Goal: Task Accomplishment & Management: Use online tool/utility

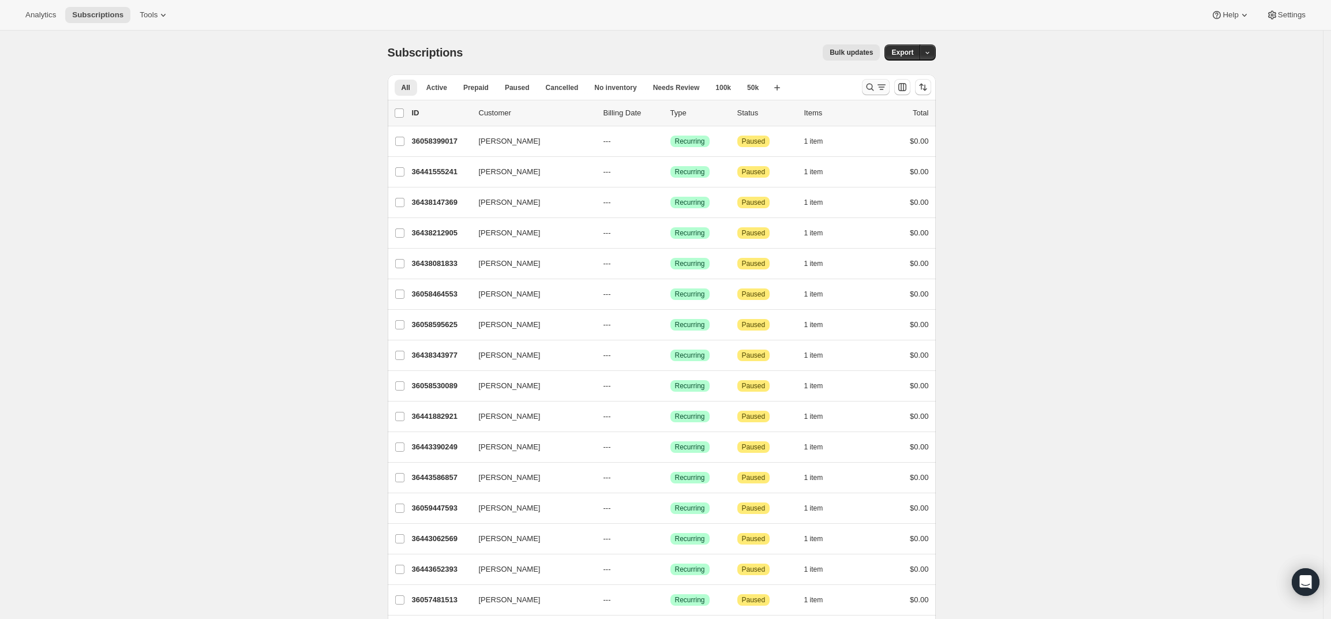
click at [876, 85] on icon "Search and filter results" at bounding box center [870, 87] width 12 height 12
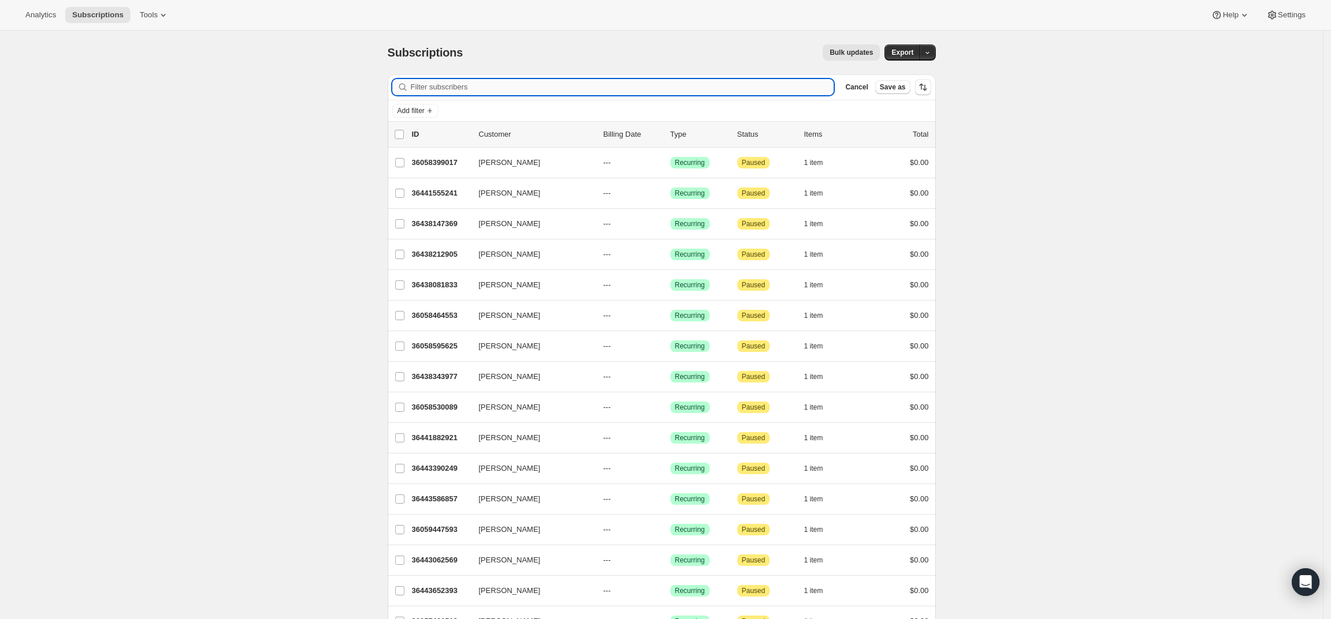
click at [599, 85] on input "Filter subscribers" at bounding box center [623, 87] width 424 height 16
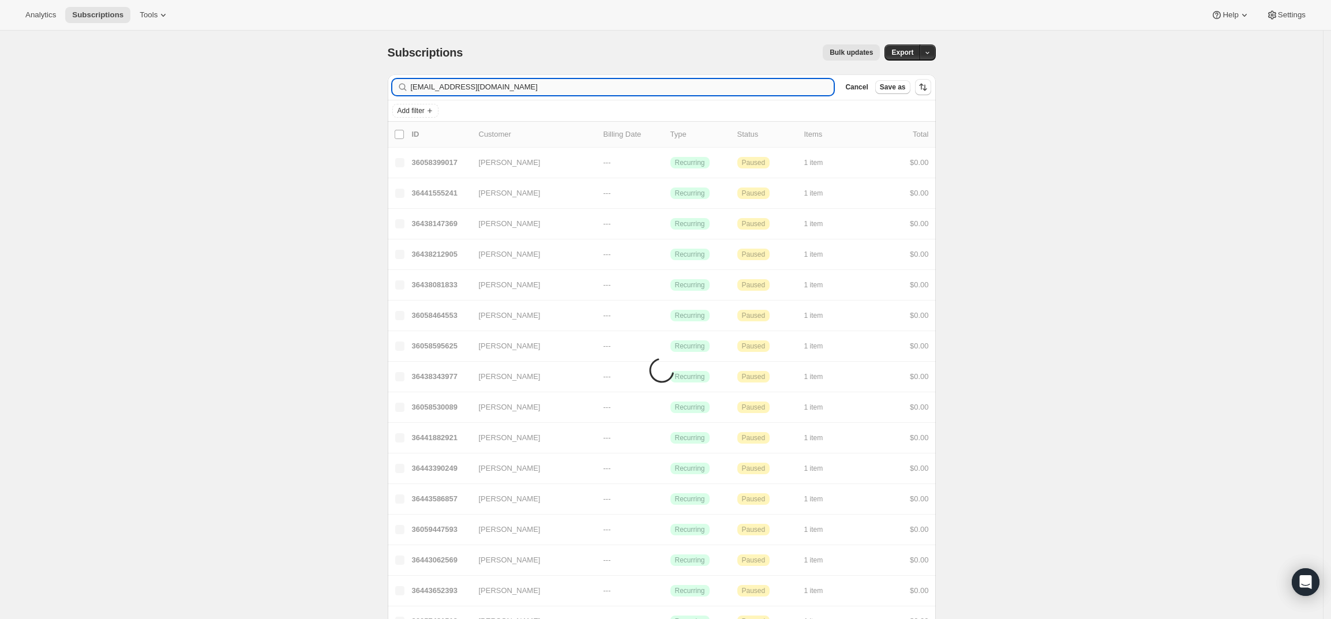
type input "chaddlucas@gmail.com"
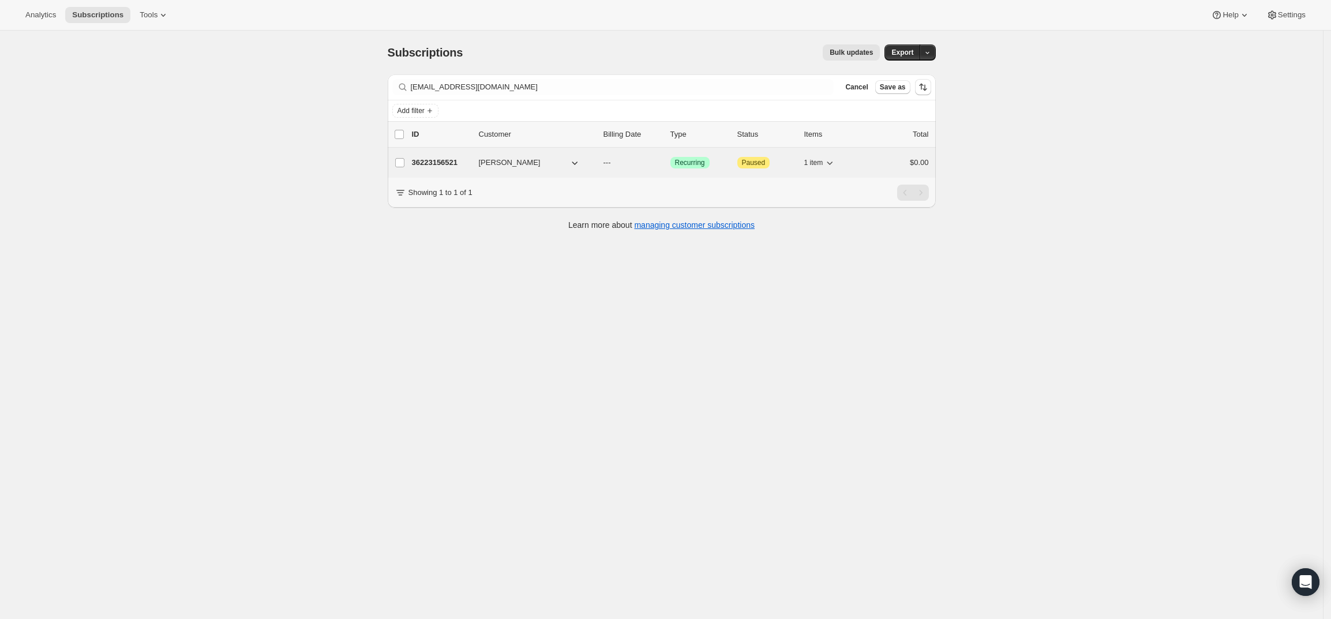
click at [445, 164] on p "36223156521" at bounding box center [441, 163] width 58 height 12
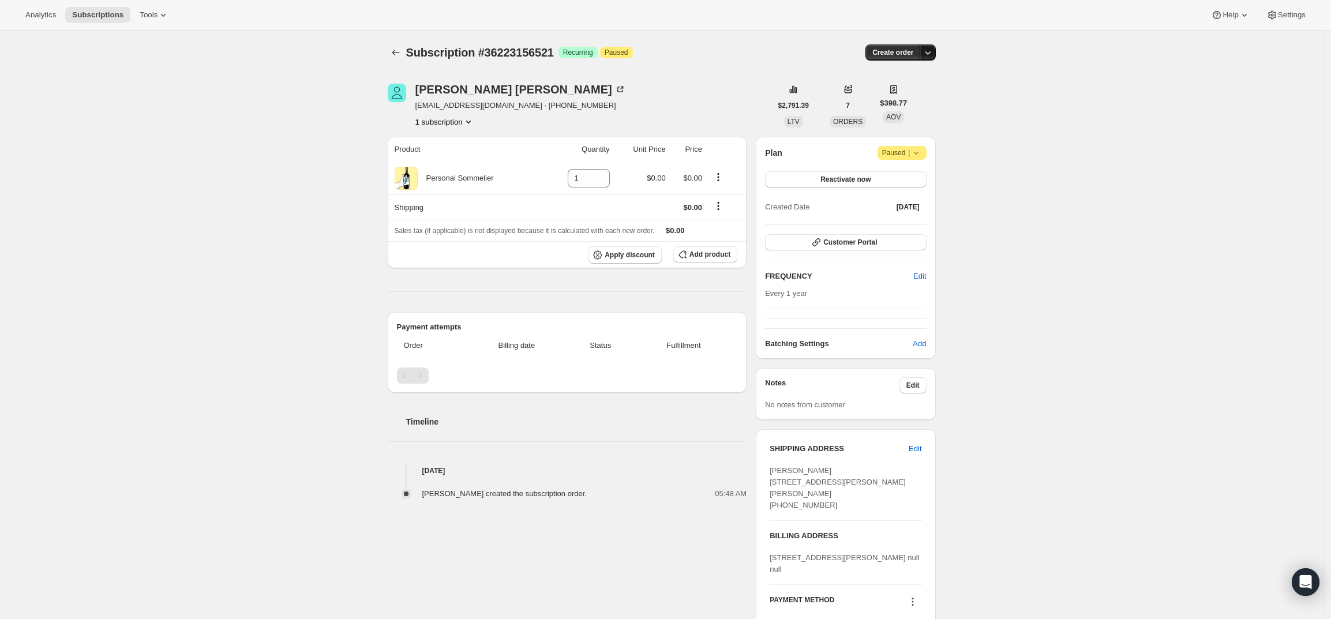
click at [927, 46] on button "button" at bounding box center [928, 52] width 16 height 16
click at [913, 91] on span "Create custom one-time order" at bounding box center [883, 97] width 100 height 12
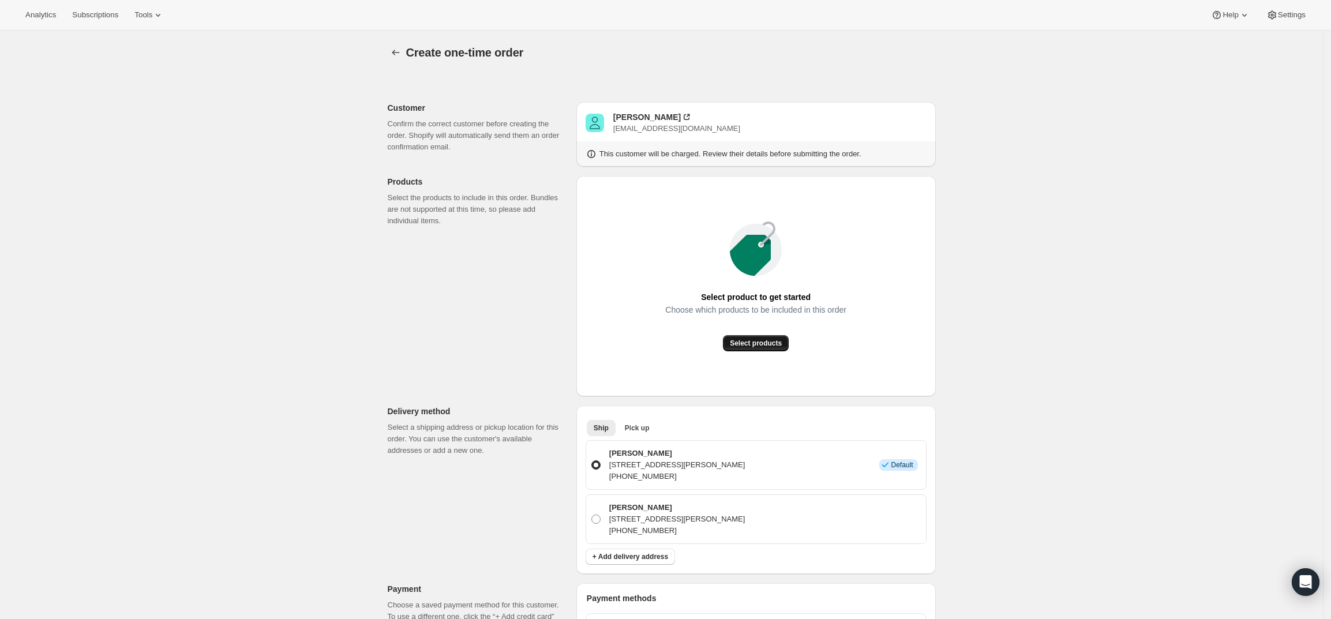
click at [760, 349] on button "Select products" at bounding box center [756, 343] width 66 height 16
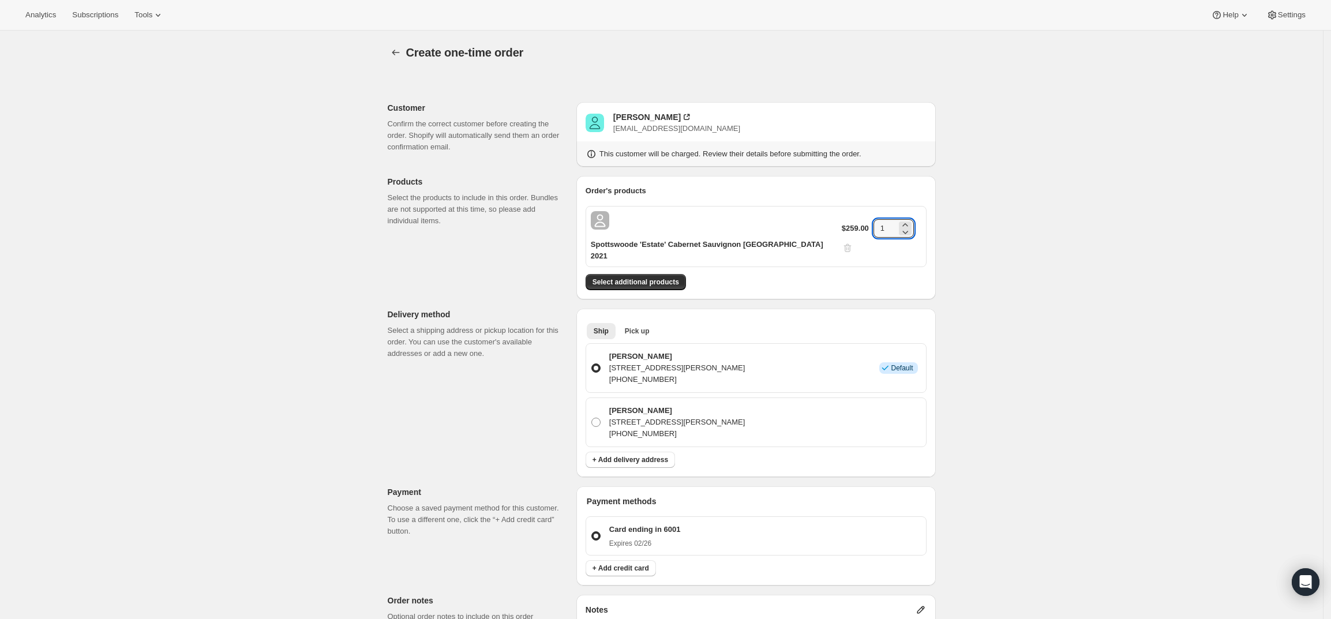
drag, startPoint x: 883, startPoint y: 218, endPoint x: 856, endPoint y: 218, distance: 27.1
click at [856, 219] on div "$259.00 1" at bounding box center [882, 236] width 80 height 35
type input "3"
click at [1111, 250] on div "Create one-time order. This page is ready Create one-time order Customer Confir…" at bounding box center [661, 480] width 1323 height 898
click at [661, 278] on span "Select additional products" at bounding box center [636, 282] width 87 height 9
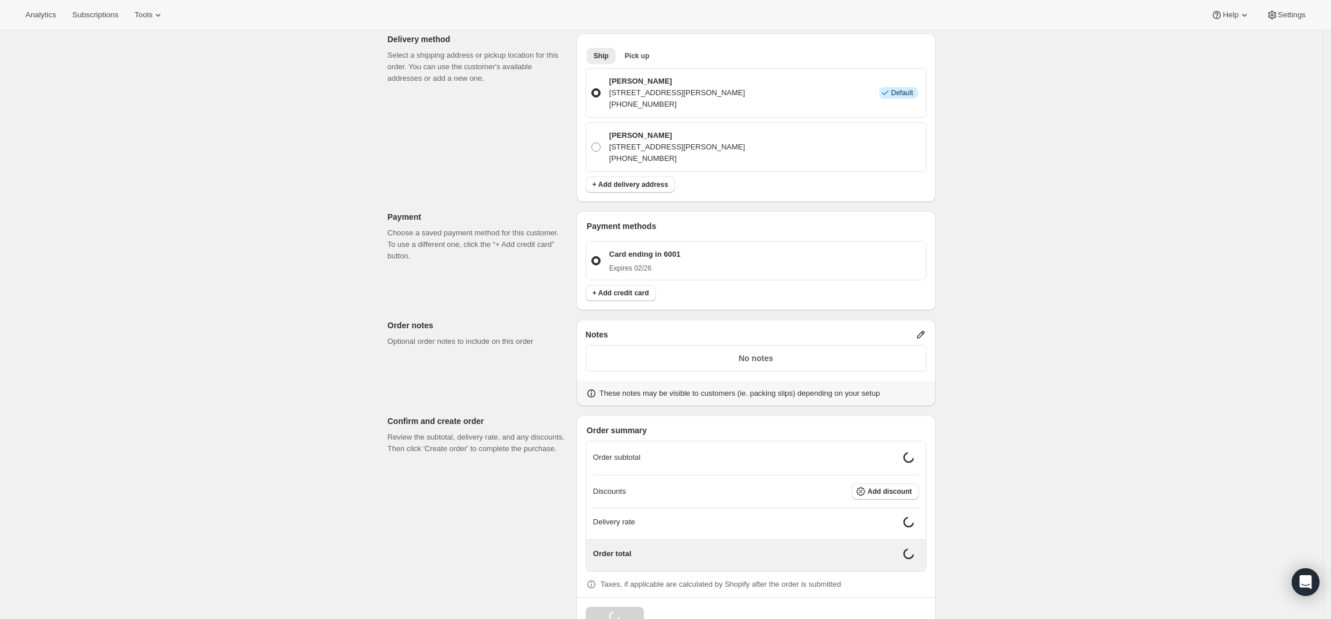
scroll to position [302, 0]
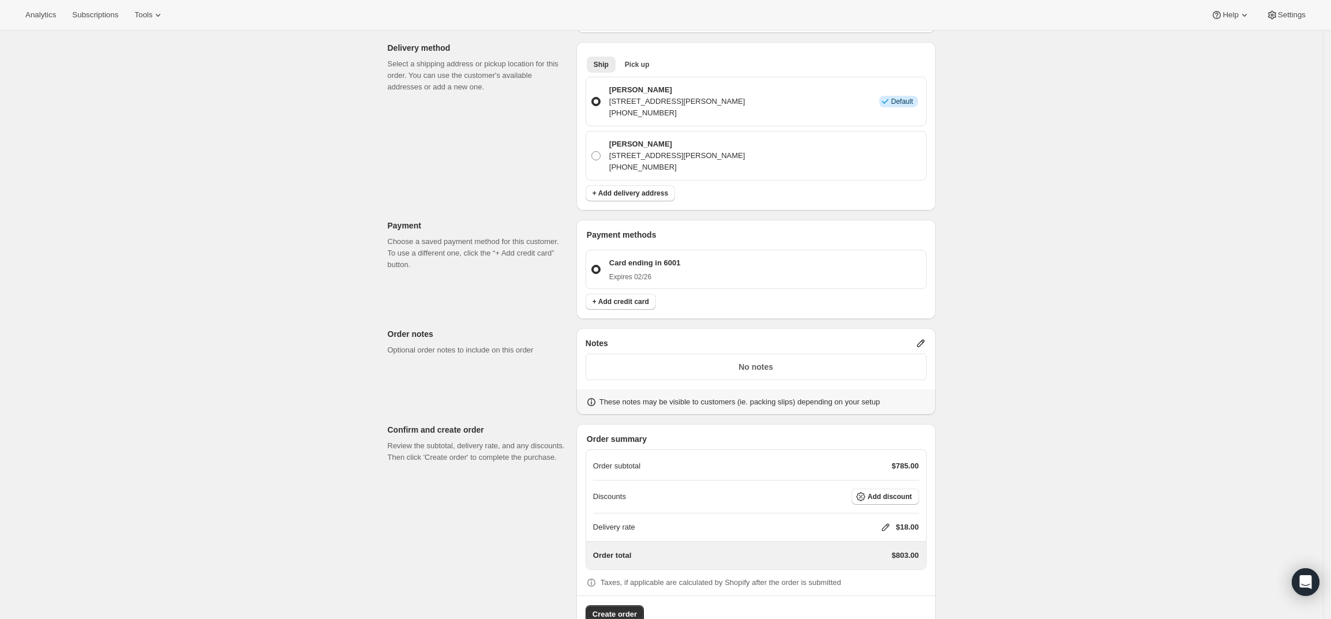
click at [922, 338] on icon at bounding box center [921, 344] width 12 height 12
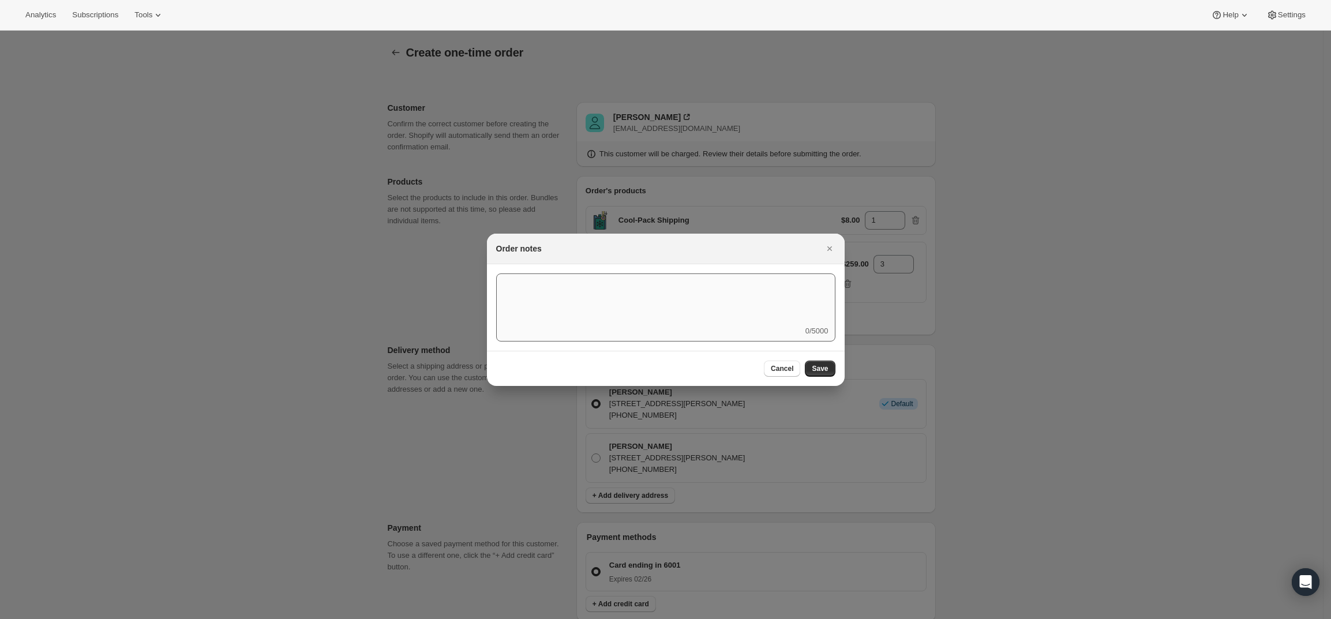
scroll to position [0, 0]
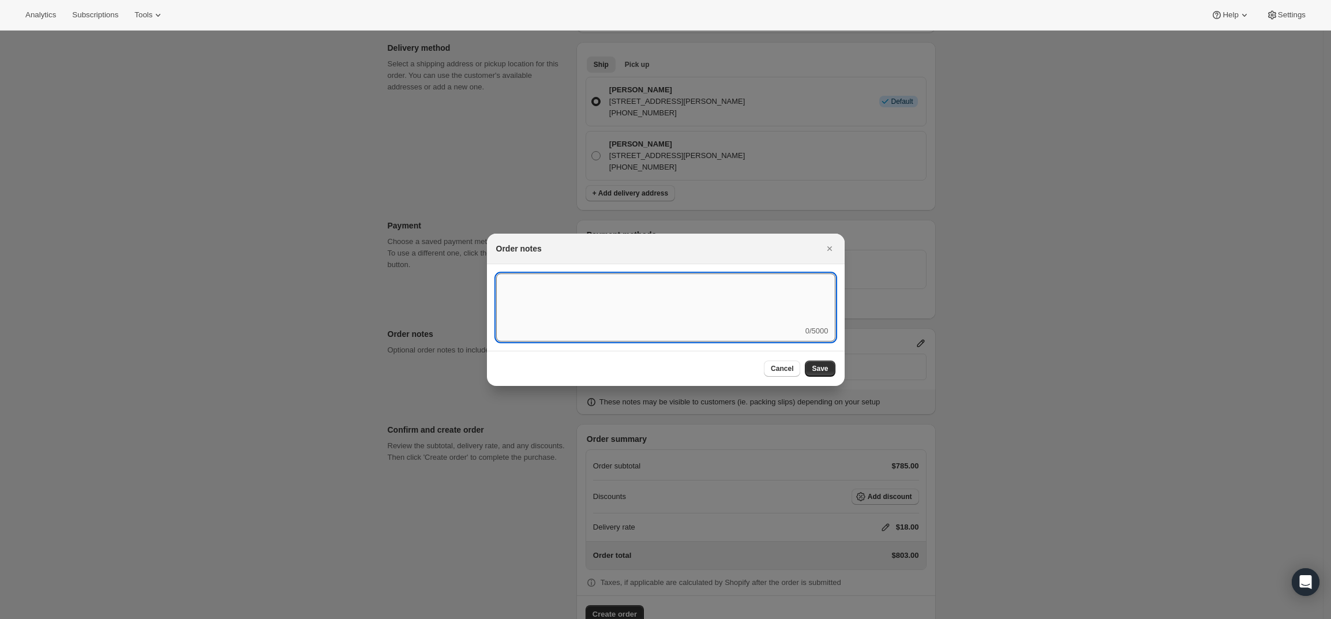
click at [786, 319] on textarea ":rd5:" at bounding box center [665, 299] width 339 height 52
type textarea "Temp Control"
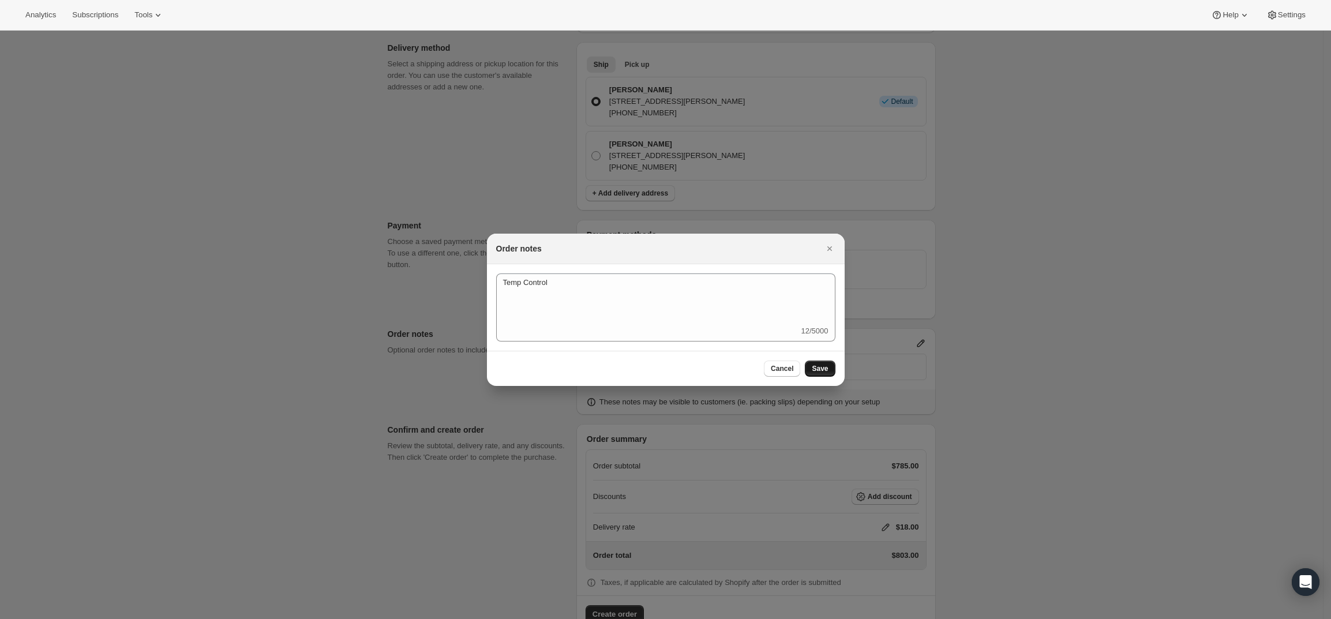
click at [819, 368] on span "Save" at bounding box center [820, 368] width 16 height 9
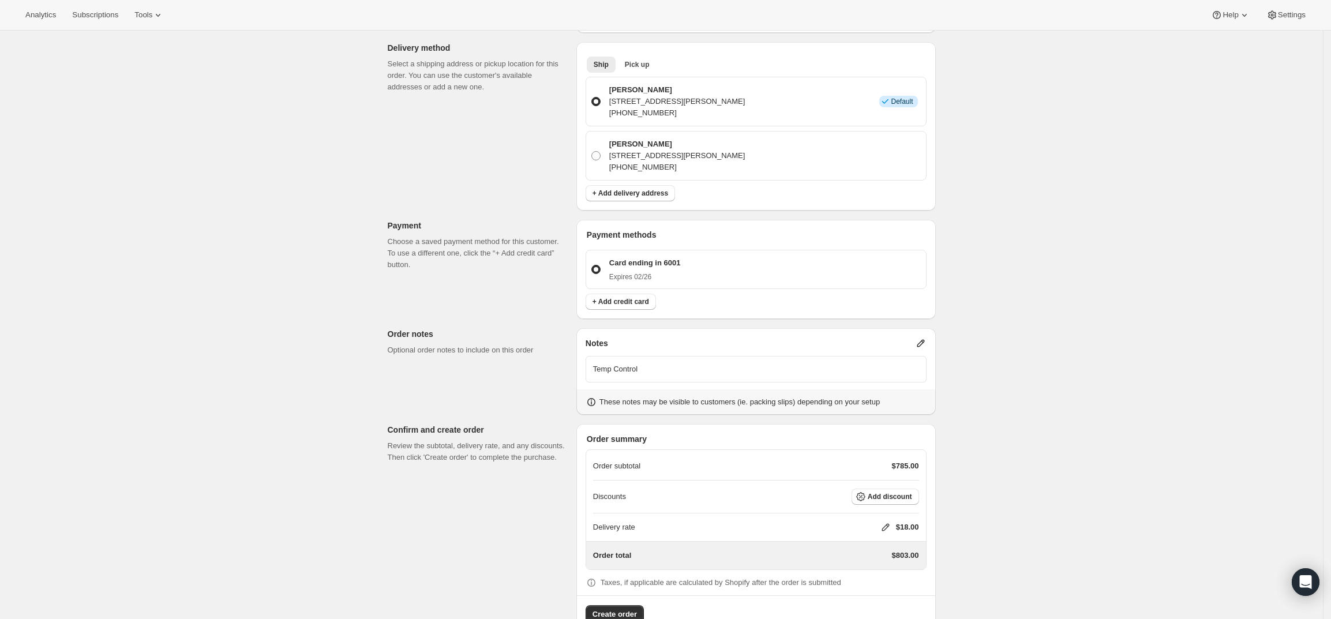
click at [885, 522] on icon at bounding box center [886, 528] width 12 height 12
click at [861, 541] on input "0" at bounding box center [892, 538] width 104 height 18
type input "0"
click at [882, 571] on button "Save" at bounding box center [883, 565] width 30 height 16
click at [627, 609] on span "Create order" at bounding box center [615, 615] width 44 height 12
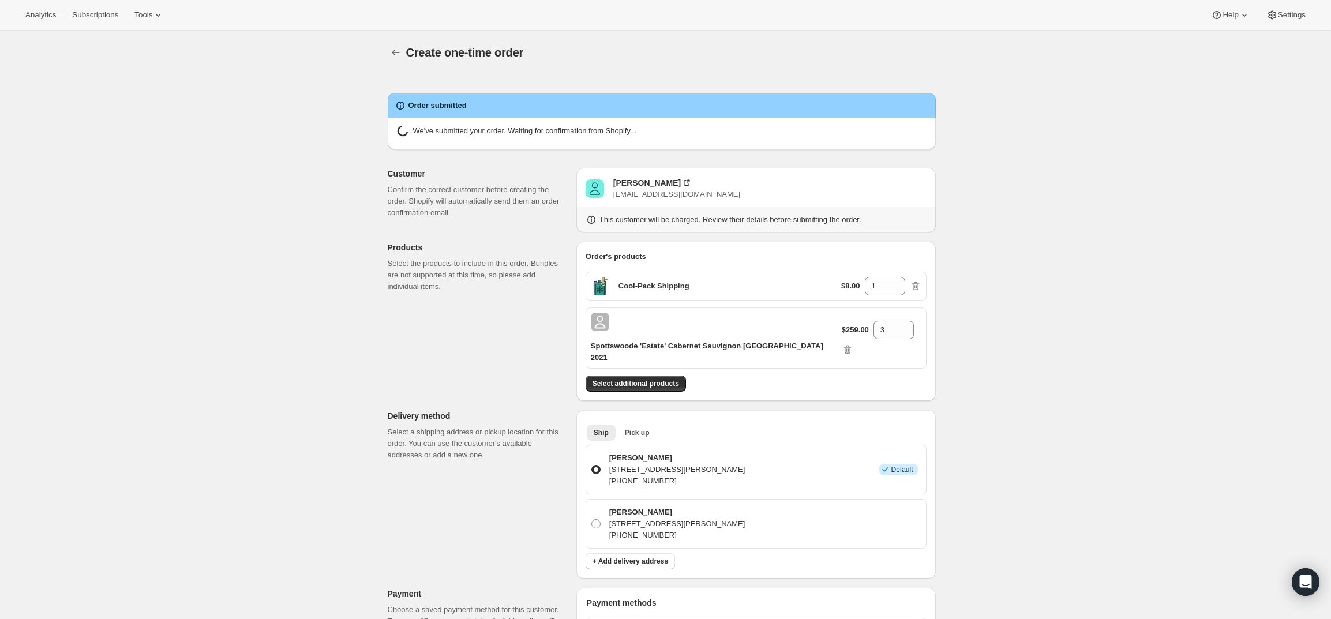
radio input "true"
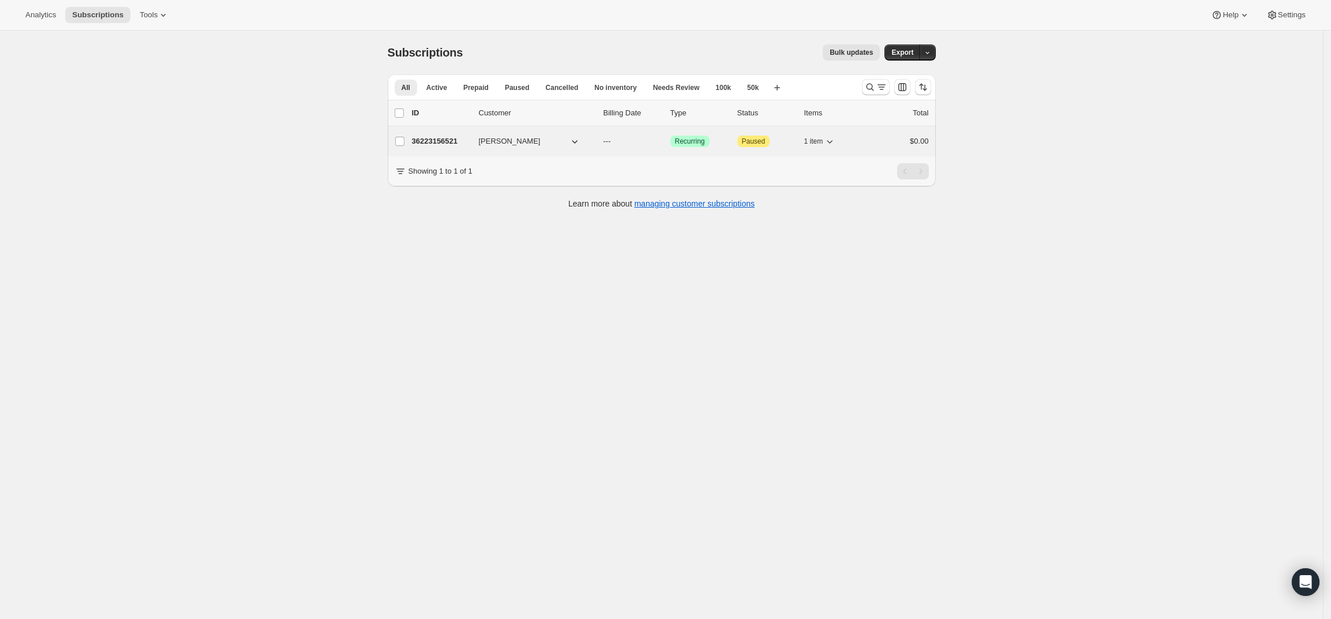
click at [433, 143] on p "36223156521" at bounding box center [441, 142] width 58 height 12
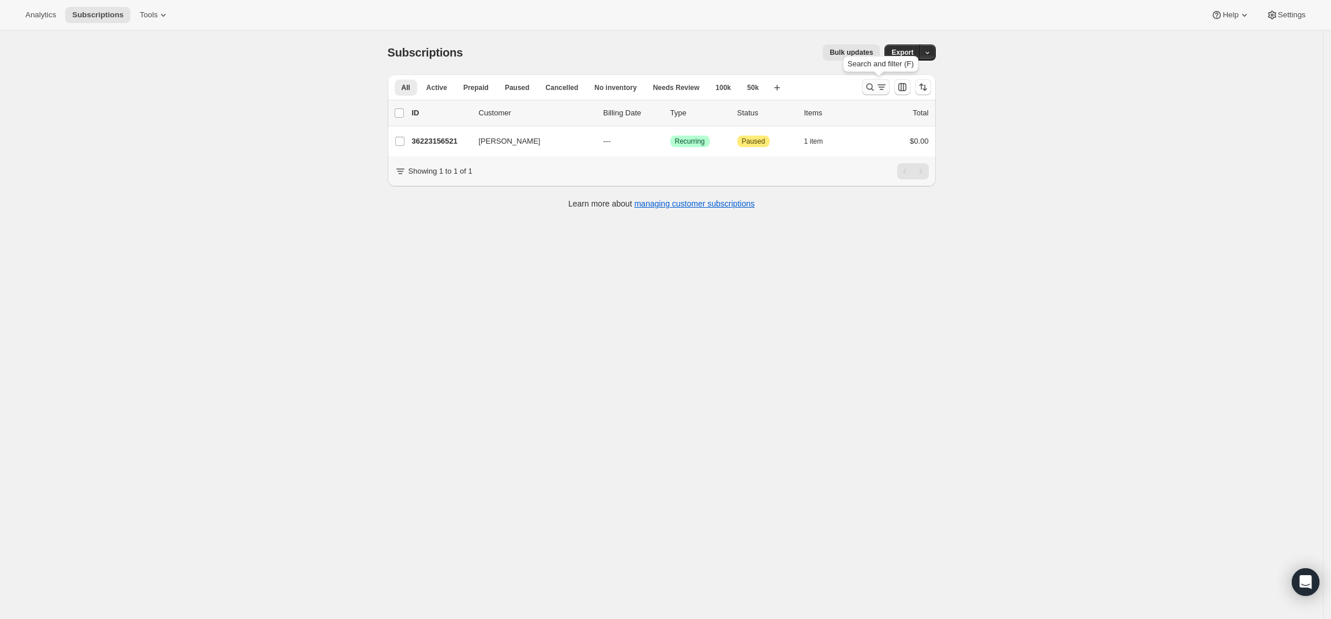
click at [883, 82] on icon "Search and filter results" at bounding box center [882, 87] width 12 height 12
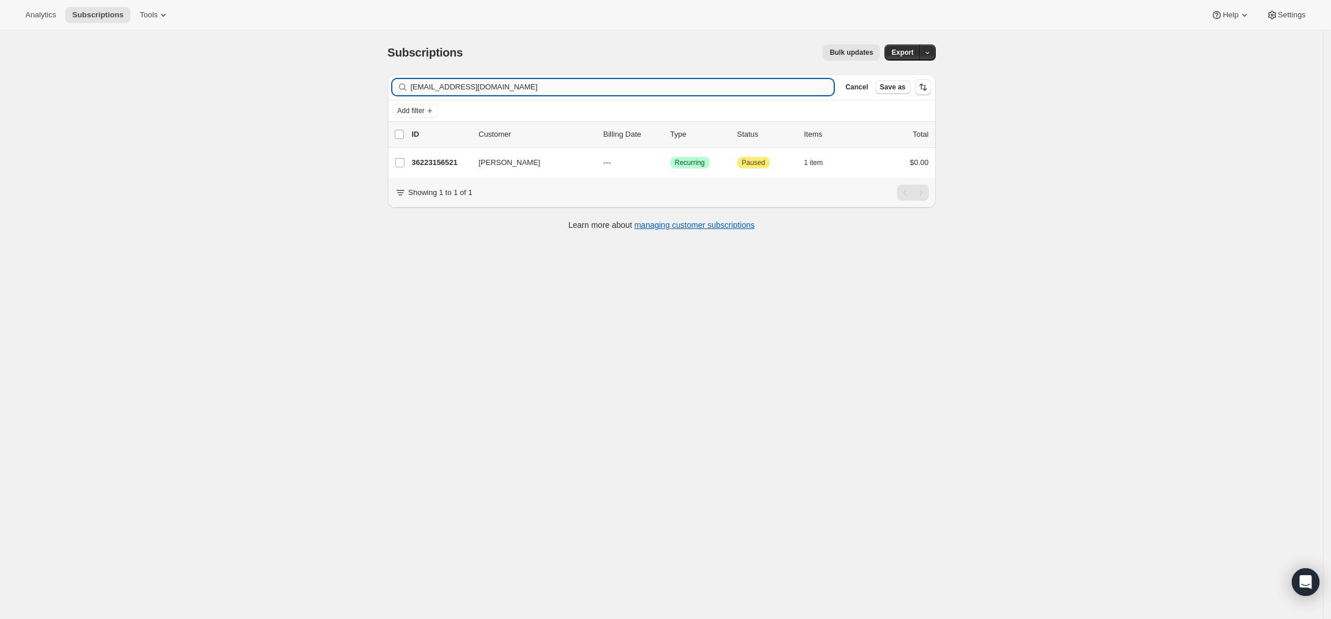
click at [724, 89] on input "chaddlucas@gmail.com" at bounding box center [623, 87] width 424 height 16
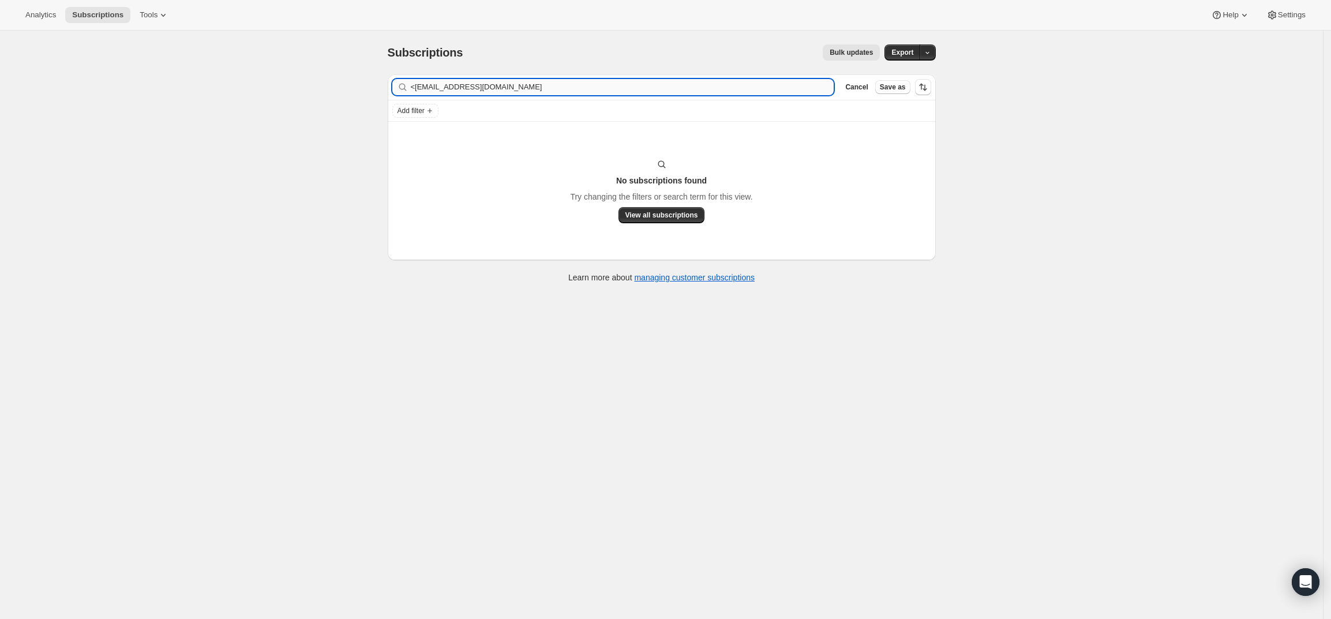
click at [421, 86] on input "<rkperry98@yahoo.com" at bounding box center [623, 87] width 424 height 16
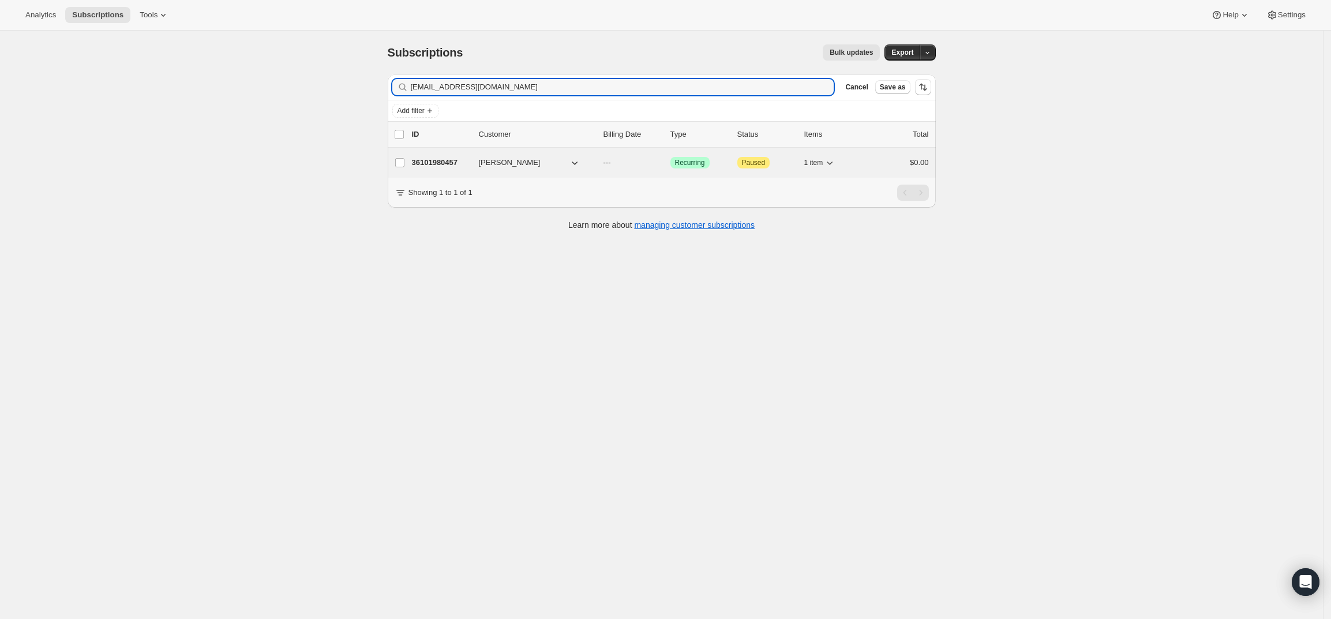
type input "[EMAIL_ADDRESS][DOMAIN_NAME]"
click at [438, 161] on p "36101980457" at bounding box center [441, 163] width 58 height 12
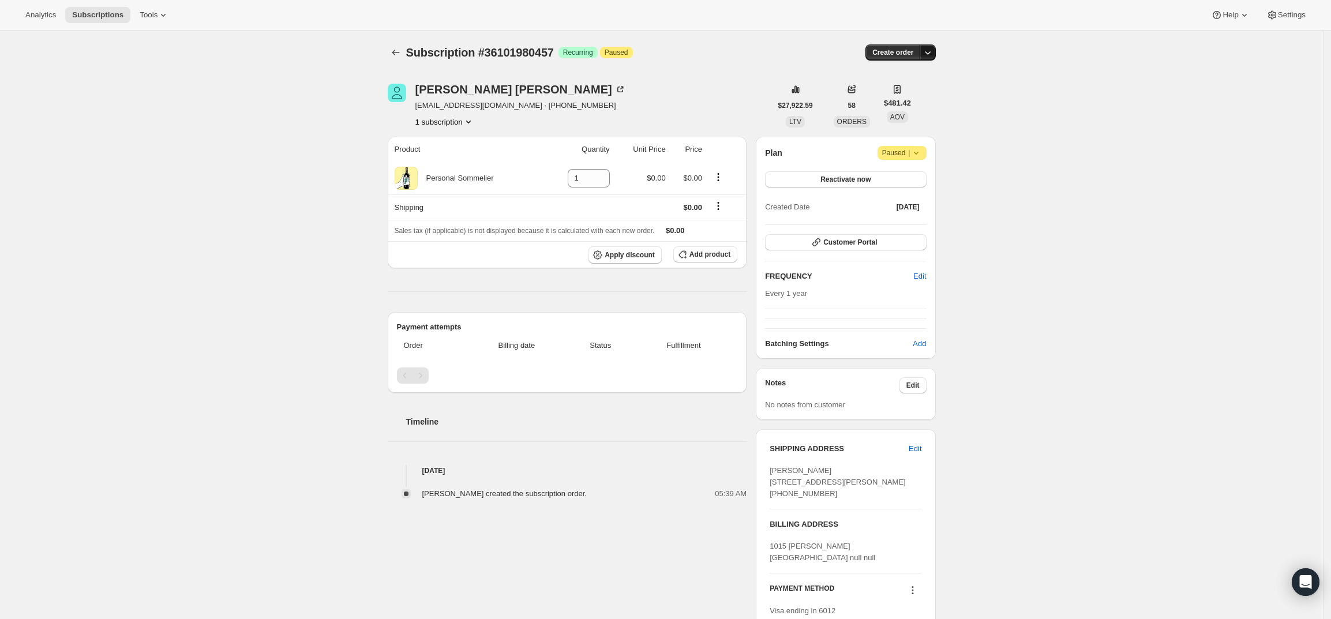
click at [924, 60] on button "button" at bounding box center [928, 52] width 16 height 16
click at [917, 89] on button "Create custom one-time order" at bounding box center [875, 96] width 122 height 18
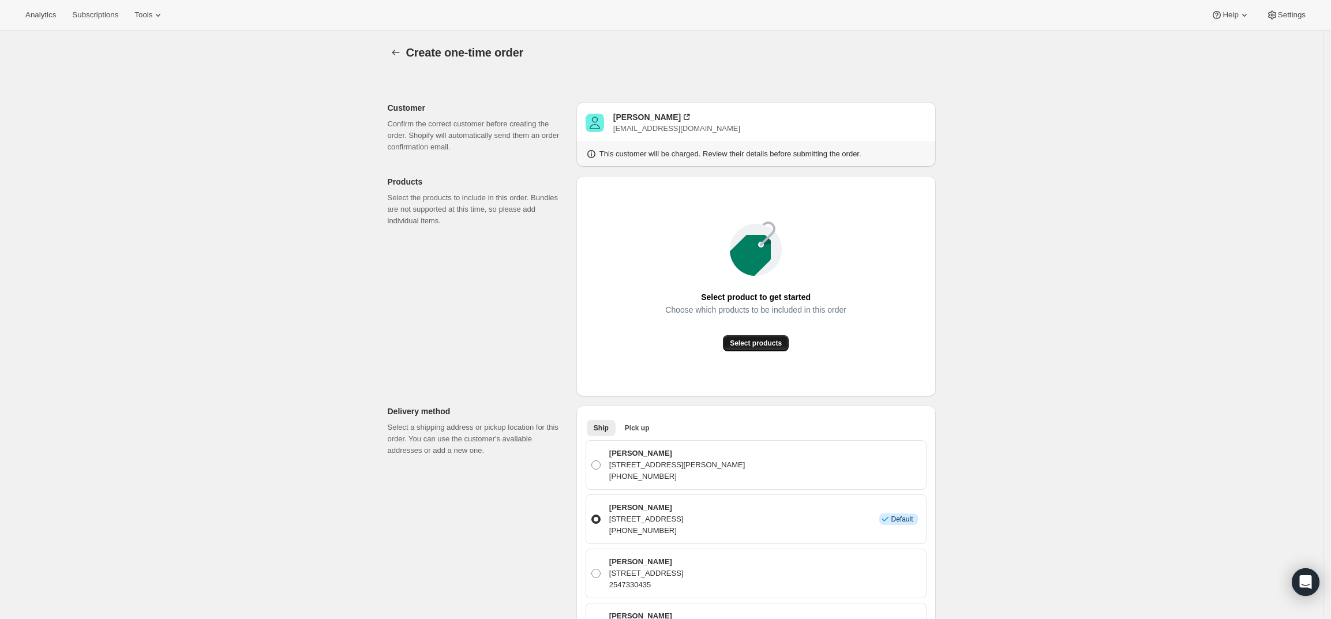
click at [754, 341] on span "Select products" at bounding box center [756, 343] width 52 height 9
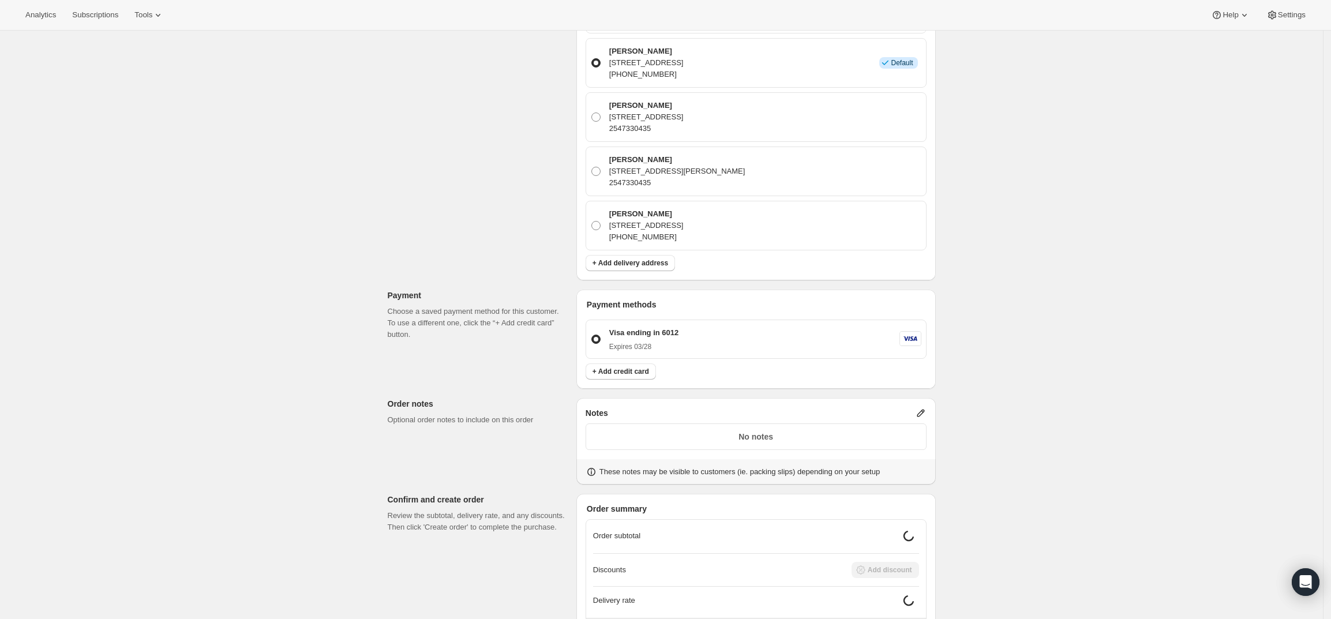
scroll to position [361, 0]
click at [923, 406] on icon at bounding box center [921, 412] width 12 height 12
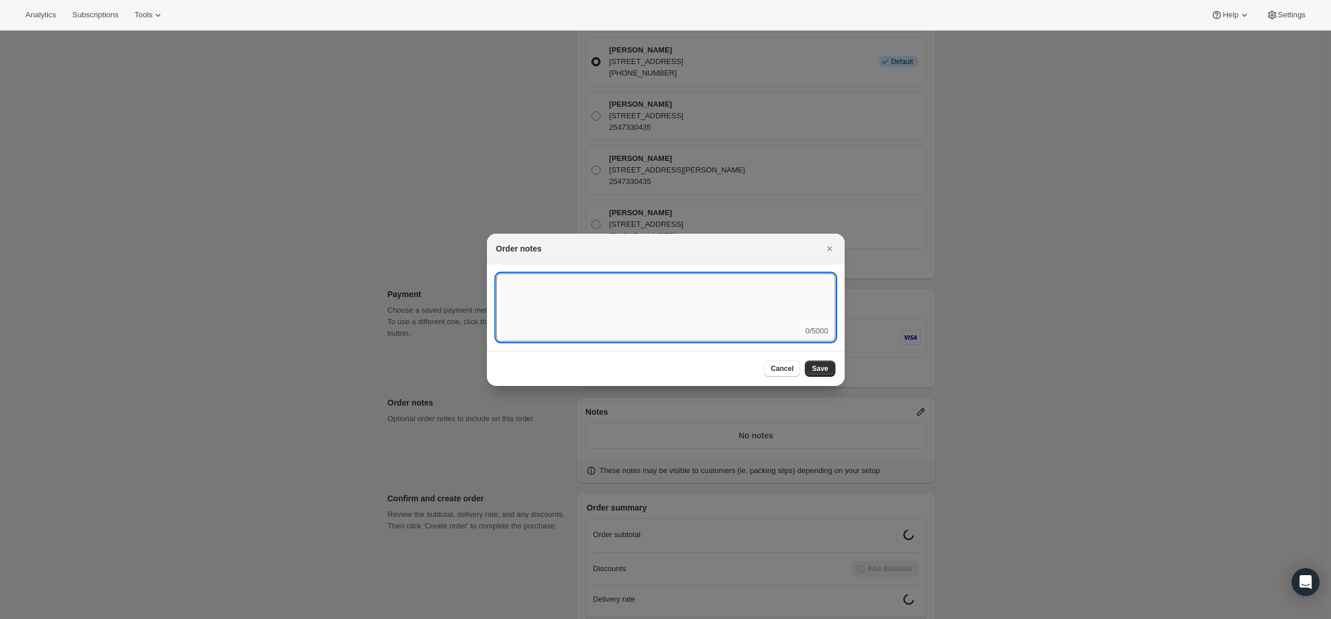
click at [675, 319] on textarea ":r7n:" at bounding box center [665, 299] width 339 height 52
type textarea "Weather HOLD"
click at [812, 364] on button "Save" at bounding box center [820, 369] width 30 height 16
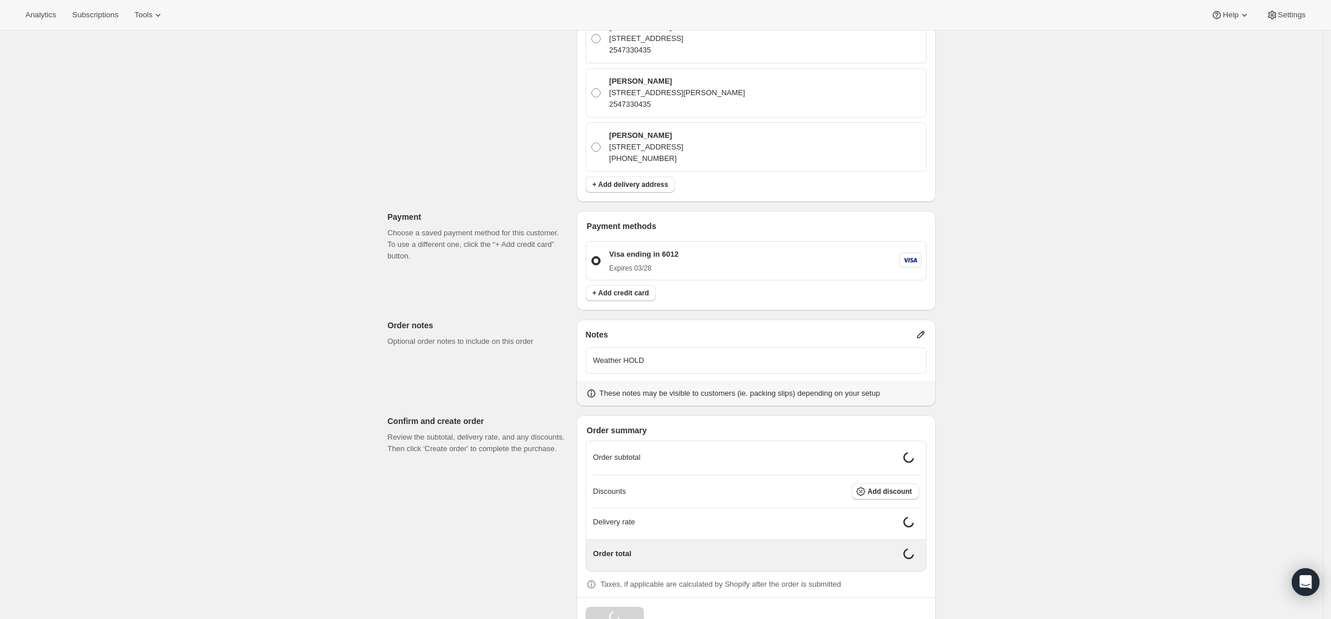
scroll to position [429, 0]
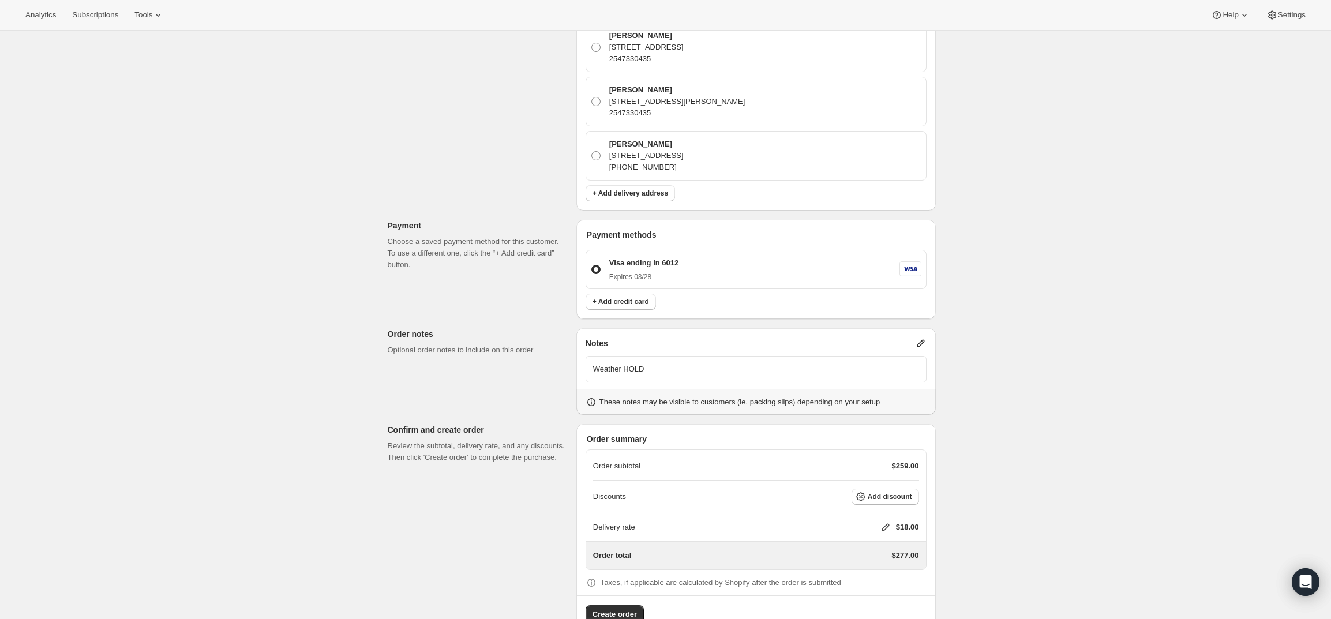
click at [882, 522] on div "Delivery rate $18.00" at bounding box center [756, 528] width 326 height 12
click at [887, 522] on icon at bounding box center [886, 528] width 12 height 12
click at [856, 537] on input "0" at bounding box center [892, 538] width 104 height 18
type input "0"
click at [889, 565] on button "Save" at bounding box center [883, 565] width 30 height 16
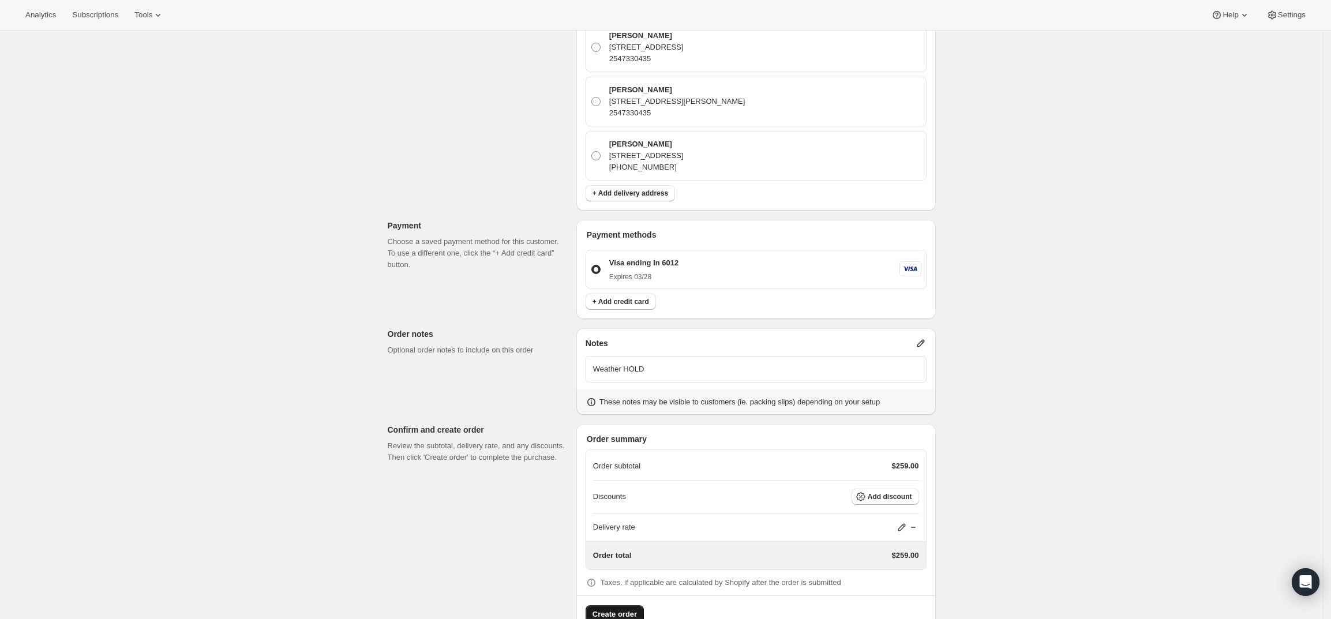
click at [616, 609] on span "Create order" at bounding box center [615, 615] width 44 height 12
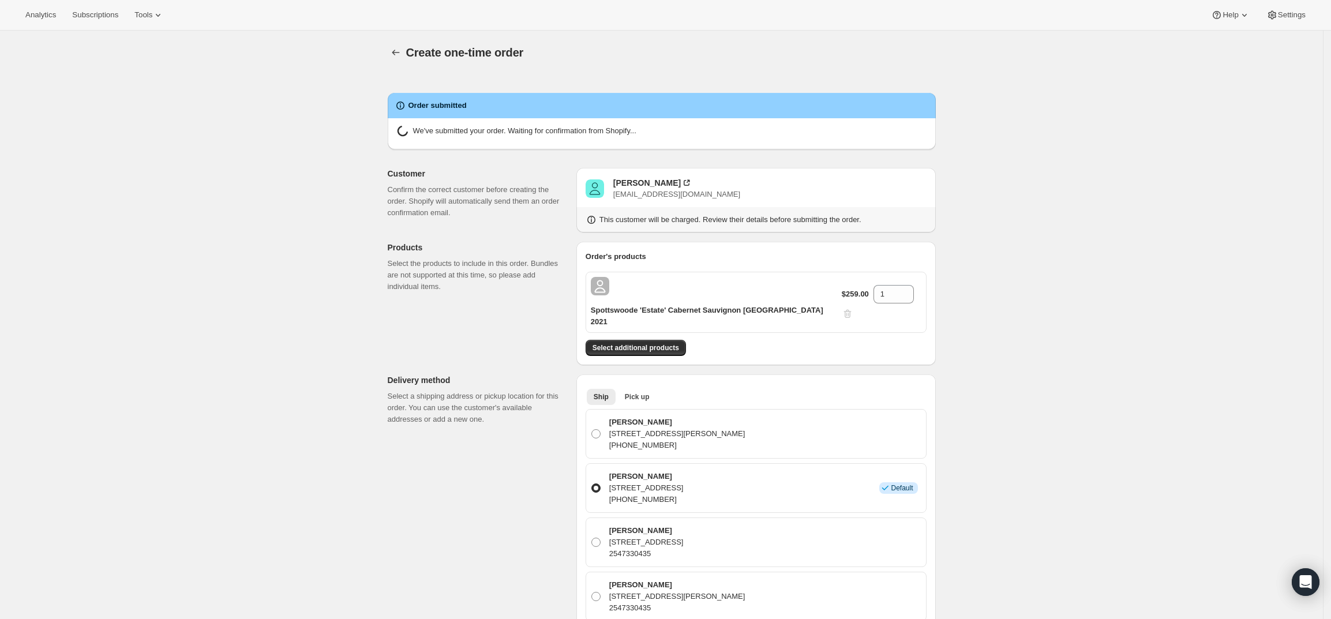
radio input "true"
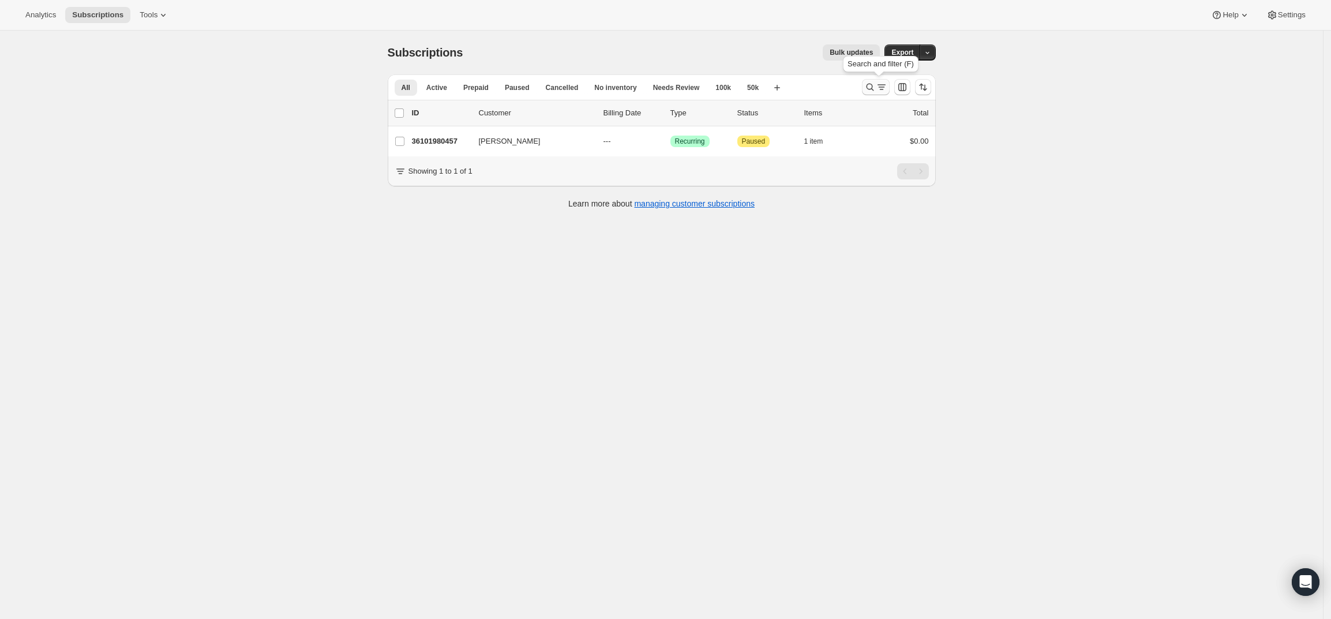
click at [879, 81] on button "Search and filter results" at bounding box center [876, 87] width 28 height 16
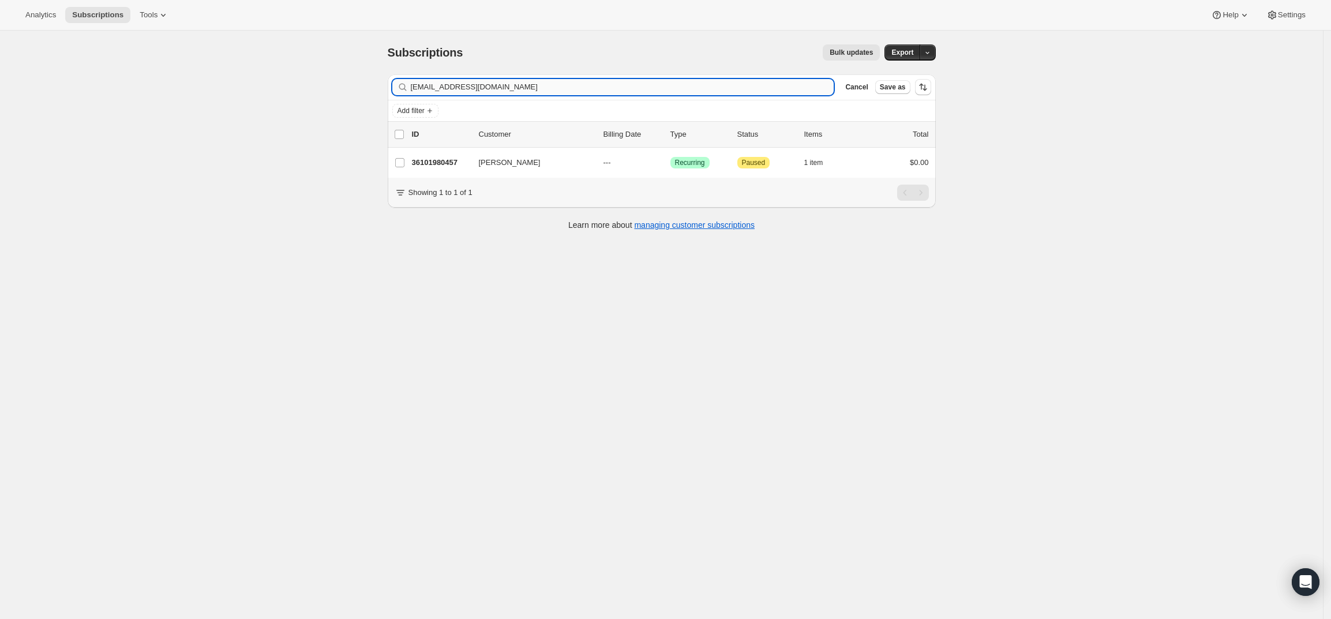
click at [702, 91] on input "rkperry98@yahoo.com" at bounding box center [623, 87] width 424 height 16
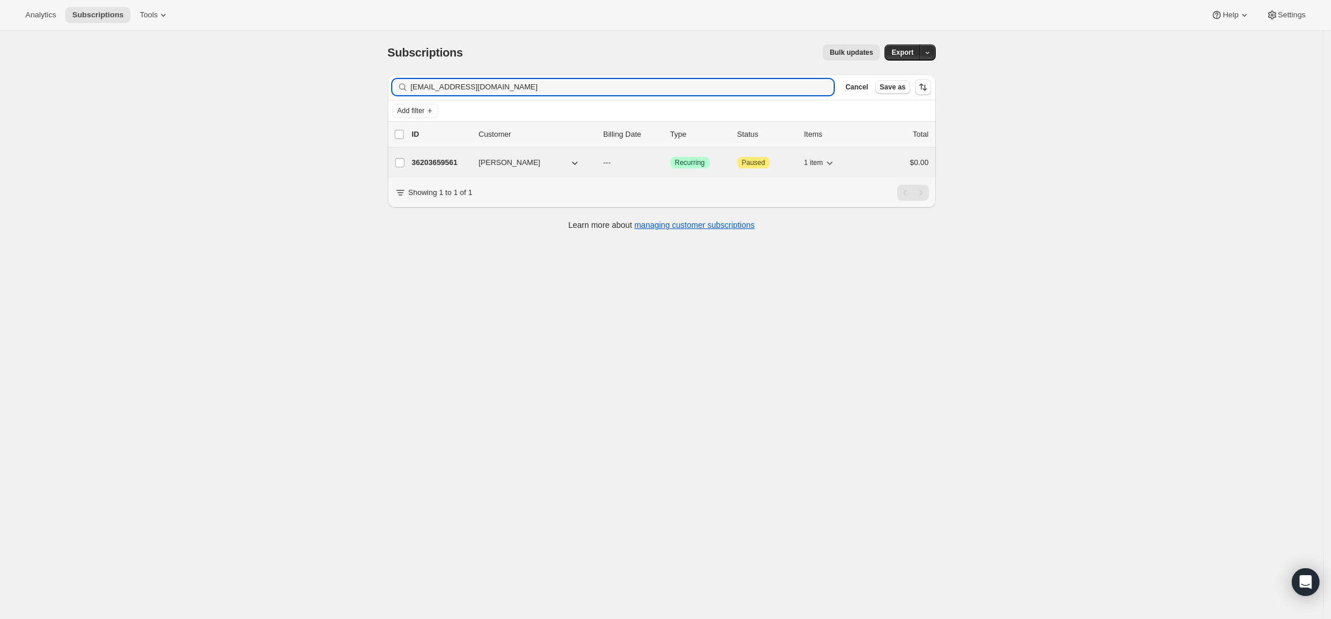
type input "jbaresq@aol.com"
click at [451, 164] on p "36203659561" at bounding box center [441, 163] width 58 height 12
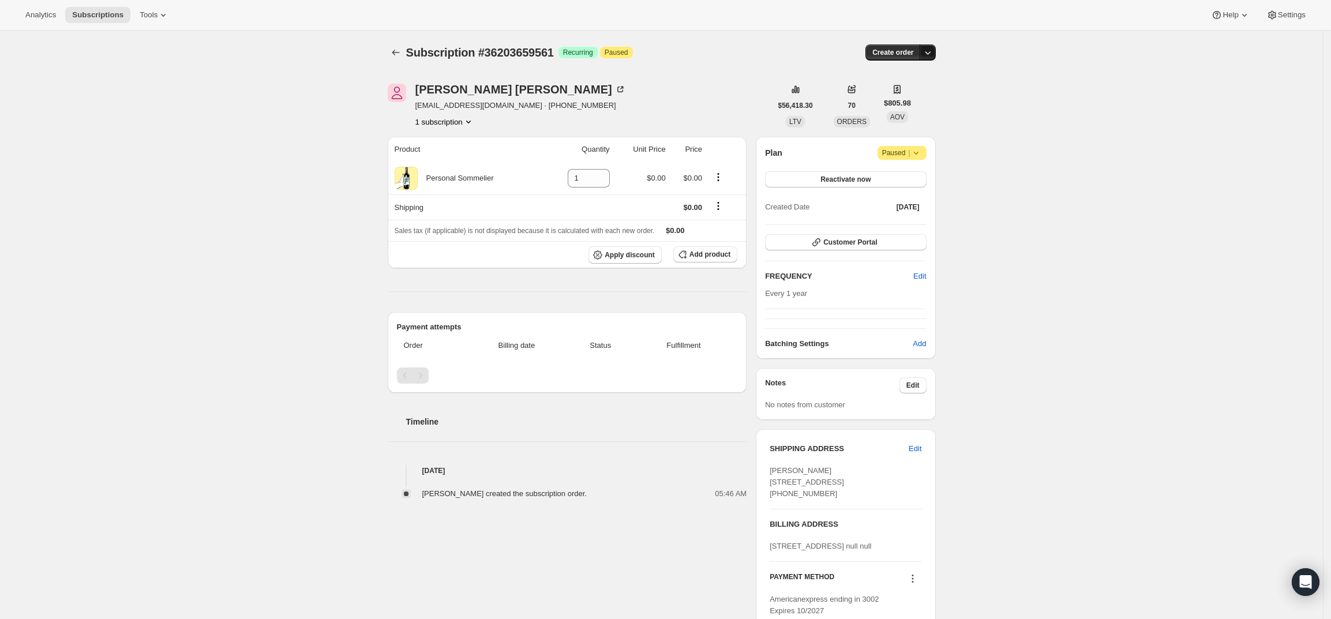
click at [928, 55] on icon "button" at bounding box center [928, 53] width 12 height 12
click at [913, 92] on span "Create custom one-time order" at bounding box center [883, 96] width 100 height 9
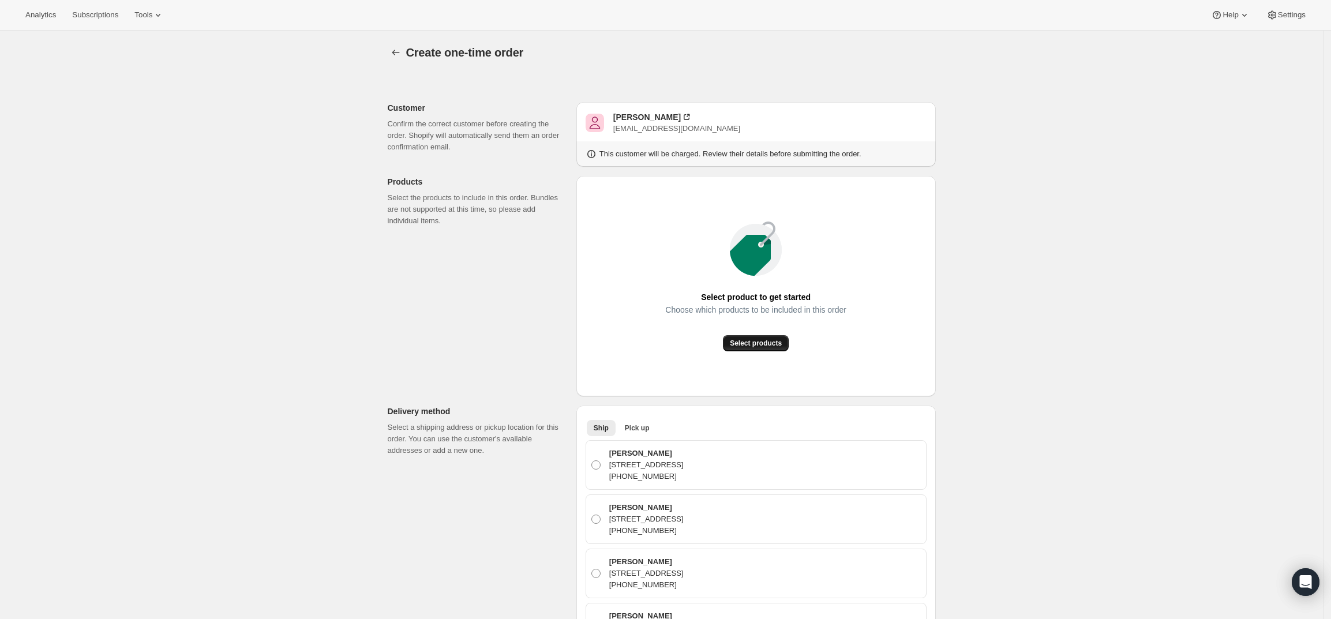
click at [740, 340] on span "Select products" at bounding box center [756, 343] width 52 height 9
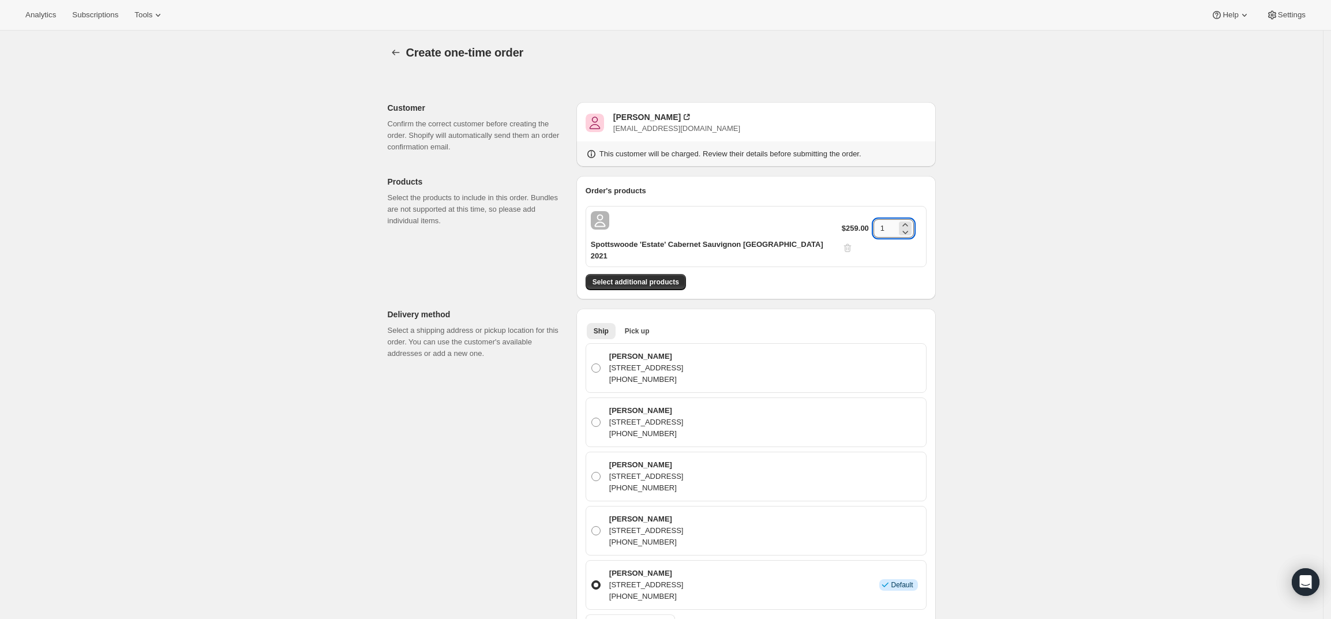
drag, startPoint x: 890, startPoint y: 227, endPoint x: 868, endPoint y: 227, distance: 21.3
click at [874, 227] on input "1" at bounding box center [885, 228] width 23 height 18
type input "3"
click at [1008, 246] on div "Create one-time order. This page is ready Create one-time order Customer Confir…" at bounding box center [661, 561] width 1323 height 1061
click at [658, 114] on div "Jason Barnett" at bounding box center [647, 117] width 68 height 12
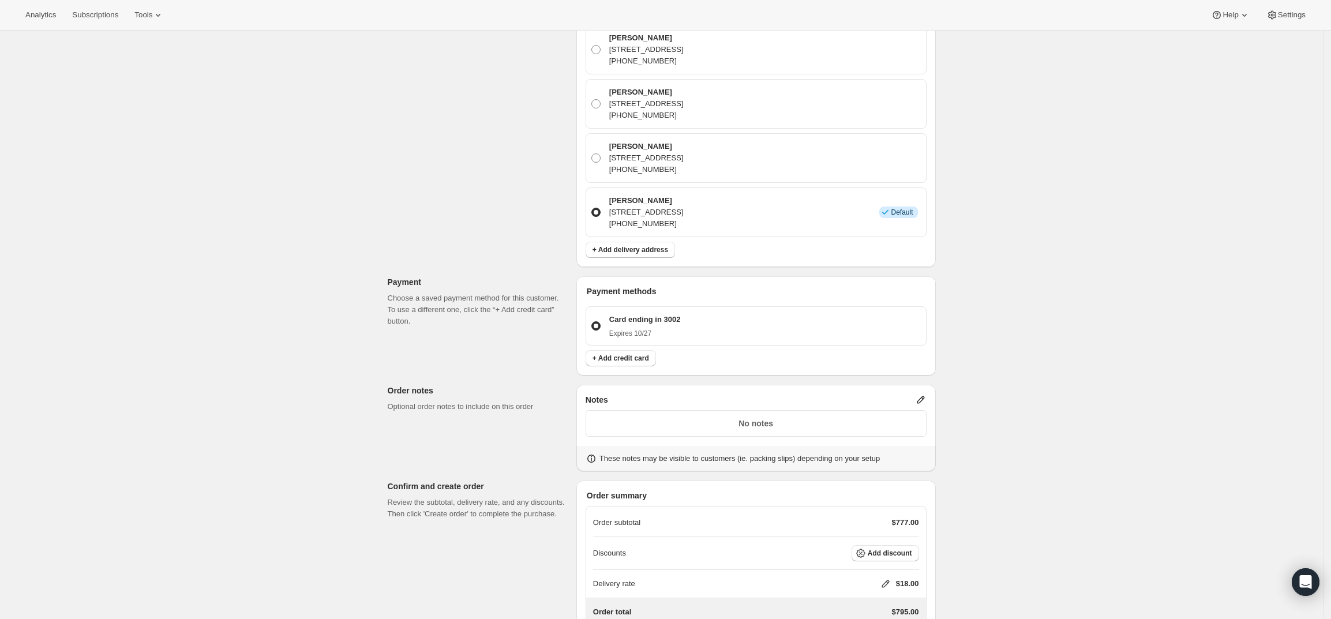
scroll to position [429, 0]
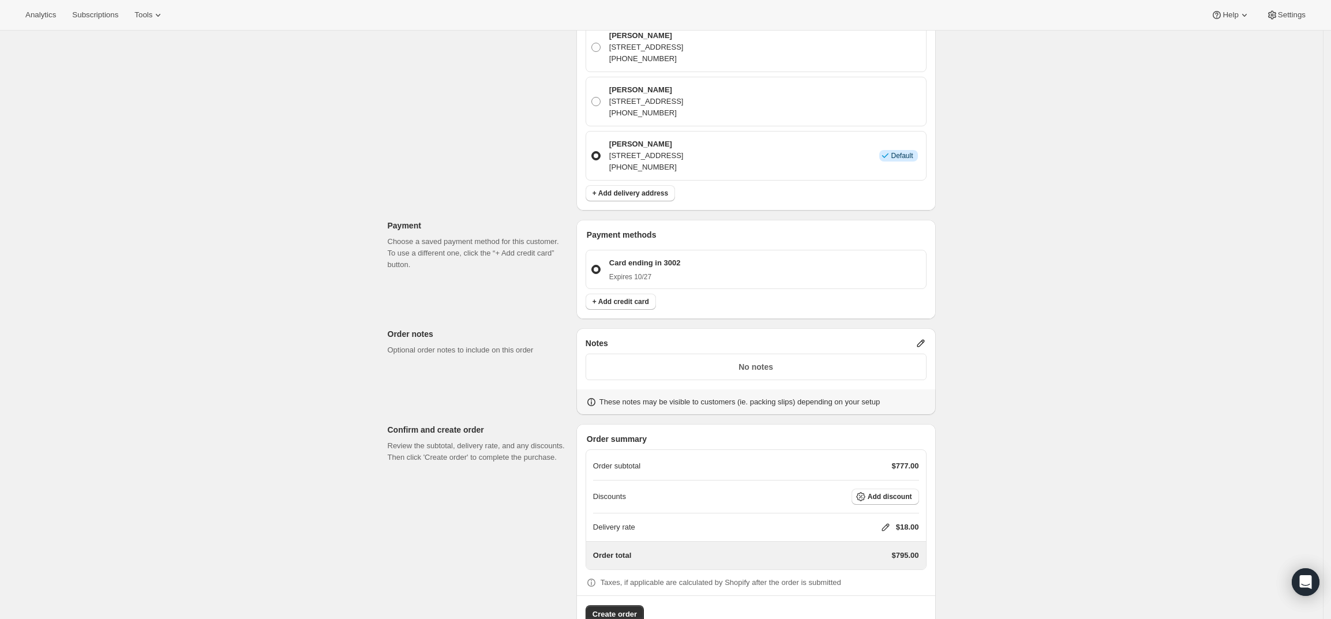
click at [925, 338] on icon at bounding box center [921, 344] width 12 height 12
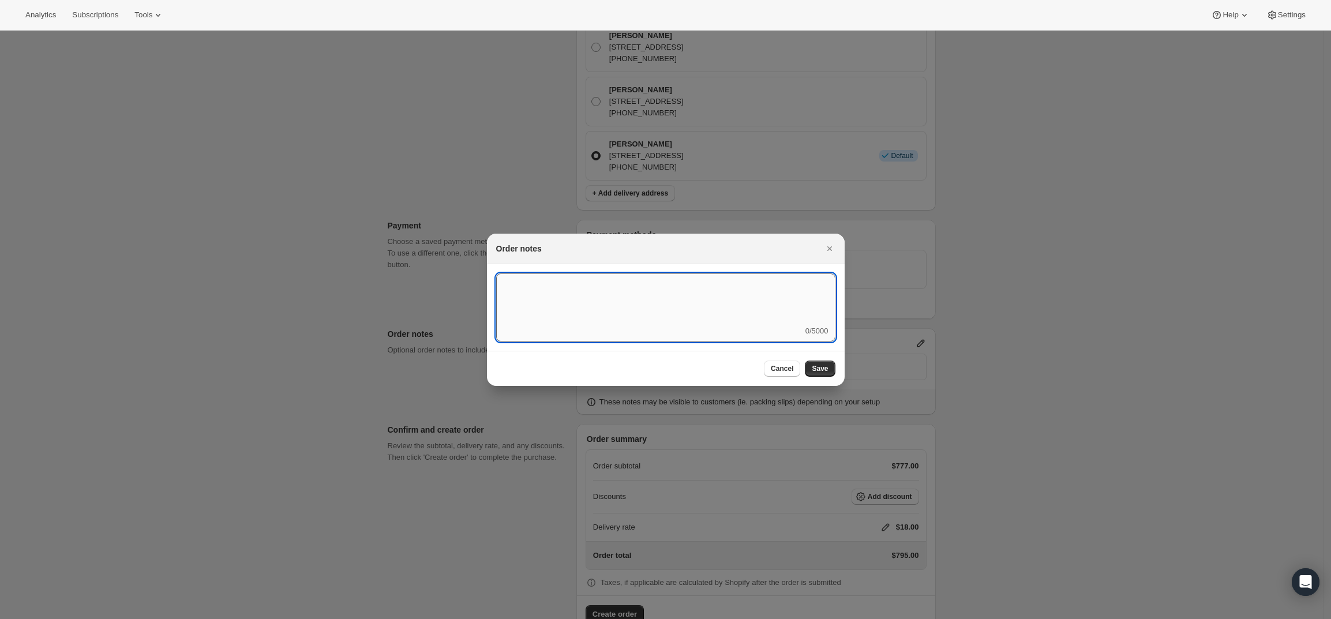
click at [769, 320] on textarea ":r3v:" at bounding box center [665, 299] width 339 height 52
type textarea "Temp Control"
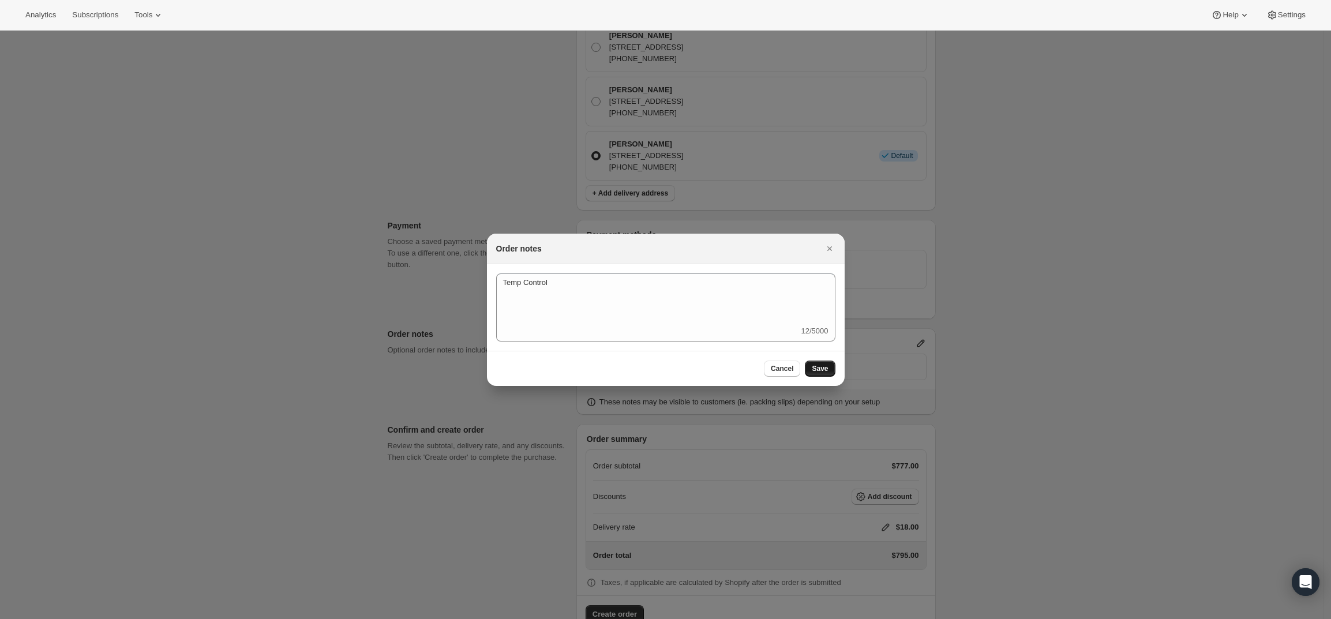
click at [820, 365] on span "Save" at bounding box center [820, 368] width 16 height 9
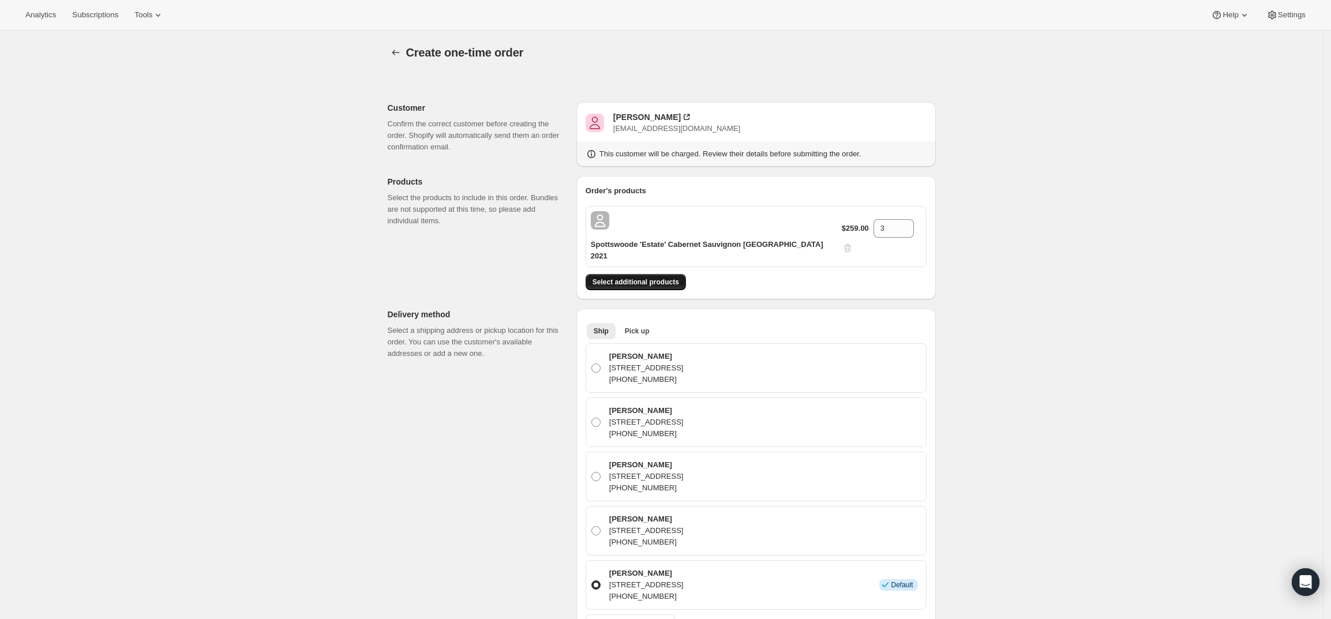
click at [665, 278] on span "Select additional products" at bounding box center [636, 282] width 87 height 9
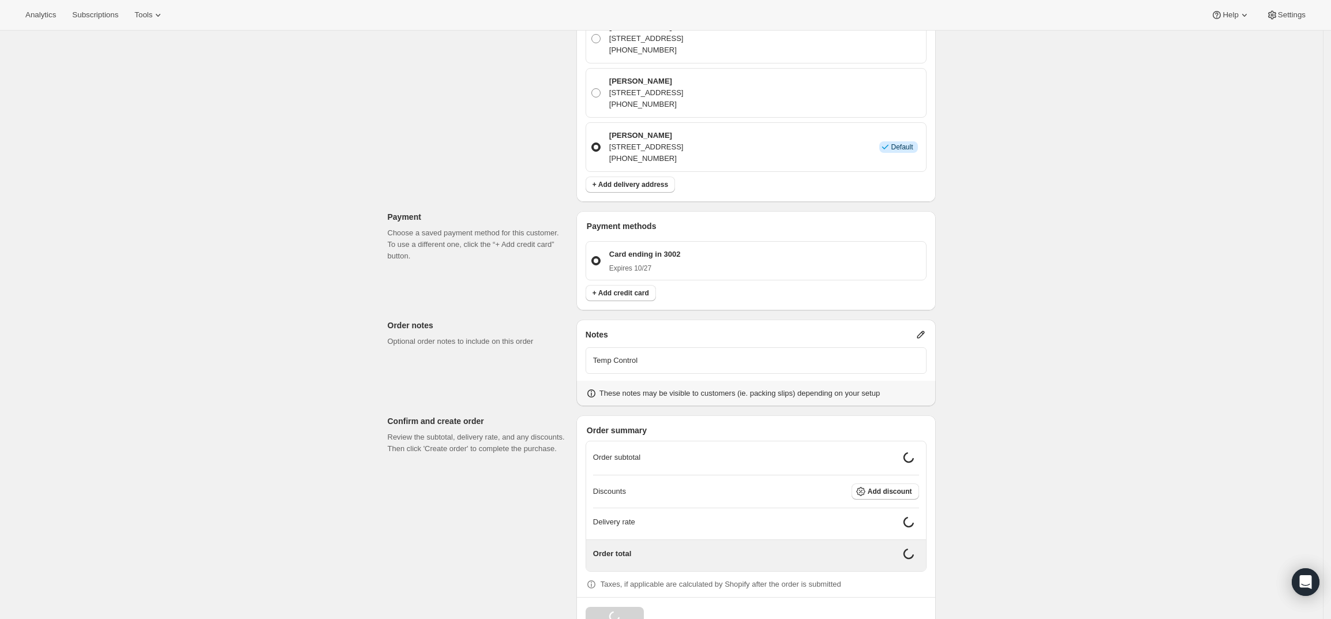
scroll to position [465, 0]
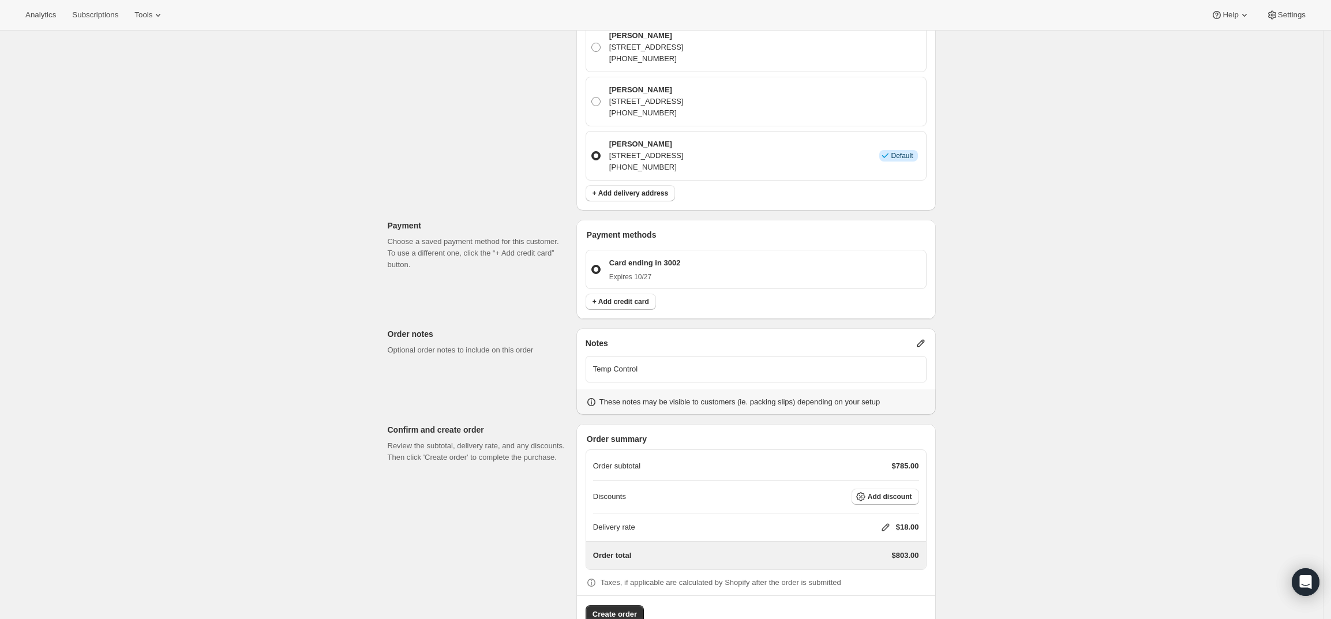
click at [889, 522] on icon at bounding box center [886, 528] width 12 height 12
click at [901, 533] on input "0" at bounding box center [892, 538] width 104 height 18
type input "0"
click at [887, 557] on button "Save" at bounding box center [883, 565] width 30 height 16
click at [621, 609] on span "Create order" at bounding box center [615, 615] width 44 height 12
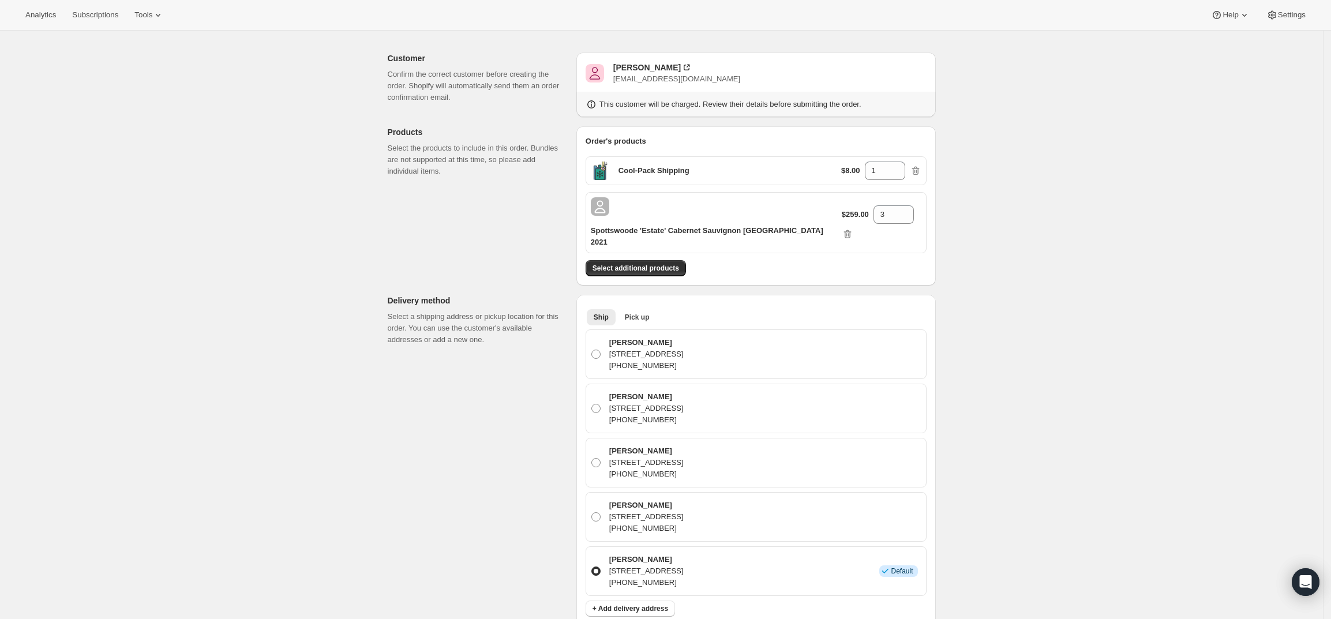
scroll to position [0, 0]
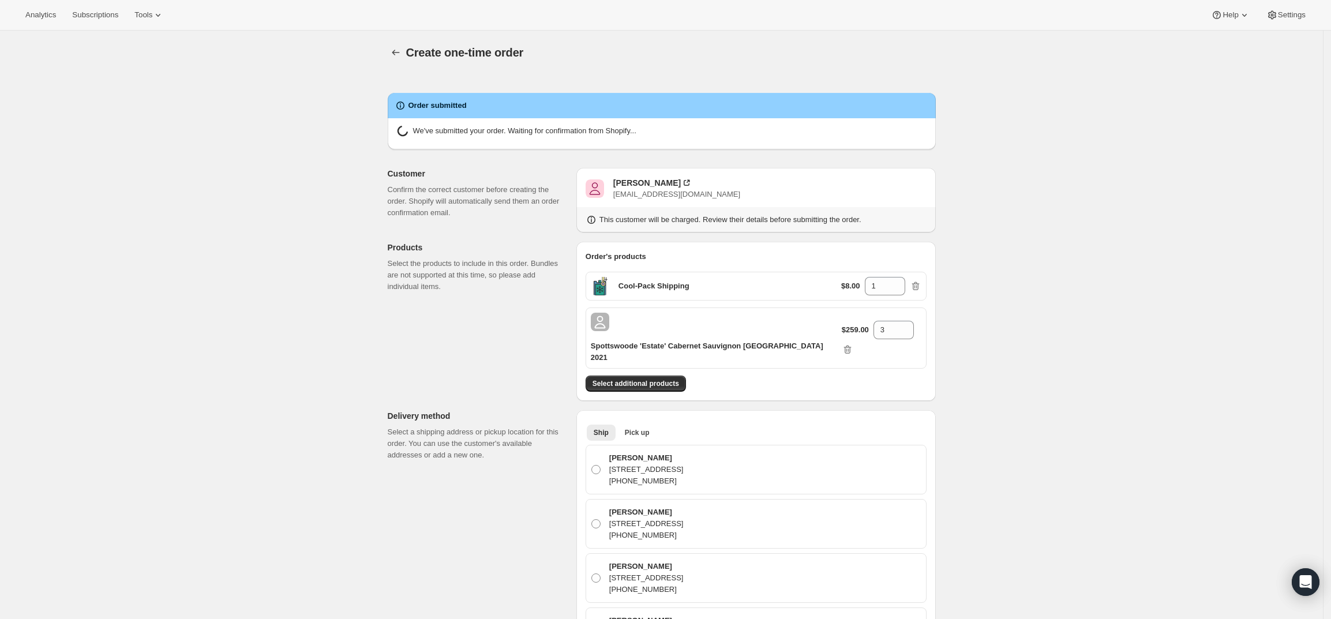
radio input "true"
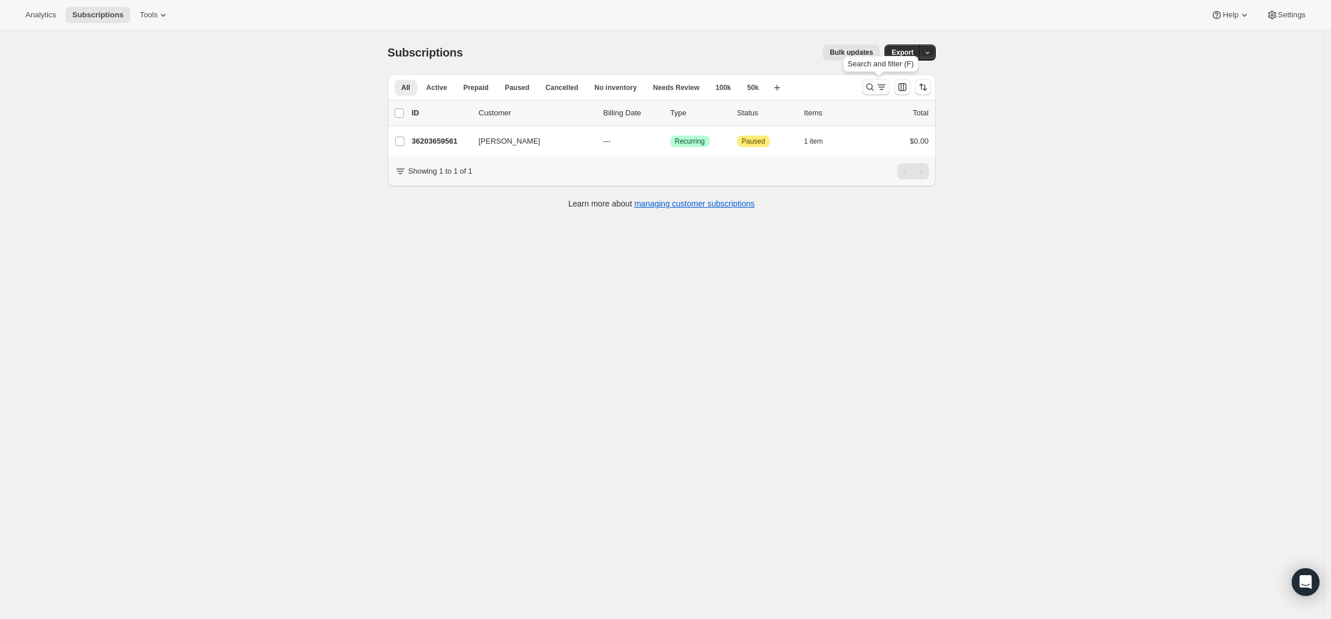
click at [876, 89] on icon "Search and filter results" at bounding box center [870, 87] width 12 height 12
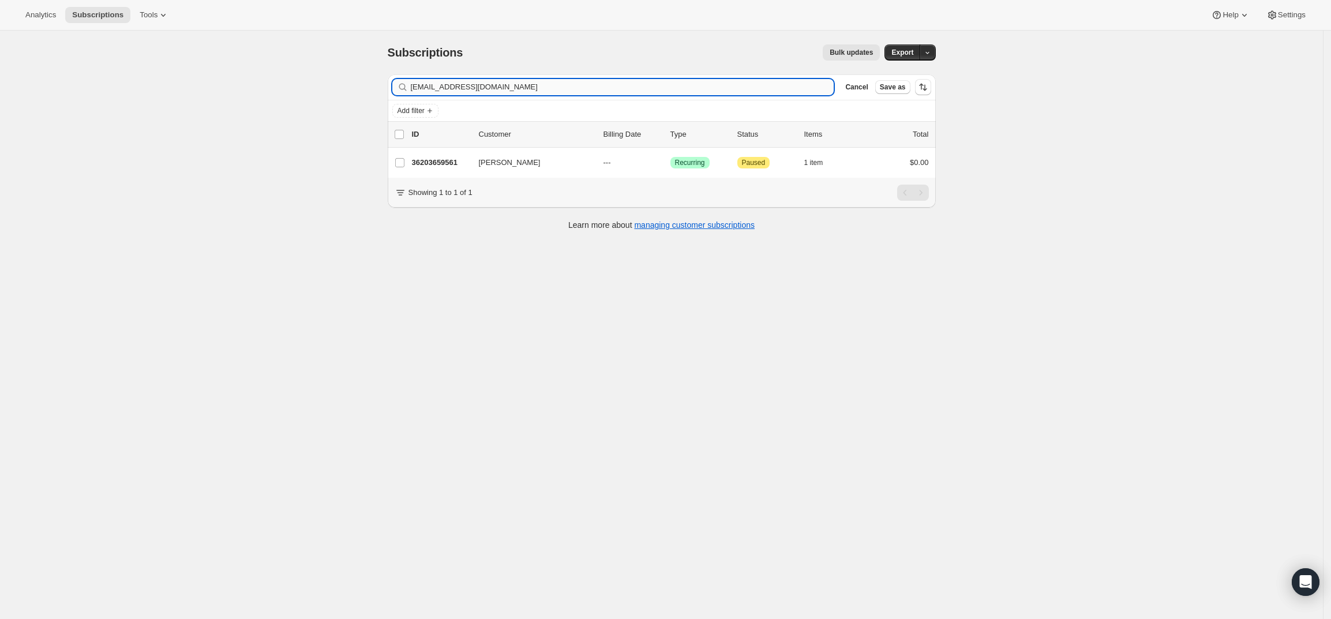
click at [580, 88] on input "jbaresq@aol.com" at bounding box center [623, 87] width 424 height 16
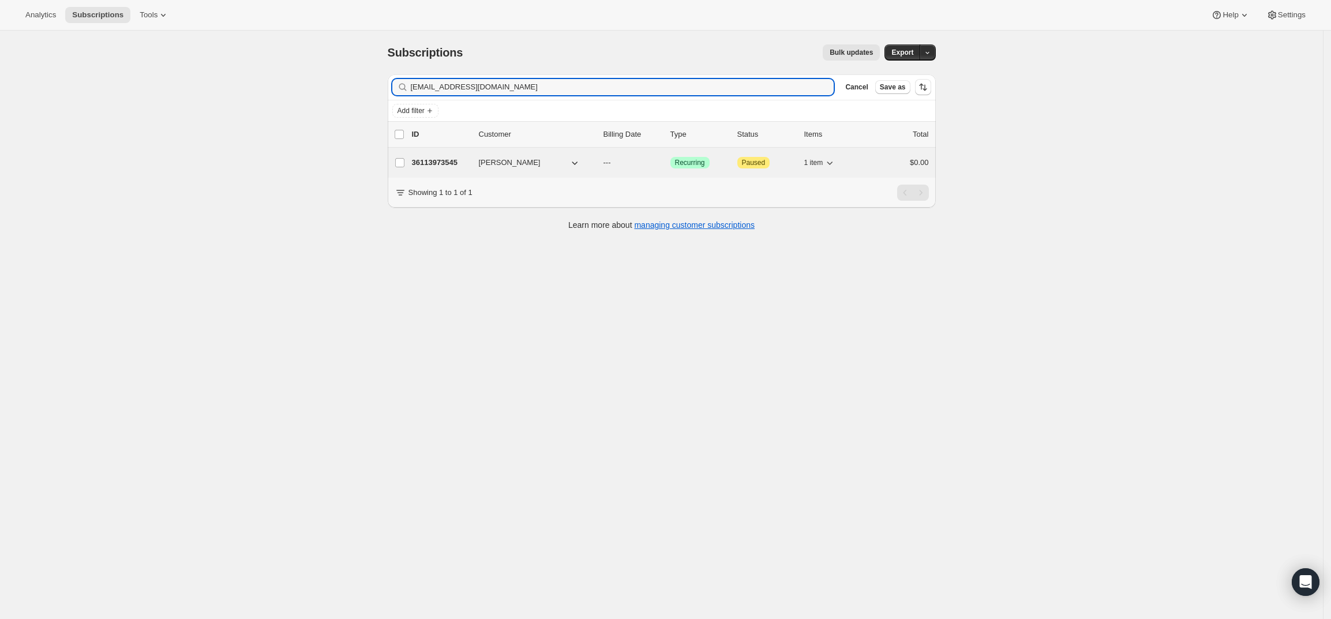
type input "danielmday@gmail.com"
click at [442, 158] on p "36113973545" at bounding box center [441, 163] width 58 height 12
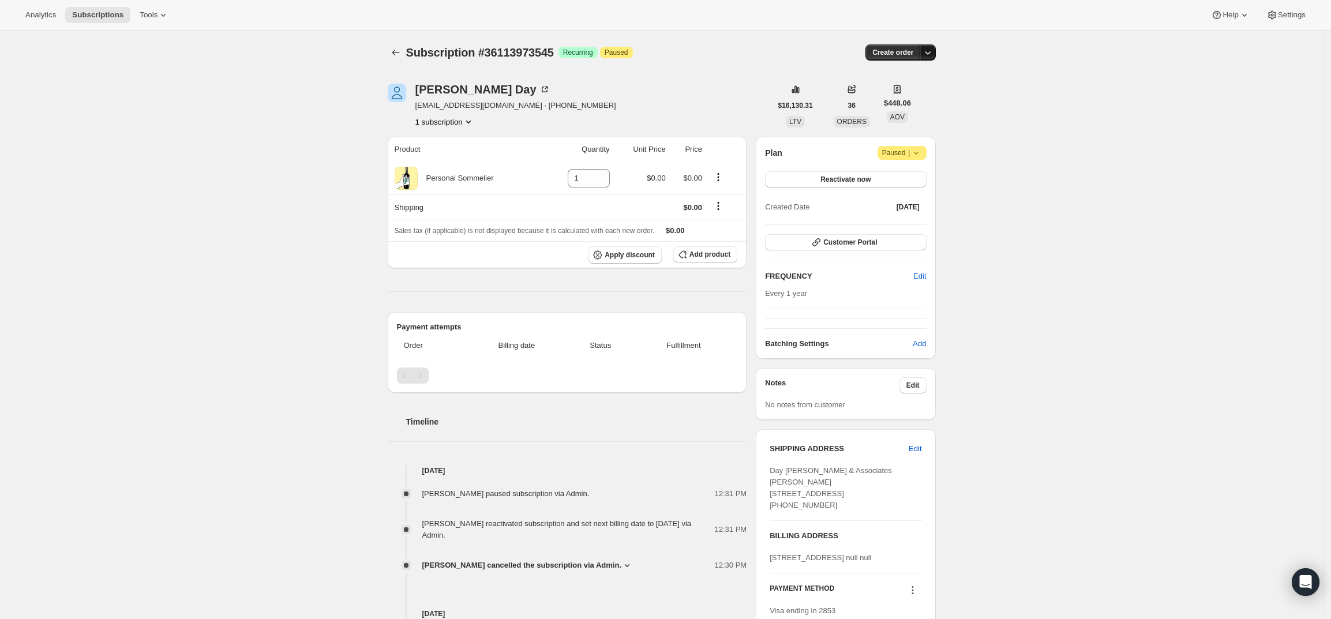
click at [932, 51] on icon "button" at bounding box center [928, 53] width 12 height 12
click at [924, 91] on span "Create custom one-time order" at bounding box center [883, 97] width 100 height 12
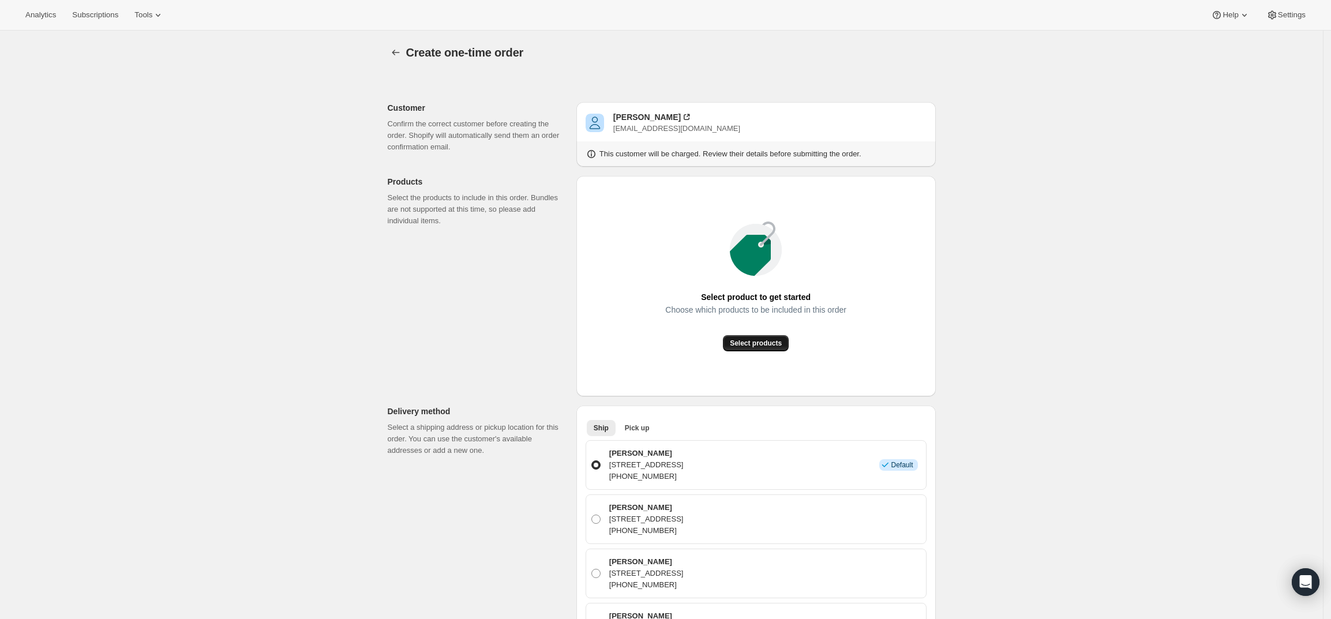
click at [751, 343] on span "Select products" at bounding box center [756, 343] width 52 height 9
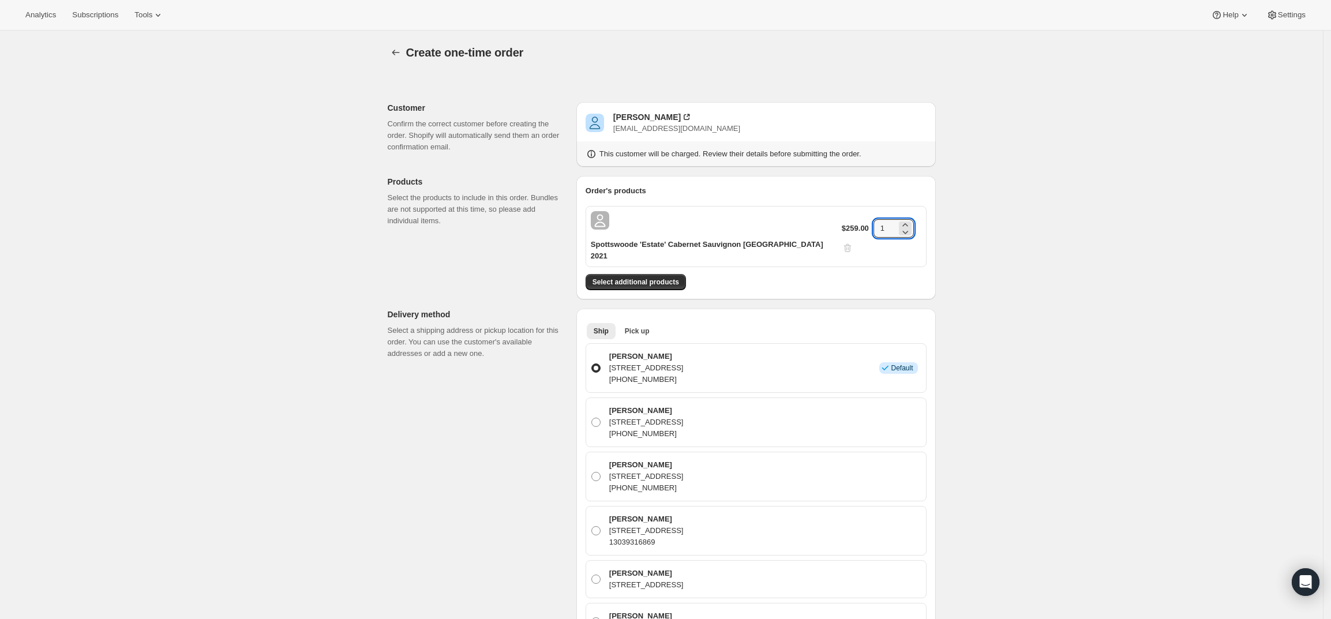
drag, startPoint x: 890, startPoint y: 219, endPoint x: 865, endPoint y: 220, distance: 25.4
click at [865, 220] on div "$259.00 1" at bounding box center [882, 236] width 80 height 35
type input "2"
click at [1041, 268] on div "Create one-time order. This page is ready Create one-time order Customer Confir…" at bounding box center [661, 604] width 1323 height 1146
click at [1063, 347] on div "Create one-time order. This page is ready Create one-time order Customer Confir…" at bounding box center [661, 604] width 1323 height 1146
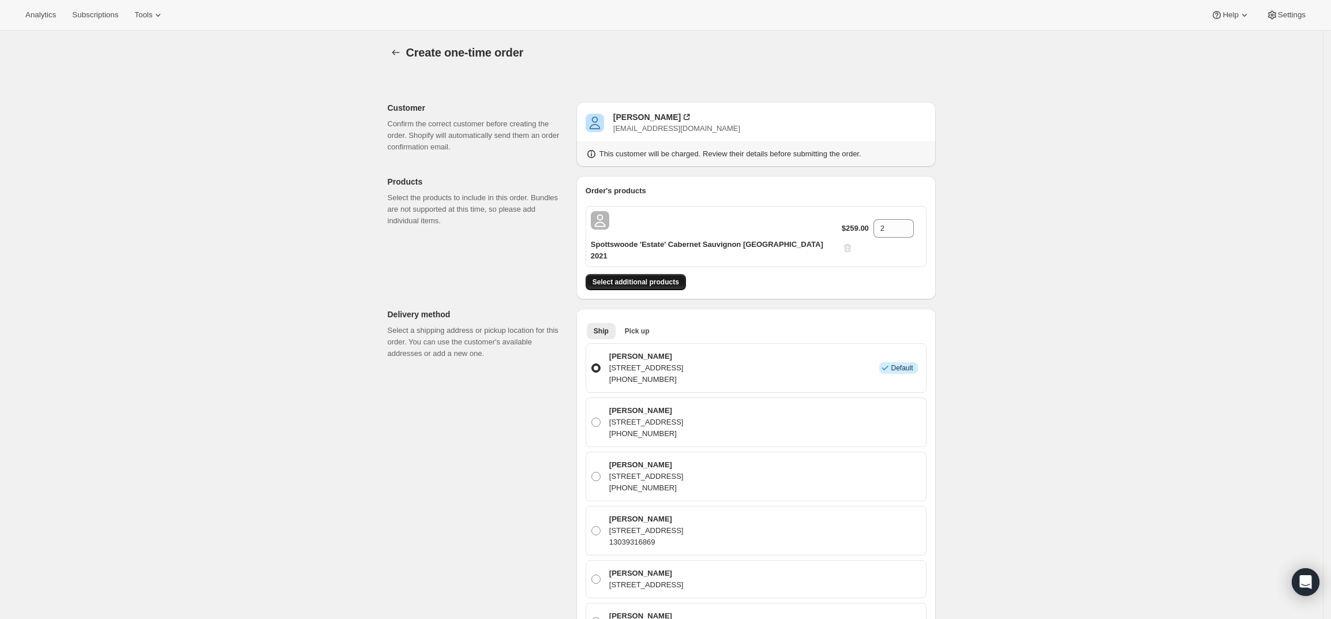
click at [676, 278] on span "Select additional products" at bounding box center [636, 282] width 87 height 9
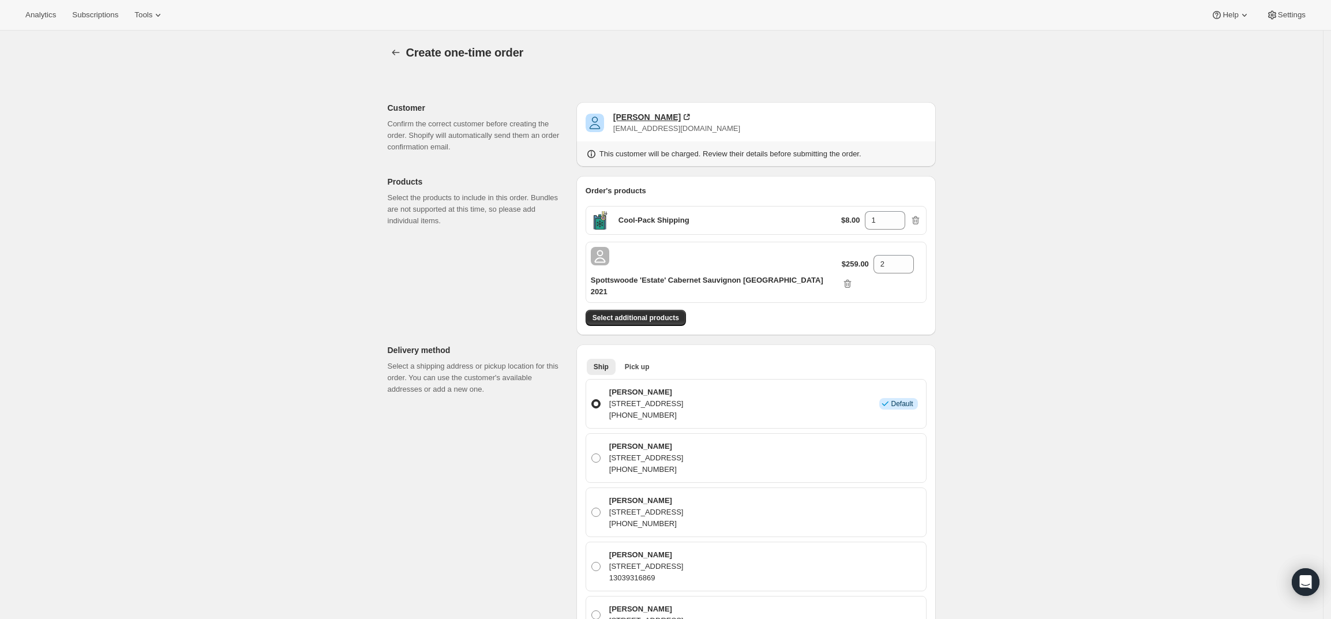
click at [635, 118] on div "Daniel Day" at bounding box center [647, 117] width 68 height 12
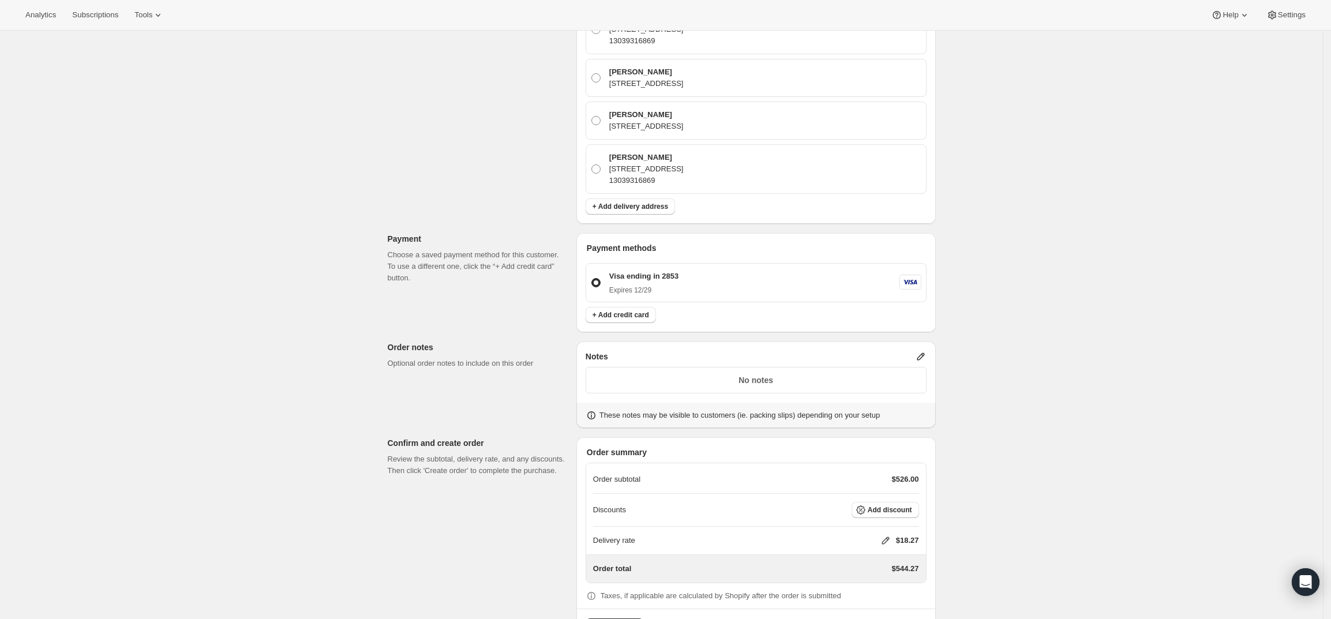
scroll to position [550, 0]
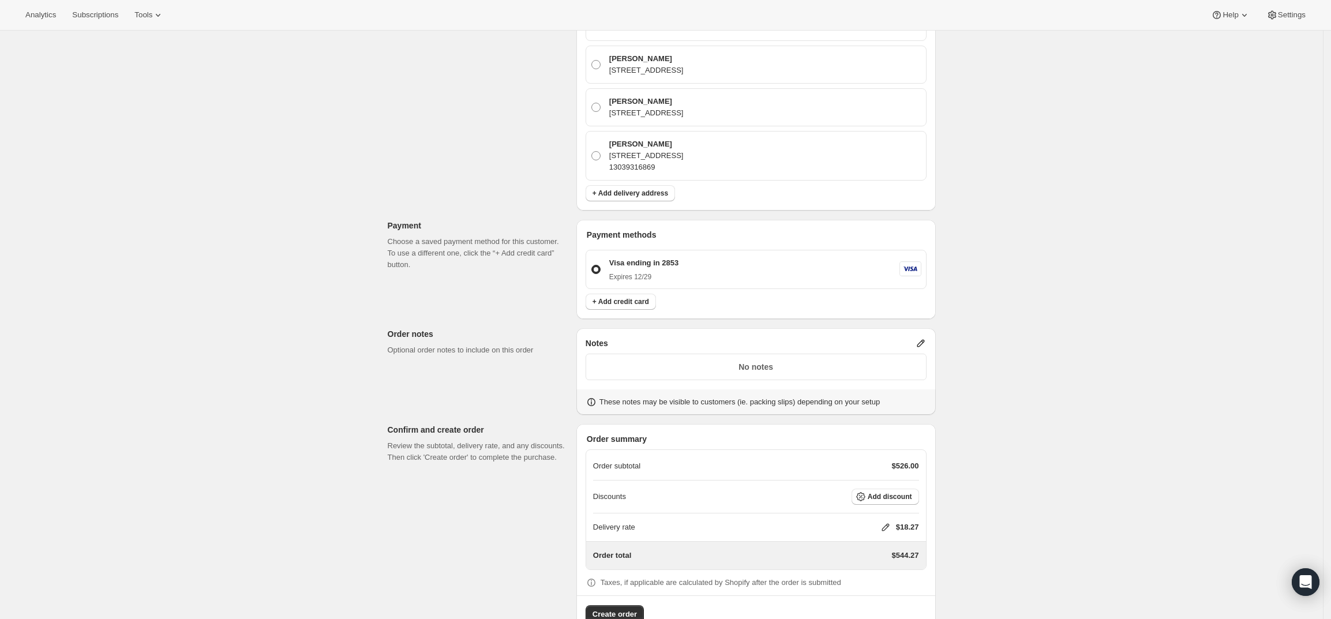
click at [927, 338] on icon at bounding box center [921, 344] width 12 height 12
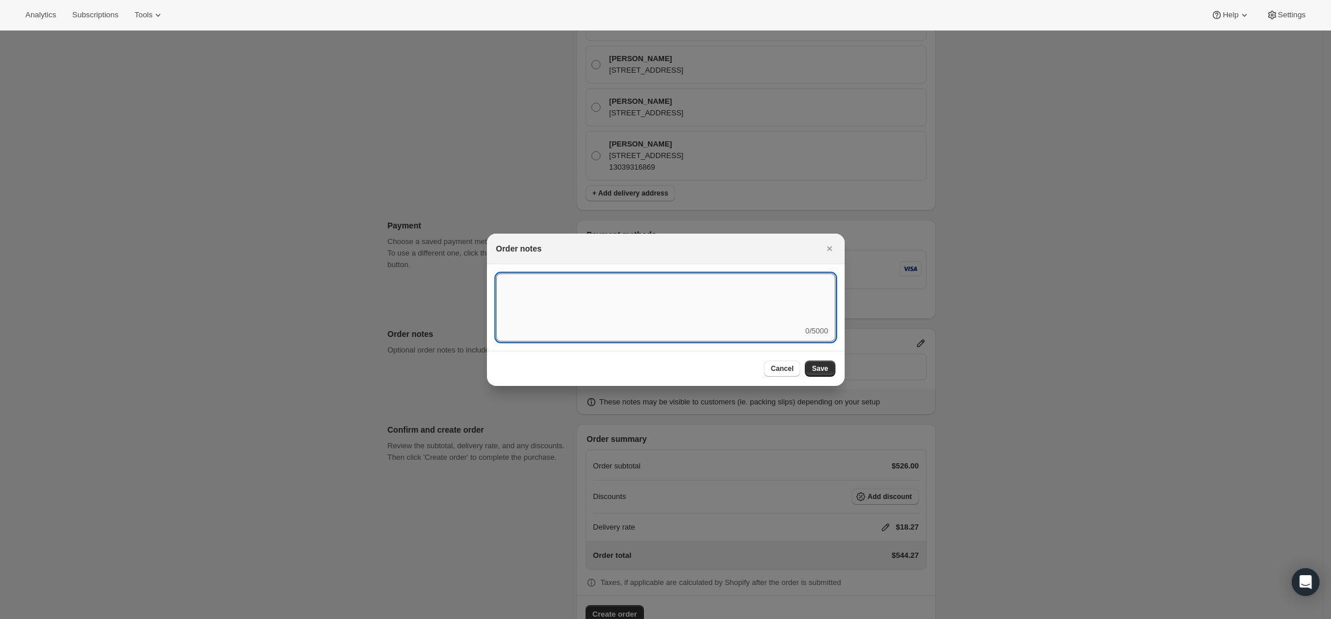
click at [690, 310] on textarea ":r3v:" at bounding box center [665, 299] width 339 height 52
type textarea "FedEx Ground - Ship 9/23"
click at [827, 368] on span "Save" at bounding box center [820, 368] width 16 height 9
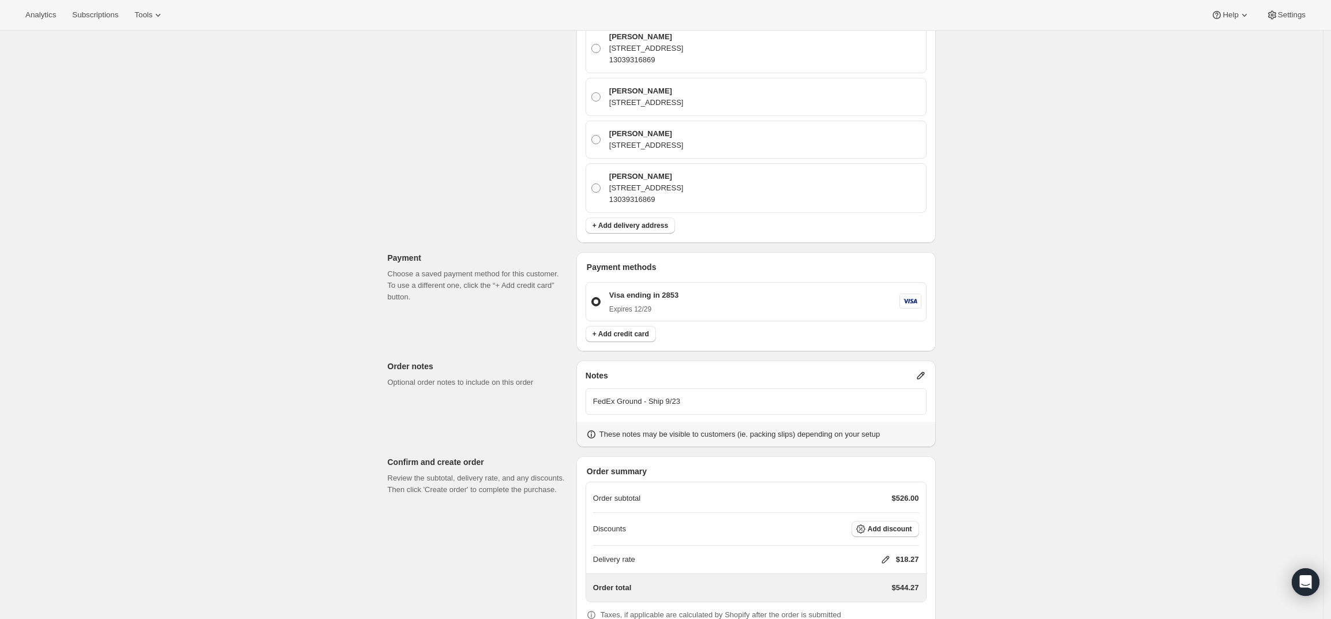
scroll to position [550, 0]
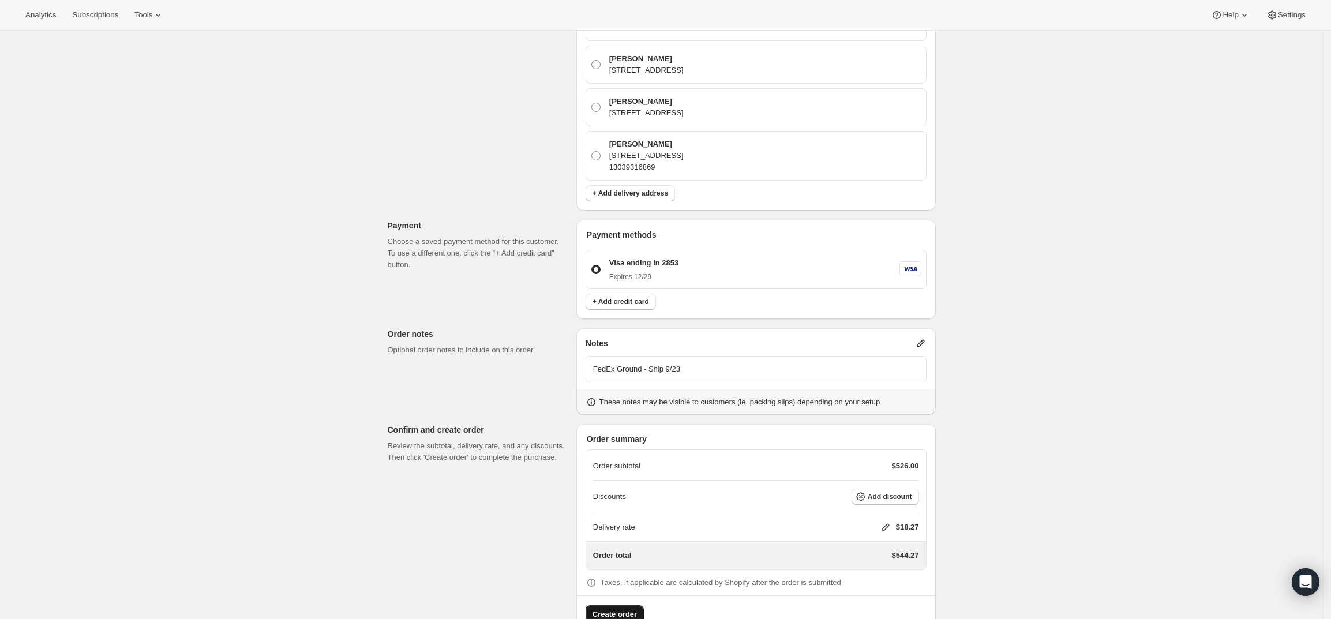
click at [619, 609] on span "Create order" at bounding box center [615, 615] width 44 height 12
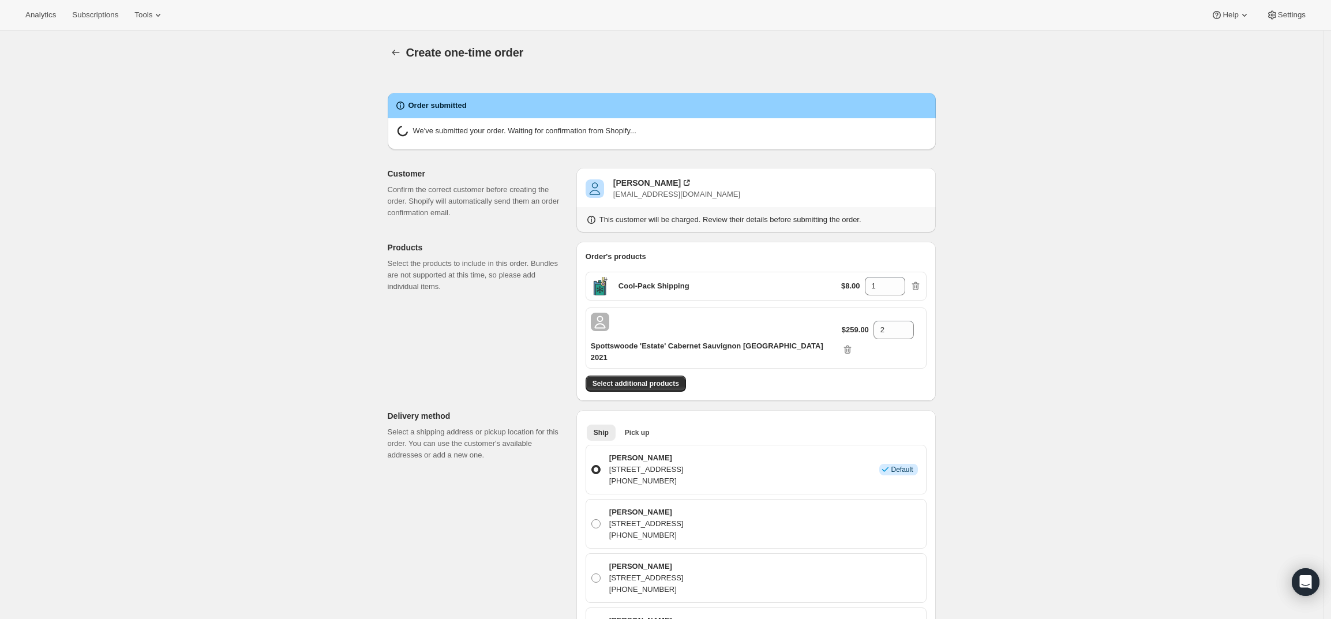
radio input "true"
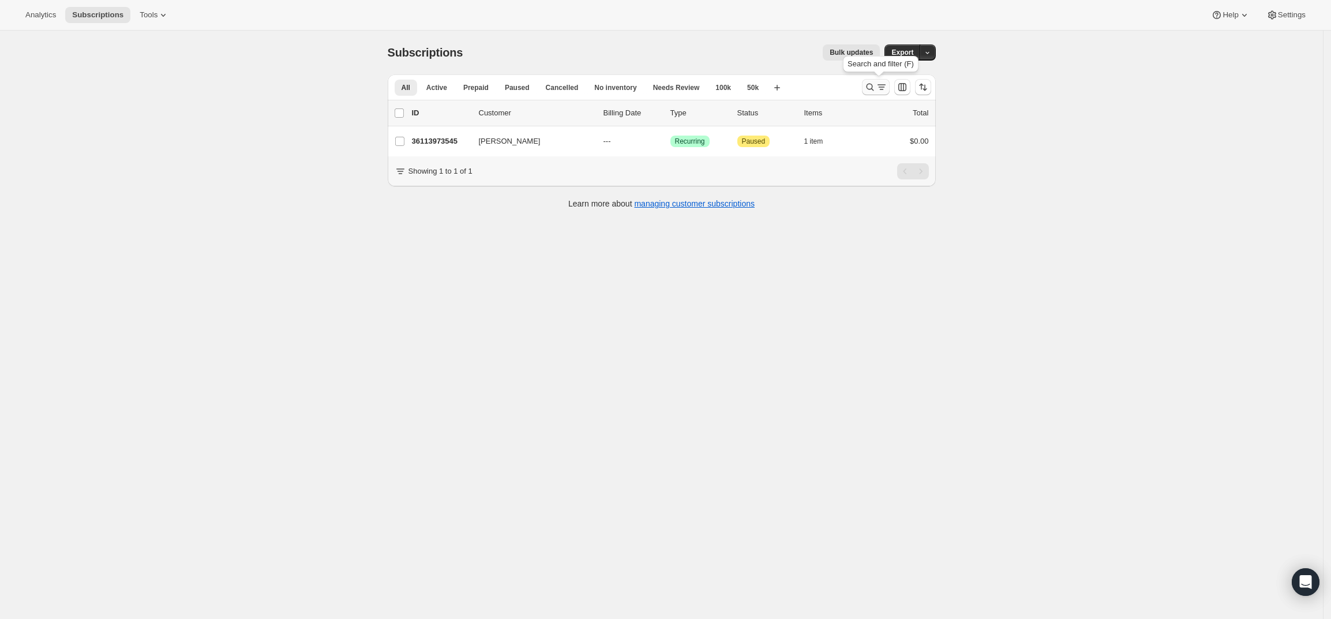
click at [885, 82] on icon "Search and filter results" at bounding box center [882, 87] width 12 height 12
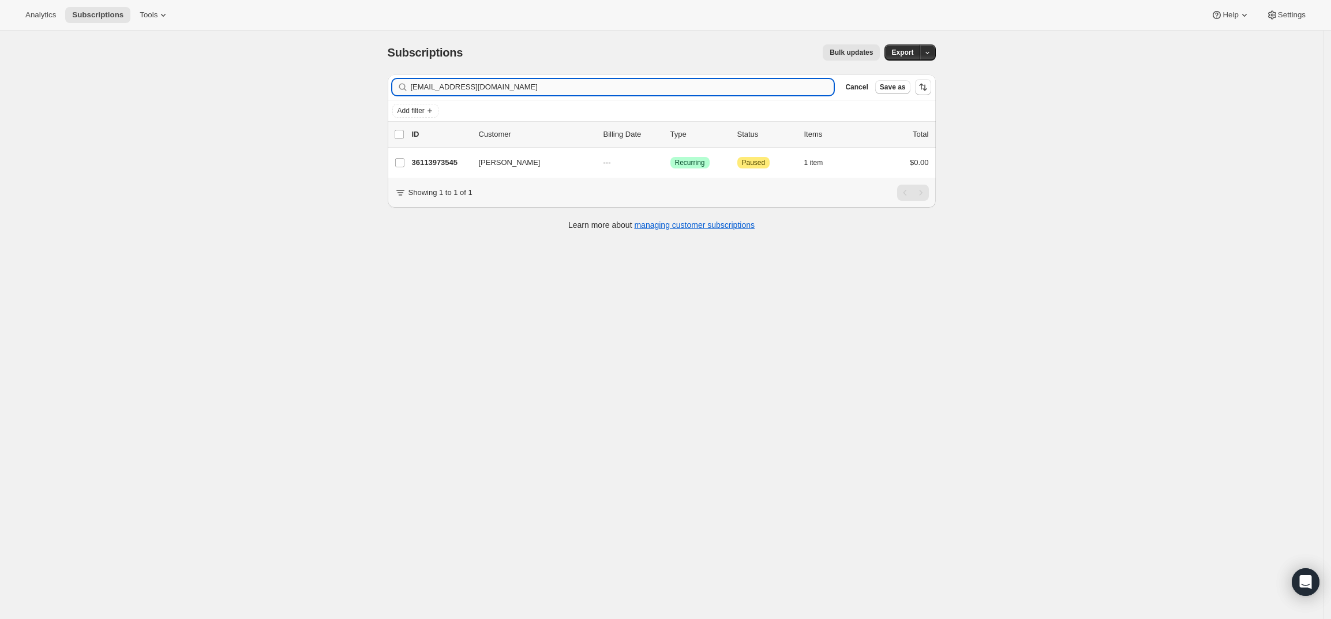
click at [520, 86] on input "[EMAIL_ADDRESS][DOMAIN_NAME]" at bounding box center [623, 87] width 424 height 16
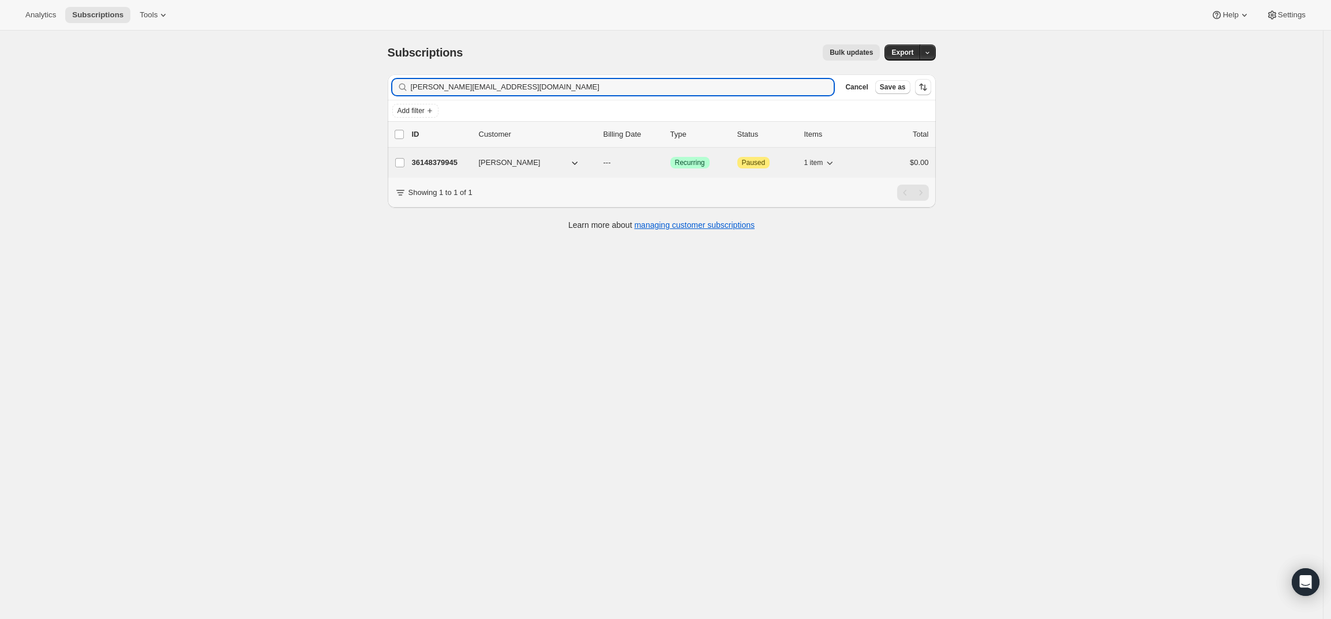
type input "[PERSON_NAME][EMAIL_ADDRESS][DOMAIN_NAME]"
click at [440, 157] on p "36148379945" at bounding box center [441, 163] width 58 height 12
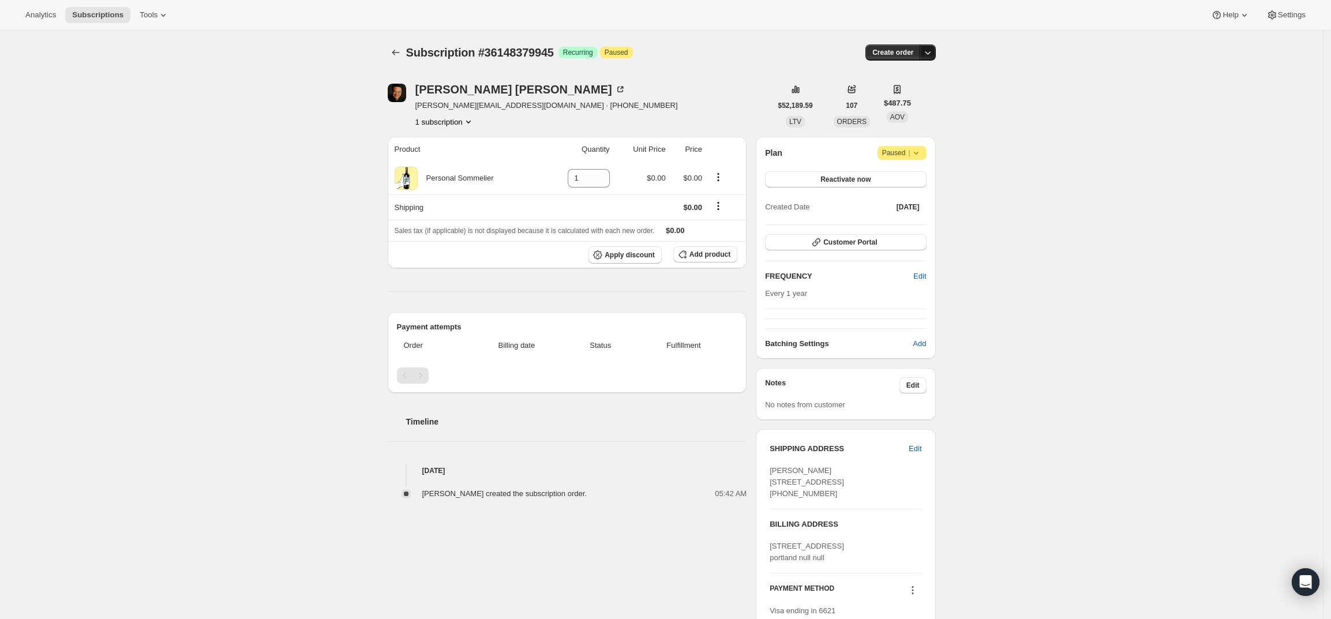
click at [932, 46] on button "button" at bounding box center [928, 52] width 16 height 16
click at [888, 96] on span "Create custom one-time order" at bounding box center [883, 96] width 100 height 9
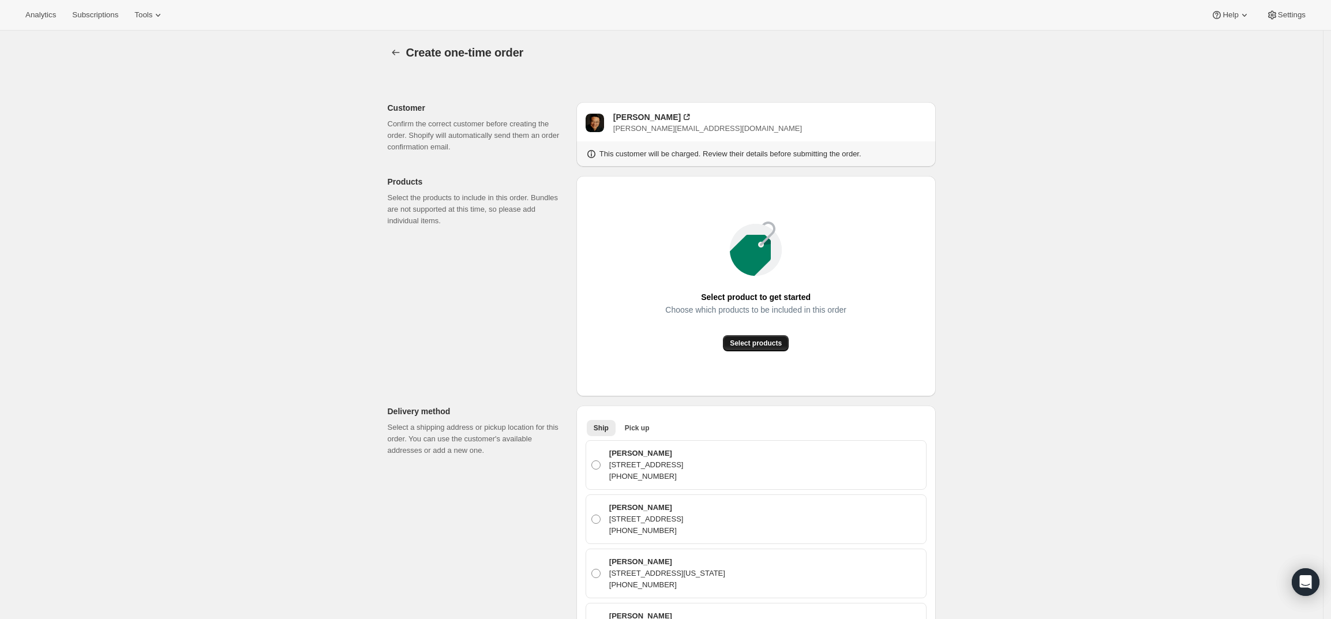
click at [767, 343] on span "Select products" at bounding box center [756, 343] width 52 height 9
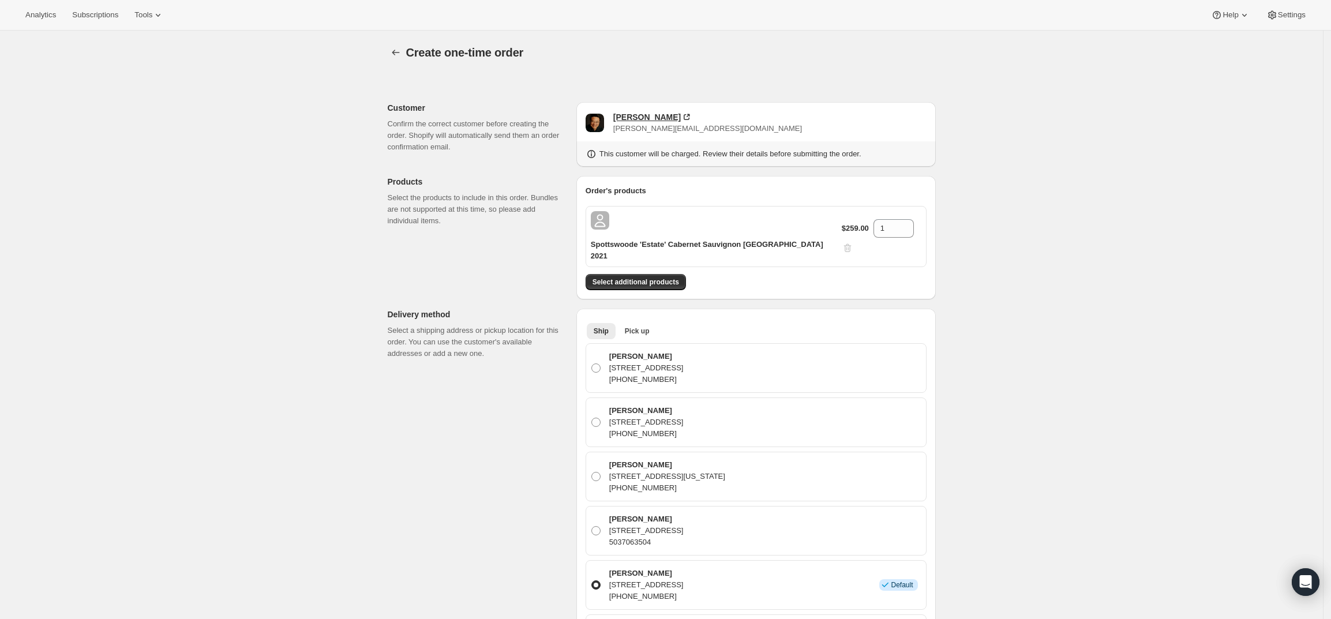
click at [638, 113] on div "[PERSON_NAME]" at bounding box center [647, 117] width 68 height 12
click at [664, 278] on span "Select additional products" at bounding box center [636, 282] width 87 height 9
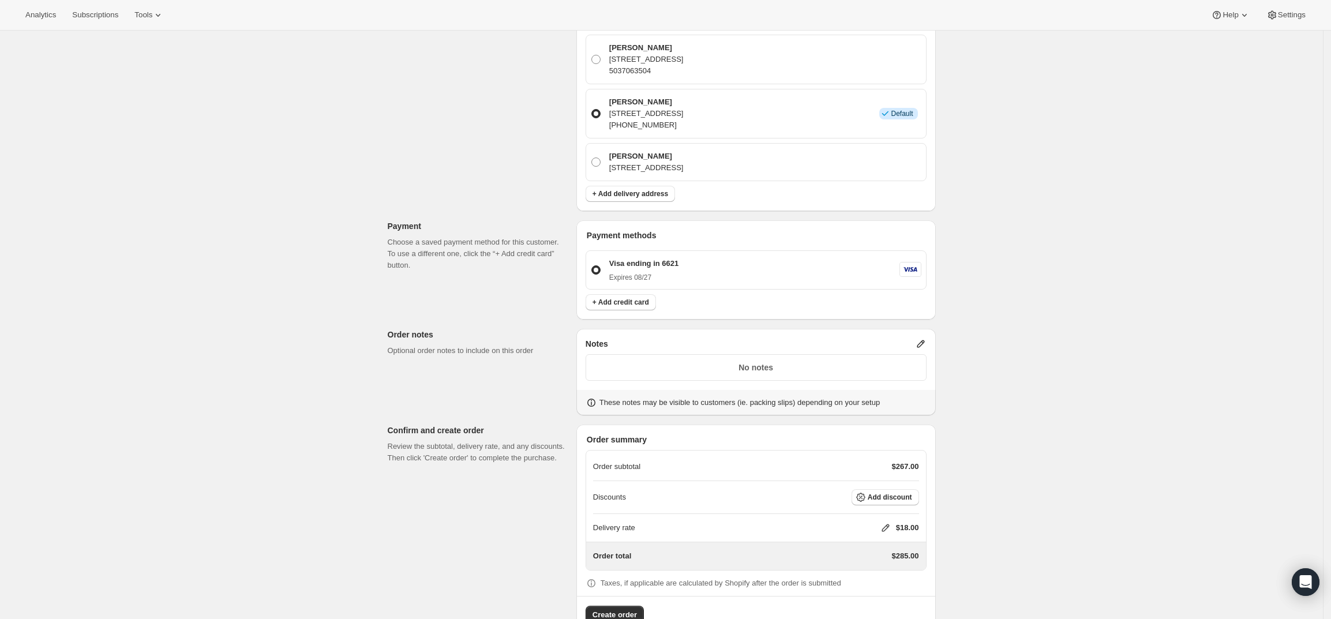
scroll to position [508, 0]
click at [922, 338] on icon at bounding box center [921, 344] width 12 height 12
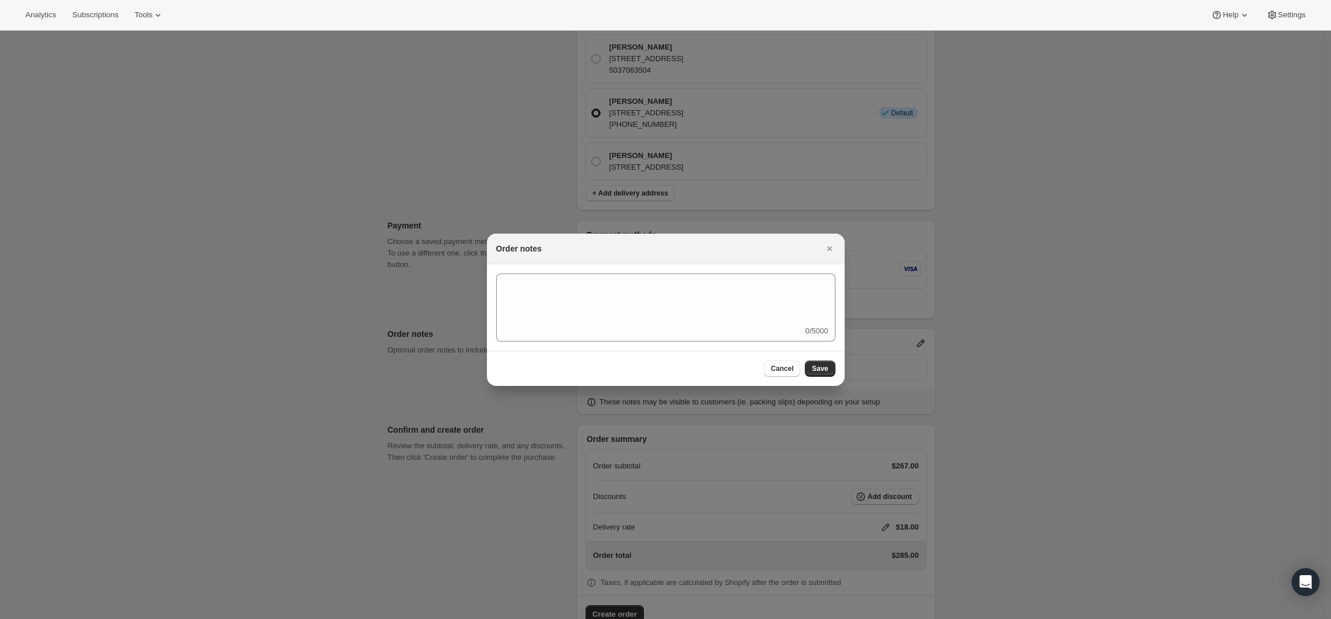
click at [752, 334] on div "0/5000" at bounding box center [665, 307] width 339 height 68
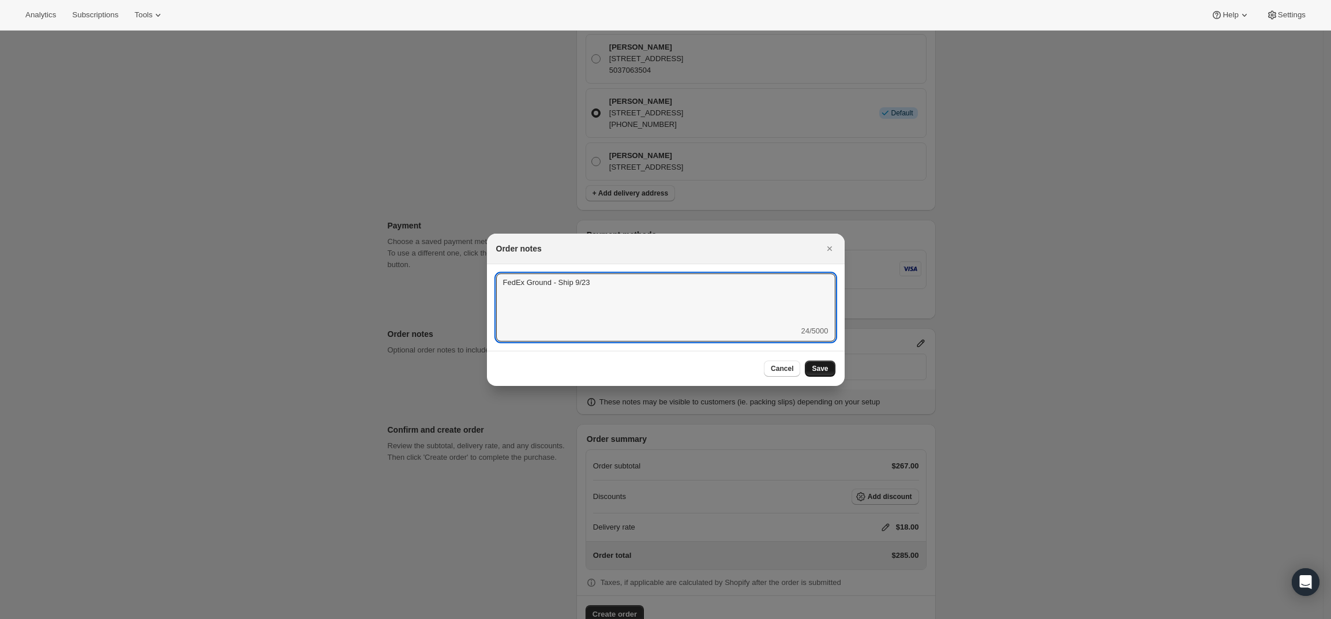
type textarea "FedEx Ground - Ship 9/23"
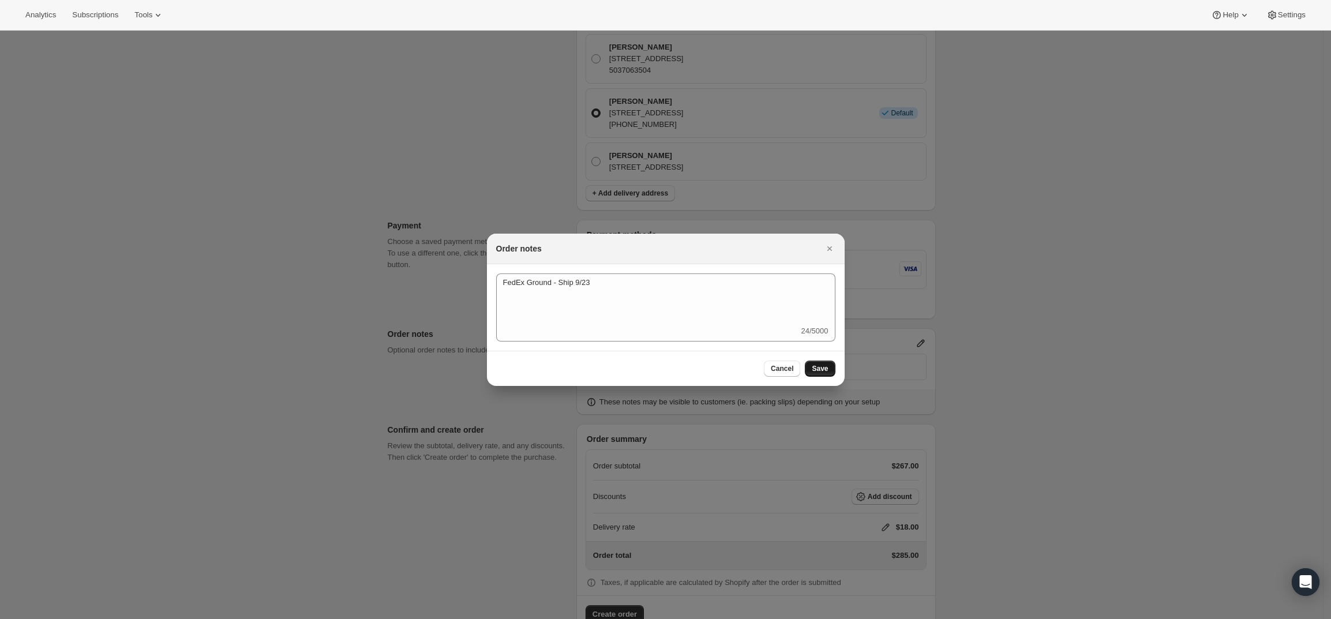
click at [820, 368] on span "Save" at bounding box center [820, 368] width 16 height 9
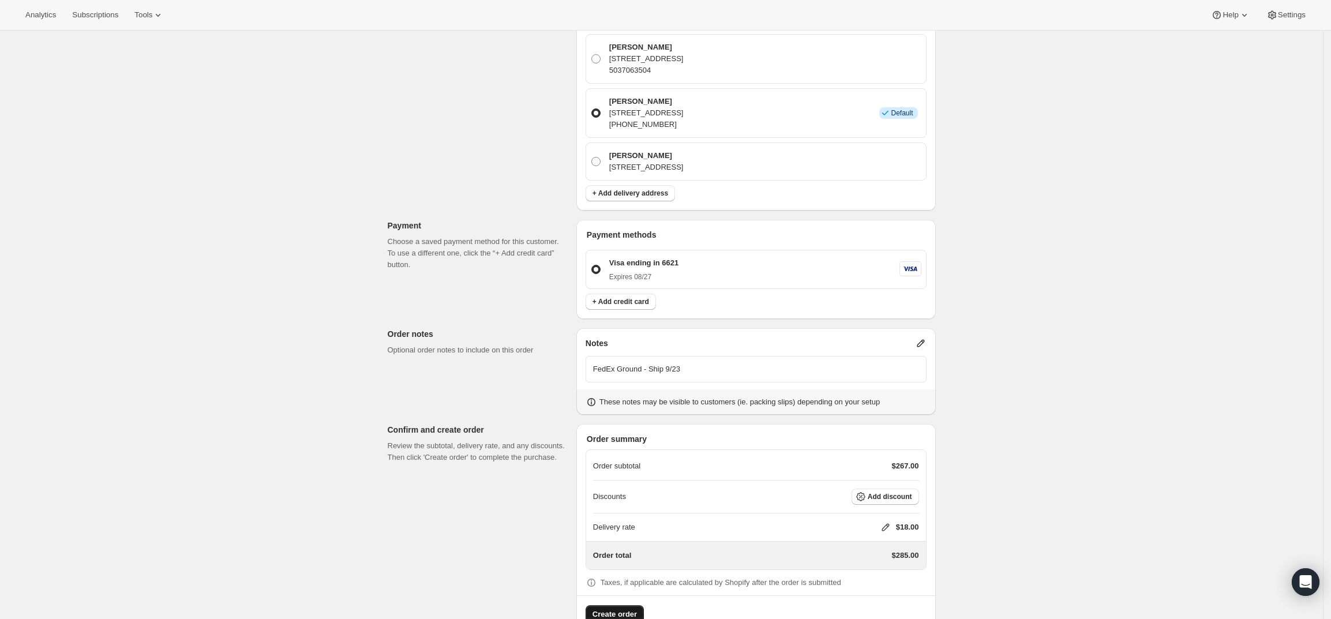
click at [616, 609] on span "Create order" at bounding box center [615, 615] width 44 height 12
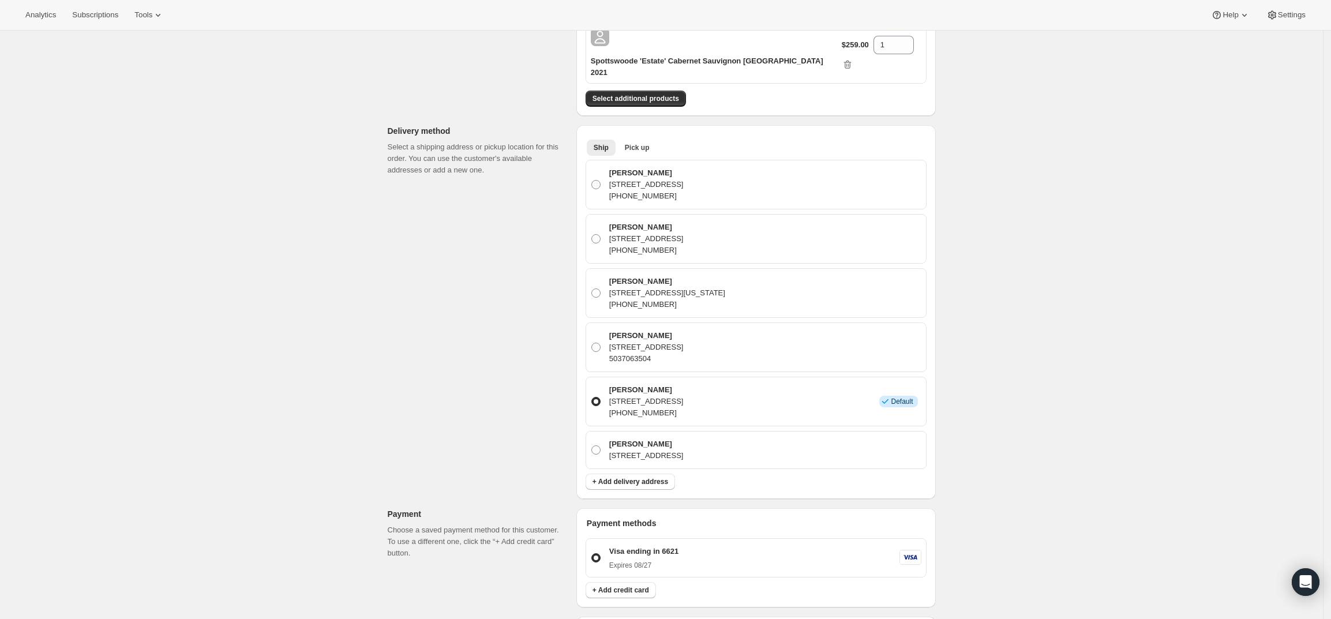
scroll to position [3, 0]
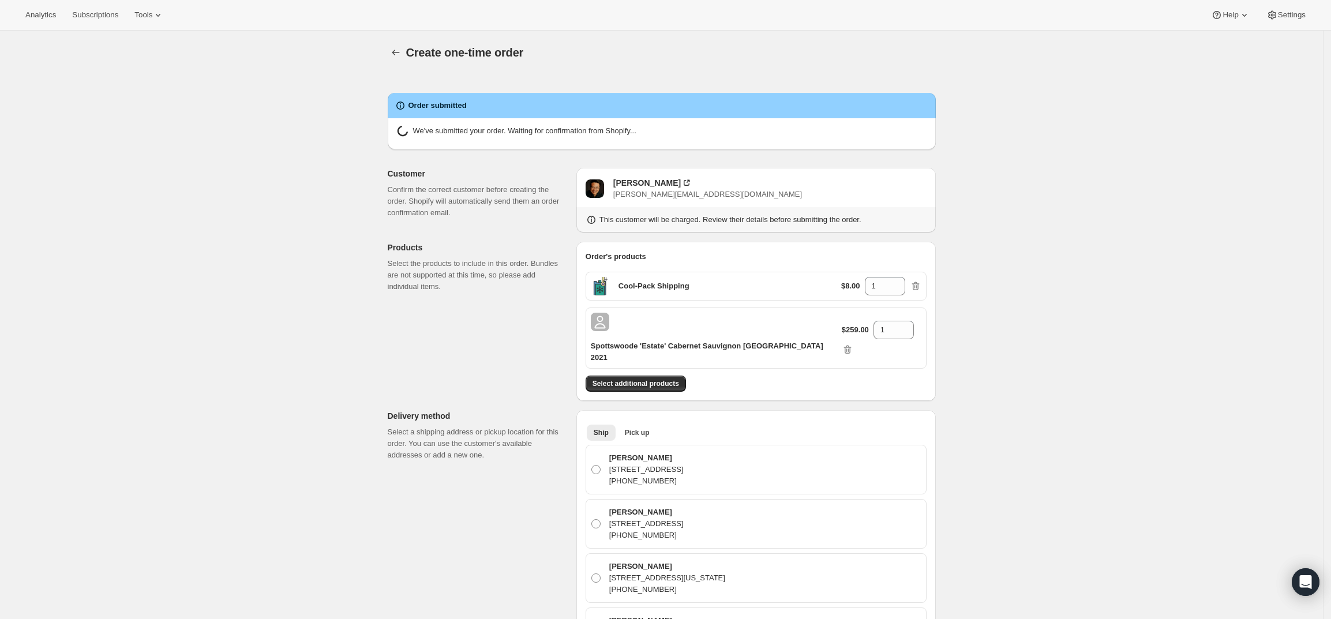
radio input "true"
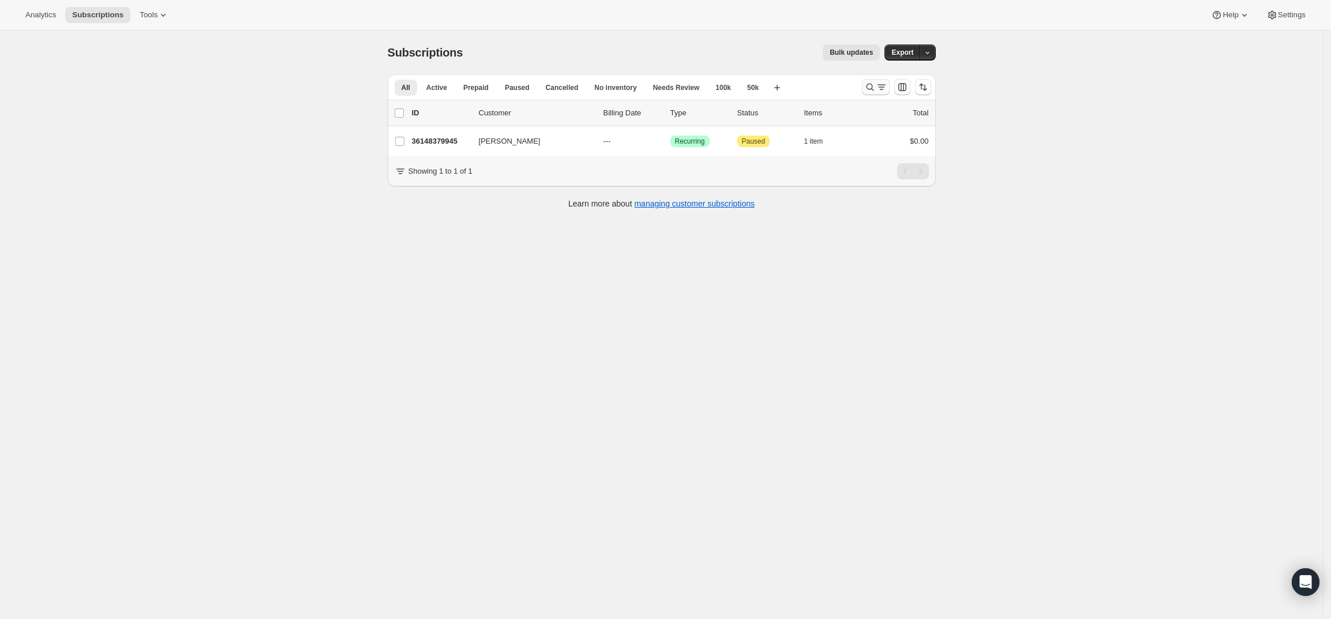
click at [878, 81] on button "Search and filter results" at bounding box center [876, 87] width 28 height 16
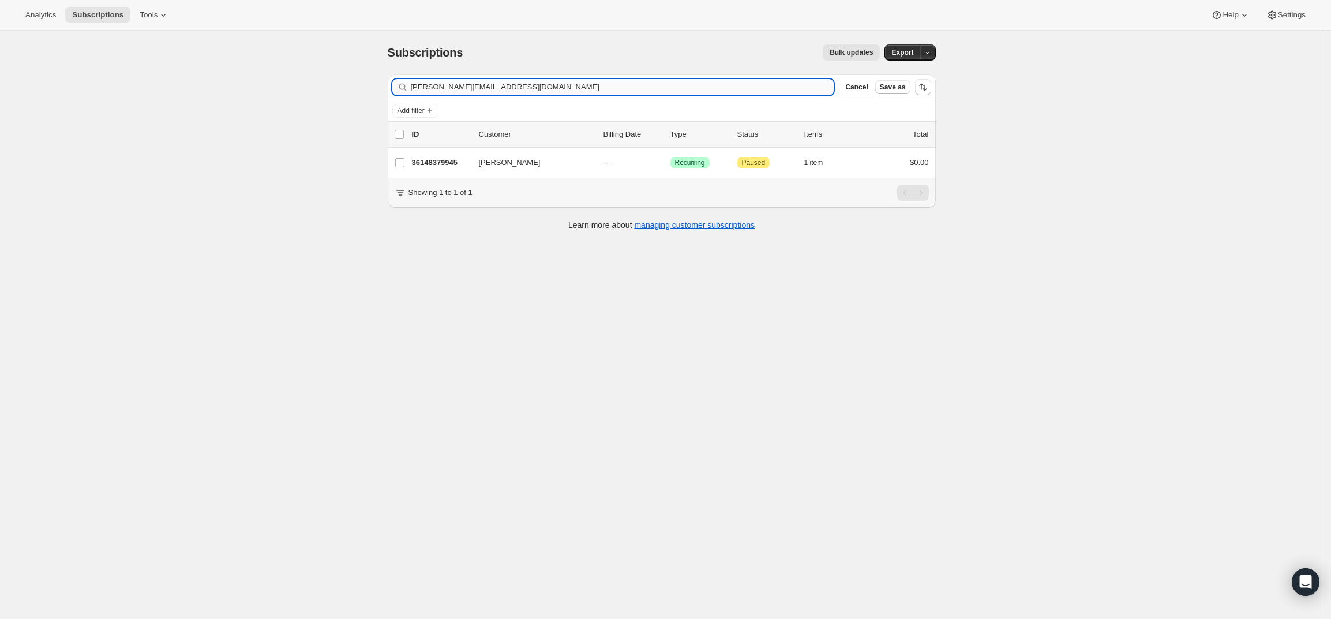
click at [490, 92] on input "[PERSON_NAME][EMAIL_ADDRESS][DOMAIN_NAME]" at bounding box center [623, 87] width 424 height 16
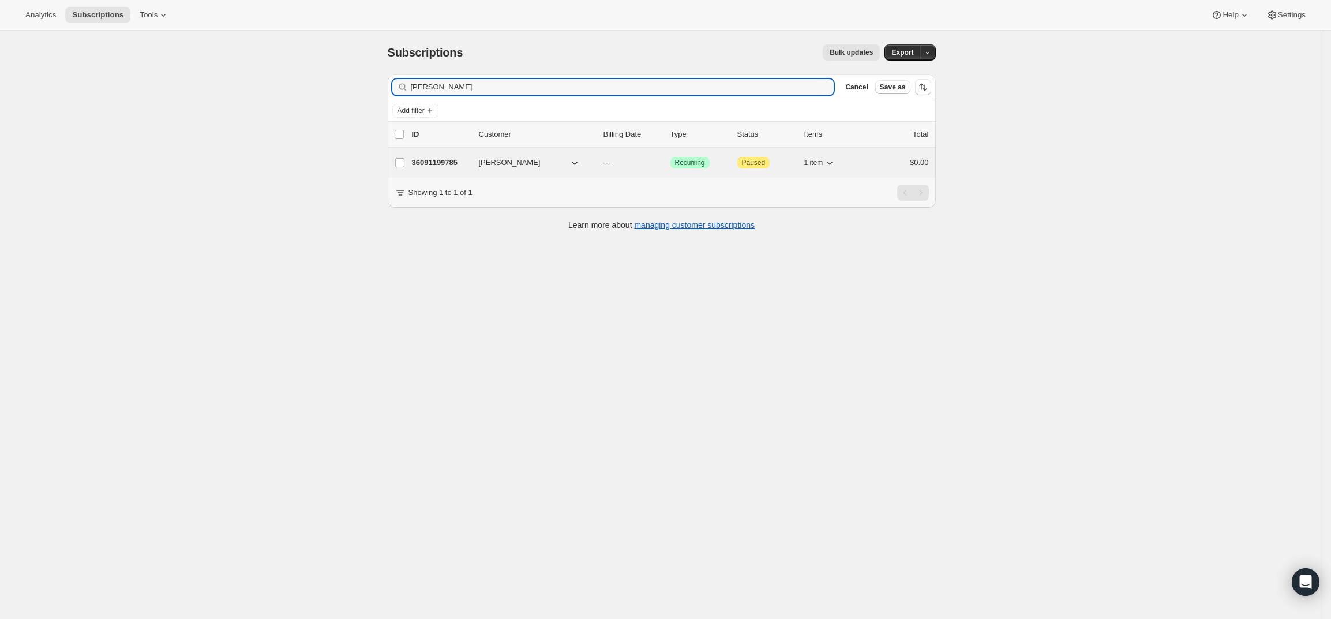
type input "[PERSON_NAME]"
click at [443, 165] on p "36091199785" at bounding box center [441, 163] width 58 height 12
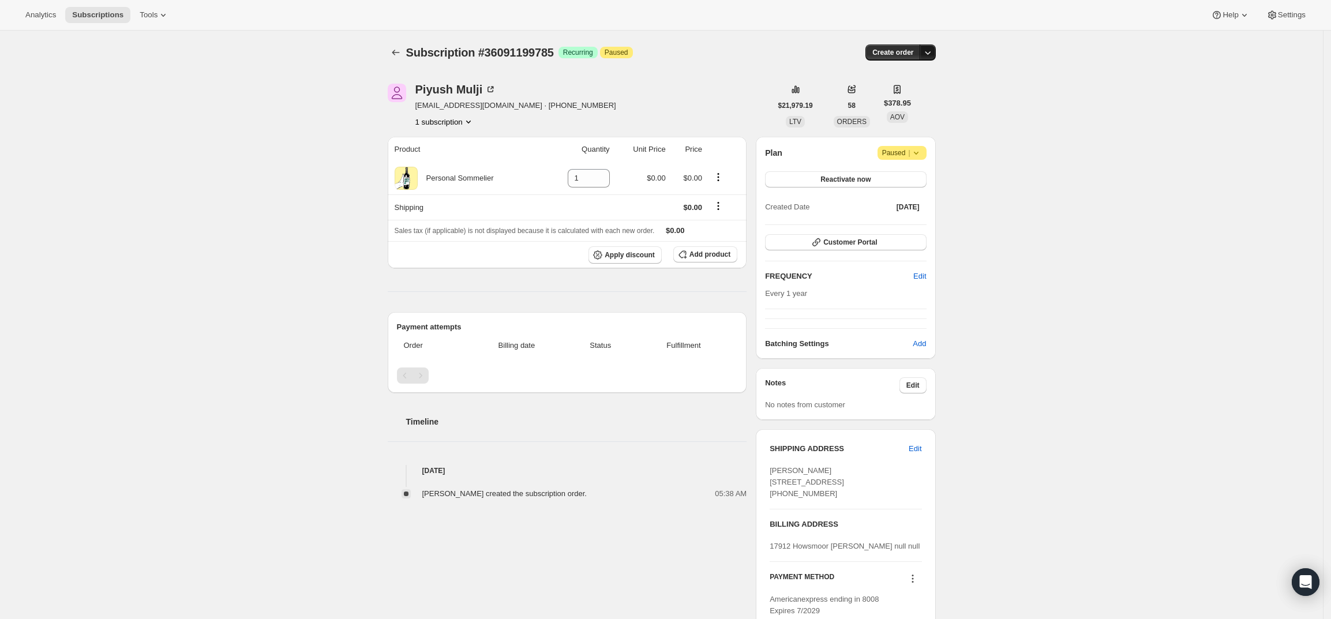
click at [934, 50] on icon "button" at bounding box center [928, 53] width 12 height 12
click at [913, 95] on span "Create custom one-time order" at bounding box center [883, 96] width 100 height 9
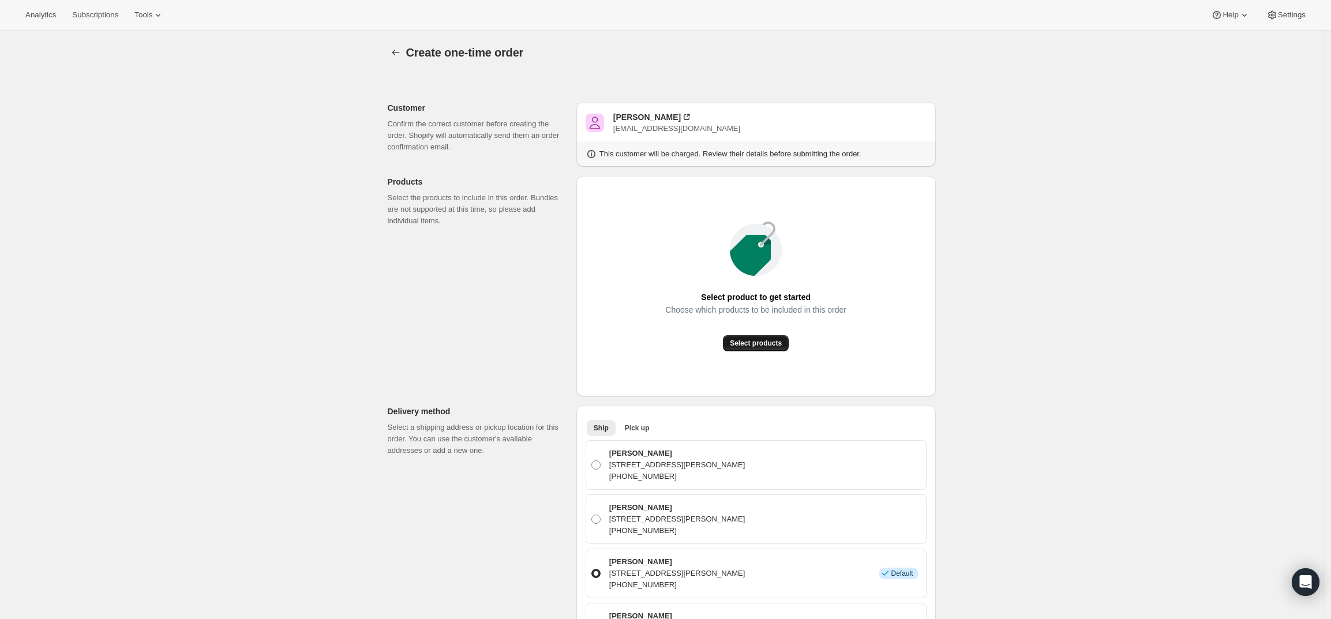
click at [755, 347] on span "Select products" at bounding box center [756, 343] width 52 height 9
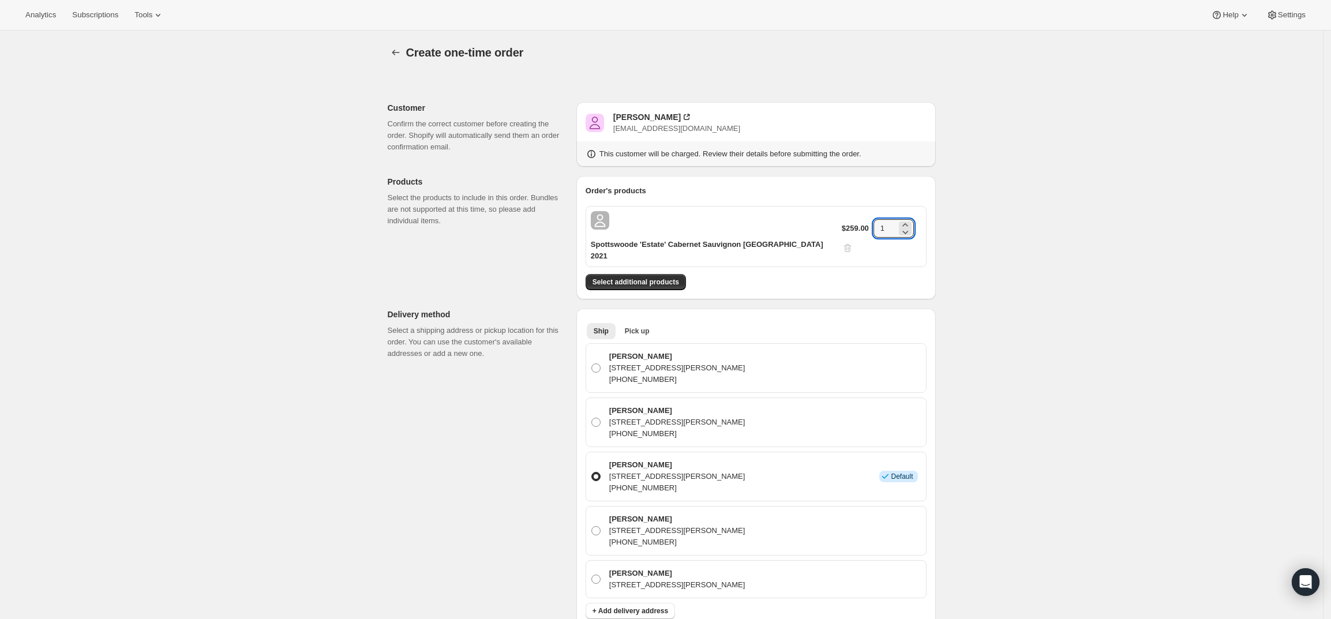
drag, startPoint x: 880, startPoint y: 224, endPoint x: 856, endPoint y: 226, distance: 24.3
click at [856, 226] on div "$259.00 1" at bounding box center [882, 236] width 80 height 35
type input "2"
click at [1141, 278] on div "Create one-time order. This page is ready Create one-time order Customer Confir…" at bounding box center [661, 555] width 1323 height 1049
click at [640, 274] on button "Select additional products" at bounding box center [636, 282] width 100 height 16
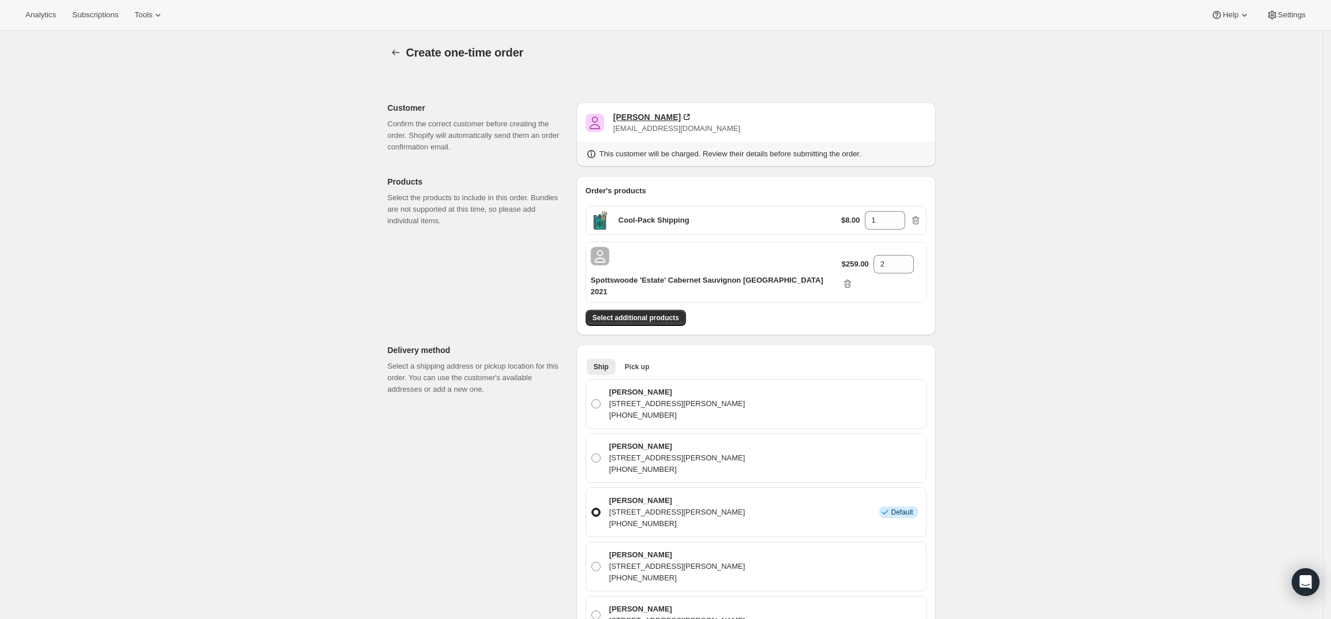
click at [638, 120] on div "[PERSON_NAME]" at bounding box center [647, 117] width 68 height 12
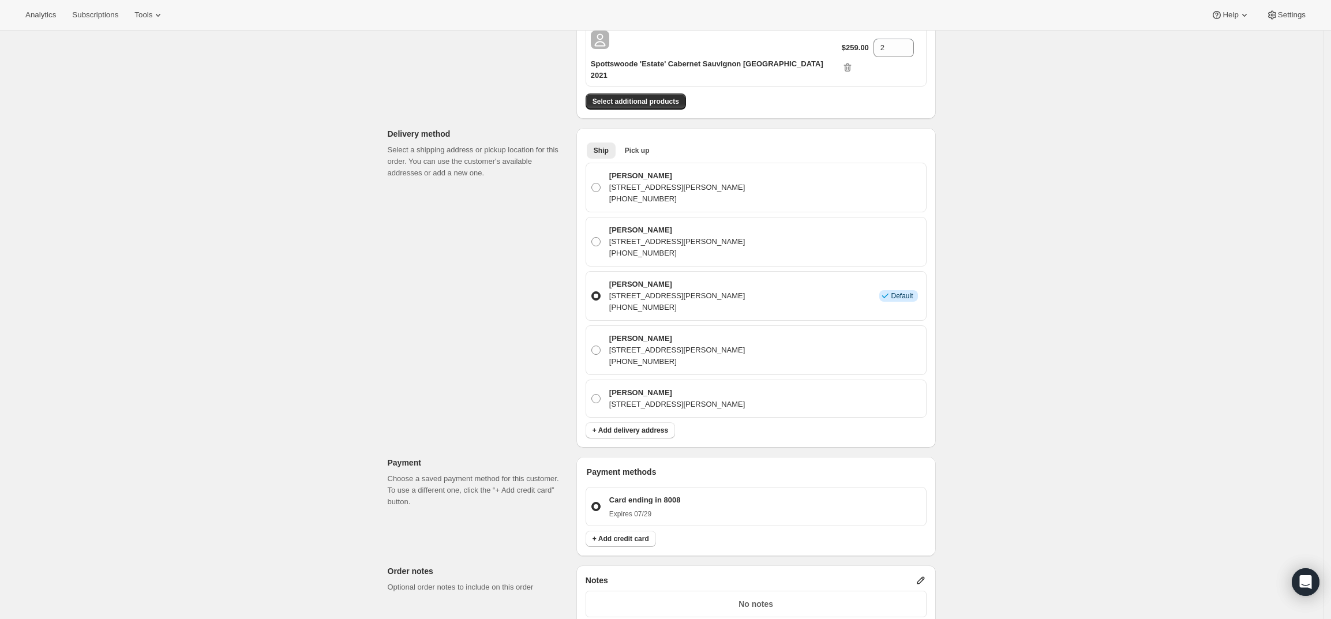
scroll to position [361, 0]
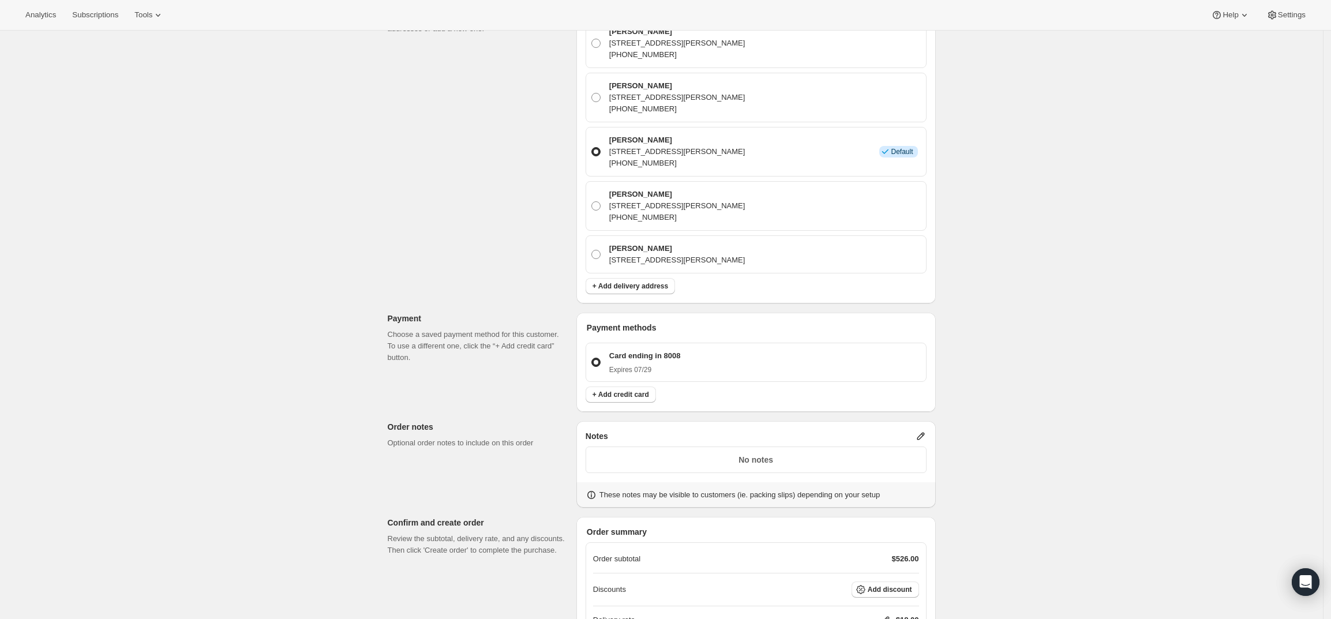
click at [920, 430] on icon at bounding box center [921, 436] width 12 height 12
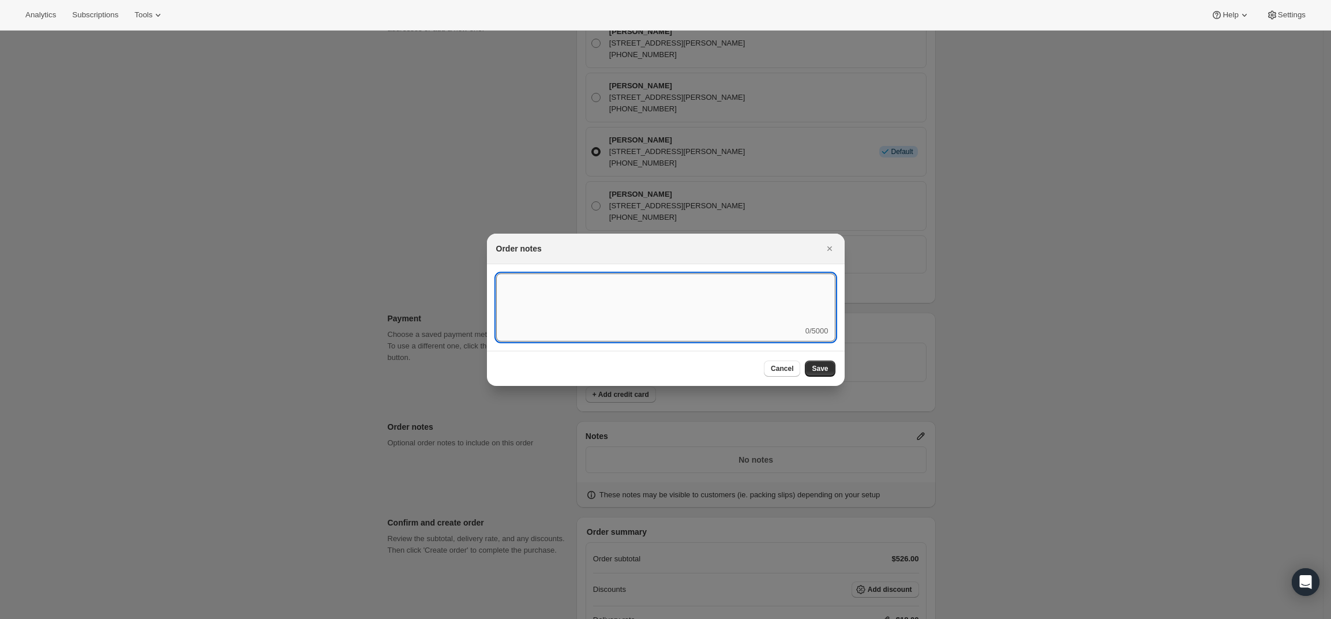
click at [699, 297] on textarea ":r3v:" at bounding box center [665, 299] width 339 height 52
type textarea "Weather HOLD"
click at [815, 372] on span "Save" at bounding box center [820, 368] width 16 height 9
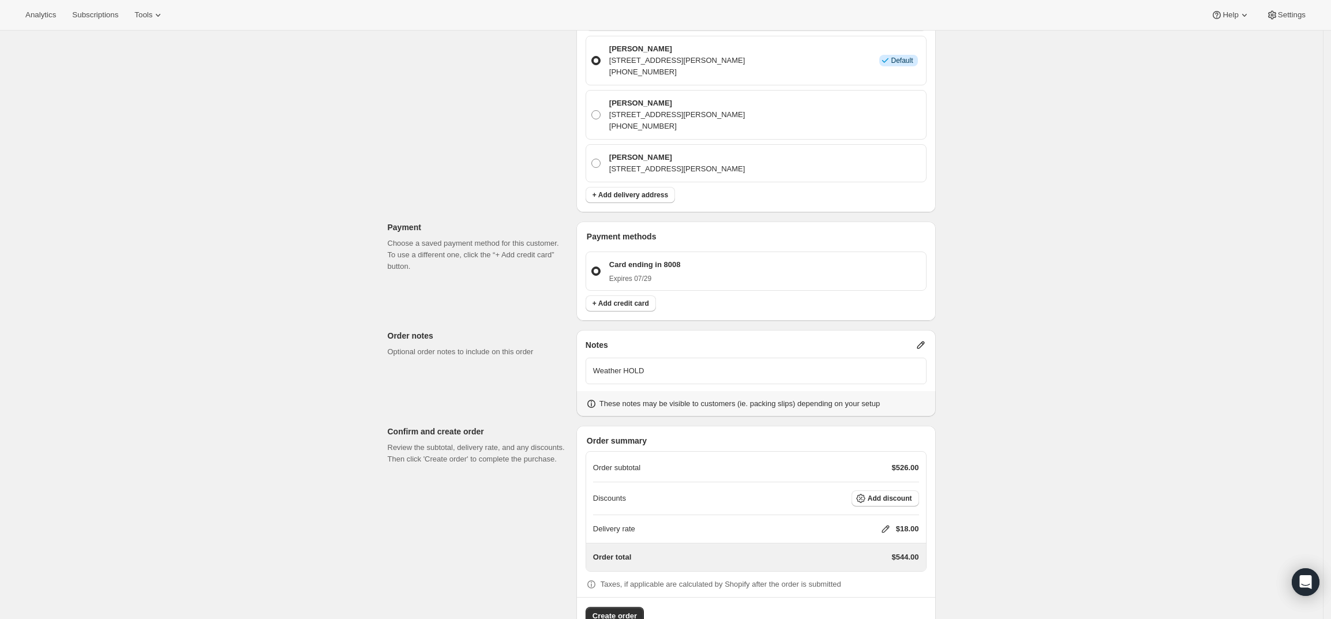
scroll to position [454, 0]
click at [889, 514] on div "Delivery rate $18.00" at bounding box center [756, 528] width 326 height 28
click at [883, 514] on div "Delivery rate $18.00" at bounding box center [756, 528] width 326 height 28
click at [630, 605] on button "Create order" at bounding box center [615, 614] width 58 height 18
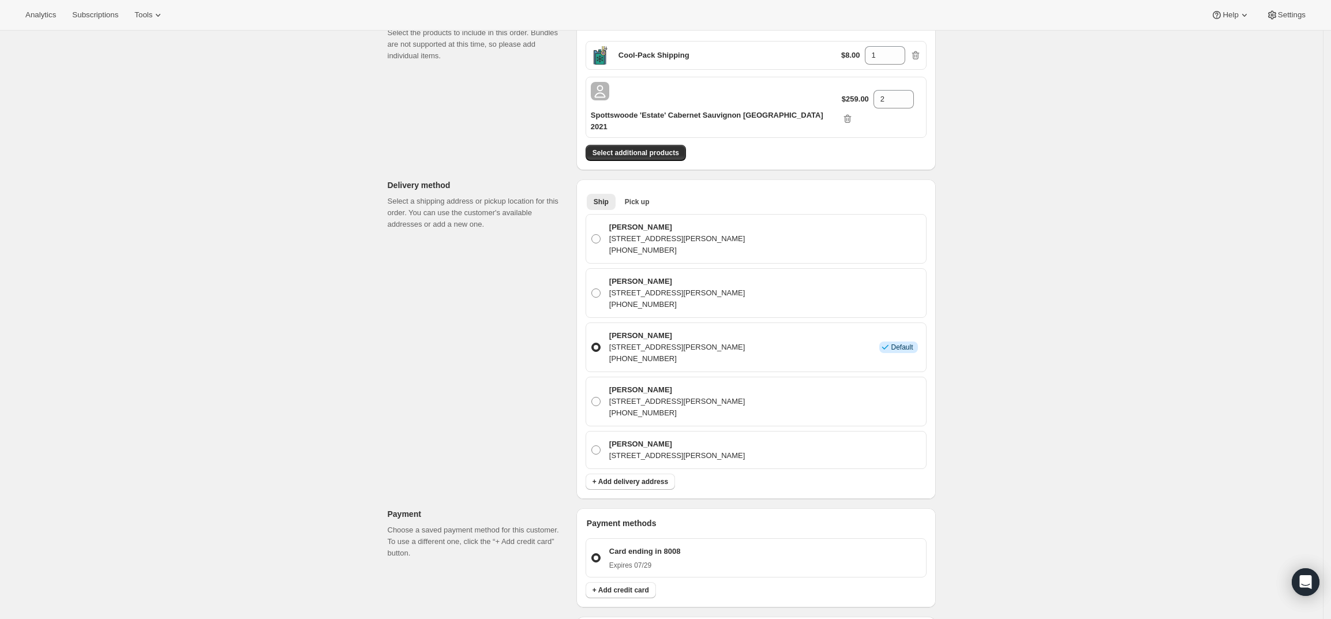
scroll to position [0, 0]
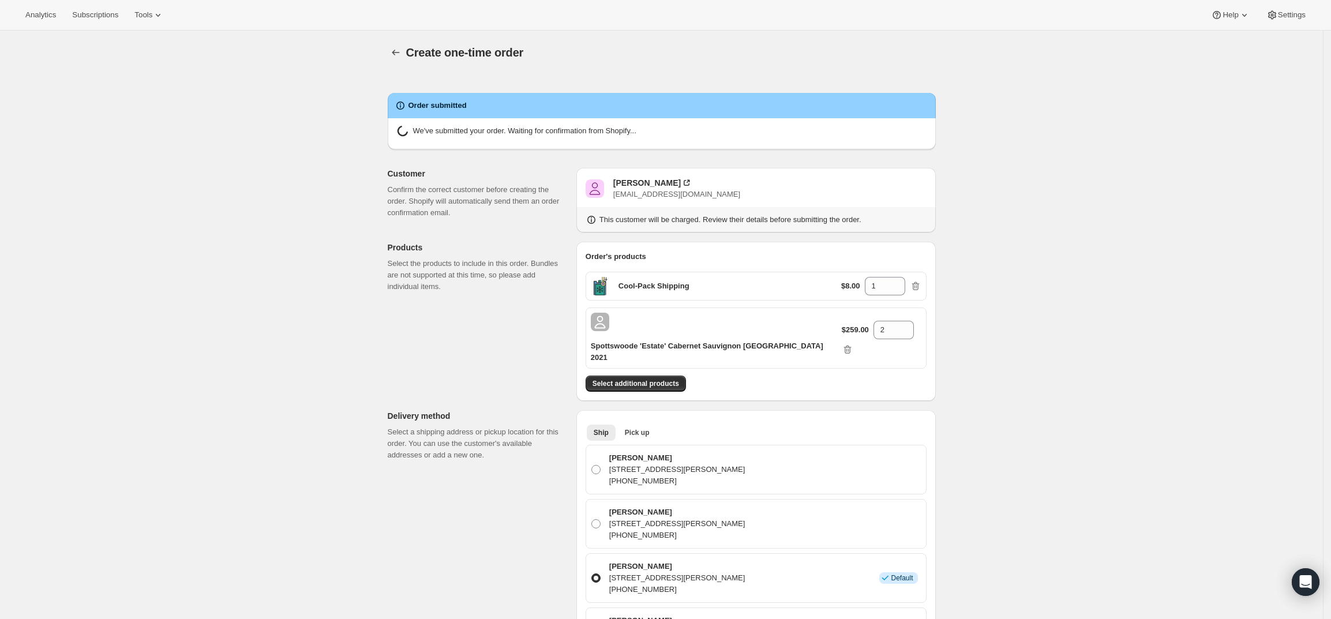
radio input "true"
